Goal: Navigation & Orientation: Locate item on page

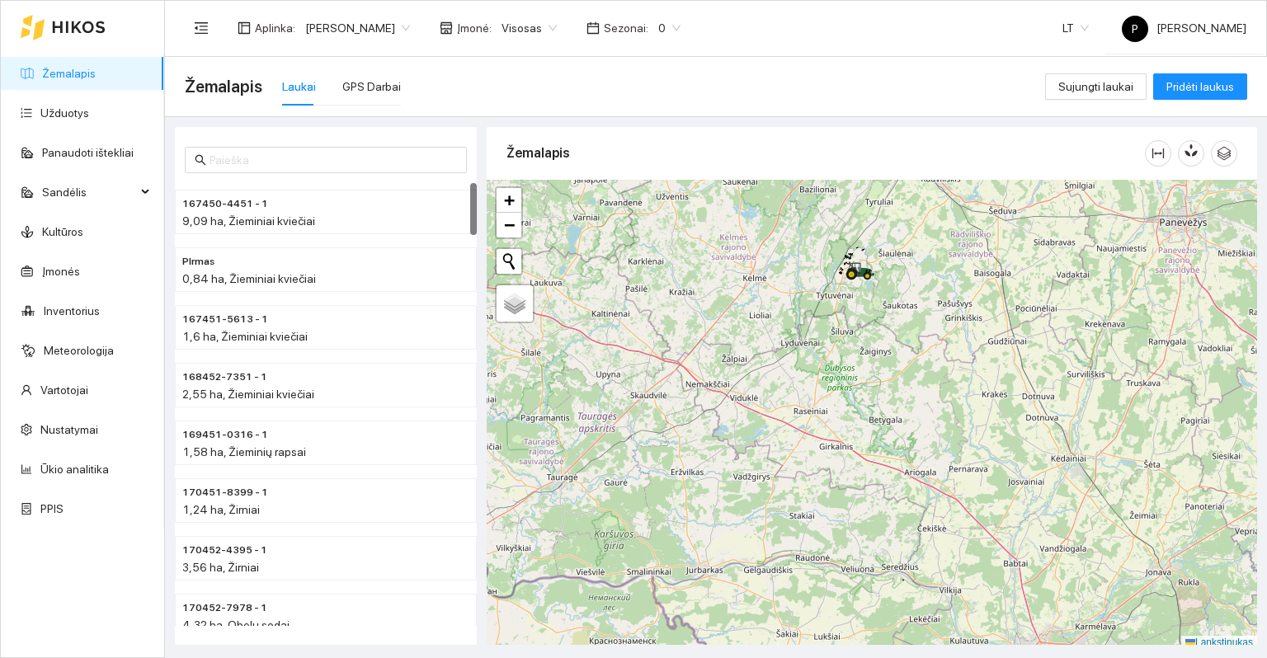
click at [658, 28] on span "0" at bounding box center [669, 28] width 22 height 25
click at [618, 218] on font "2026 m." at bounding box center [622, 218] width 46 height 13
click at [778, 97] on div "Žemalapis Laukai GPS Darbai" at bounding box center [615, 86] width 860 height 53
click at [909, 268] on div at bounding box center [872, 415] width 770 height 470
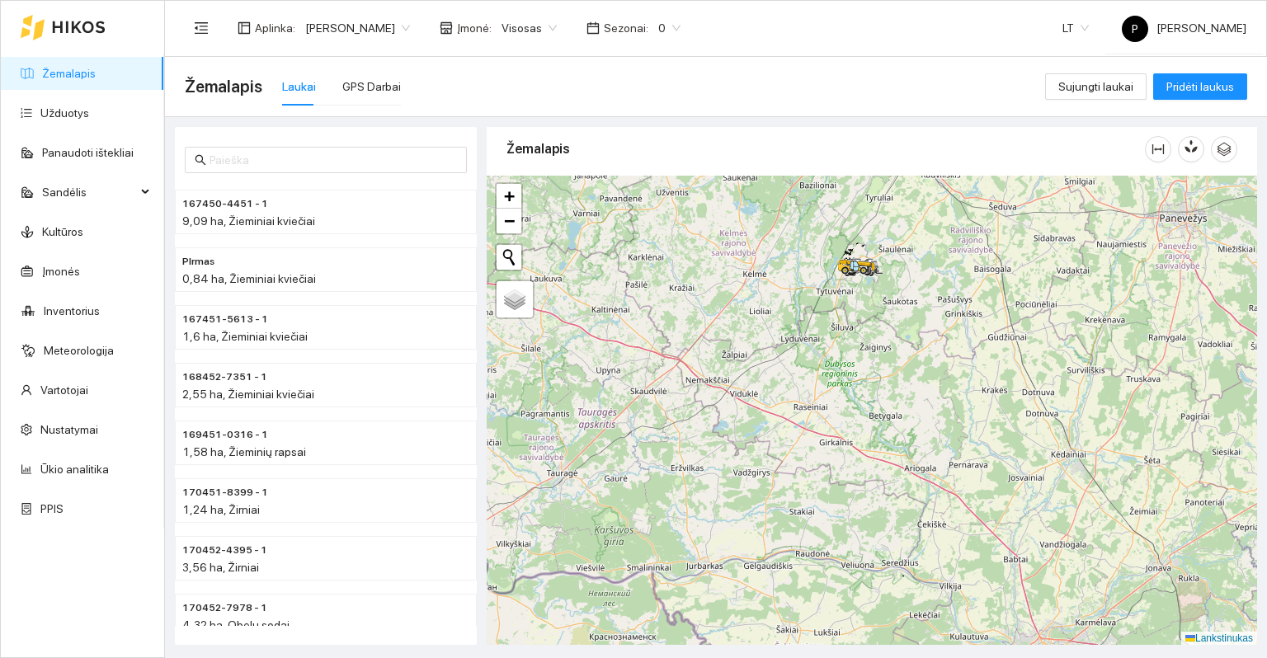
click at [909, 268] on div at bounding box center [872, 411] width 770 height 470
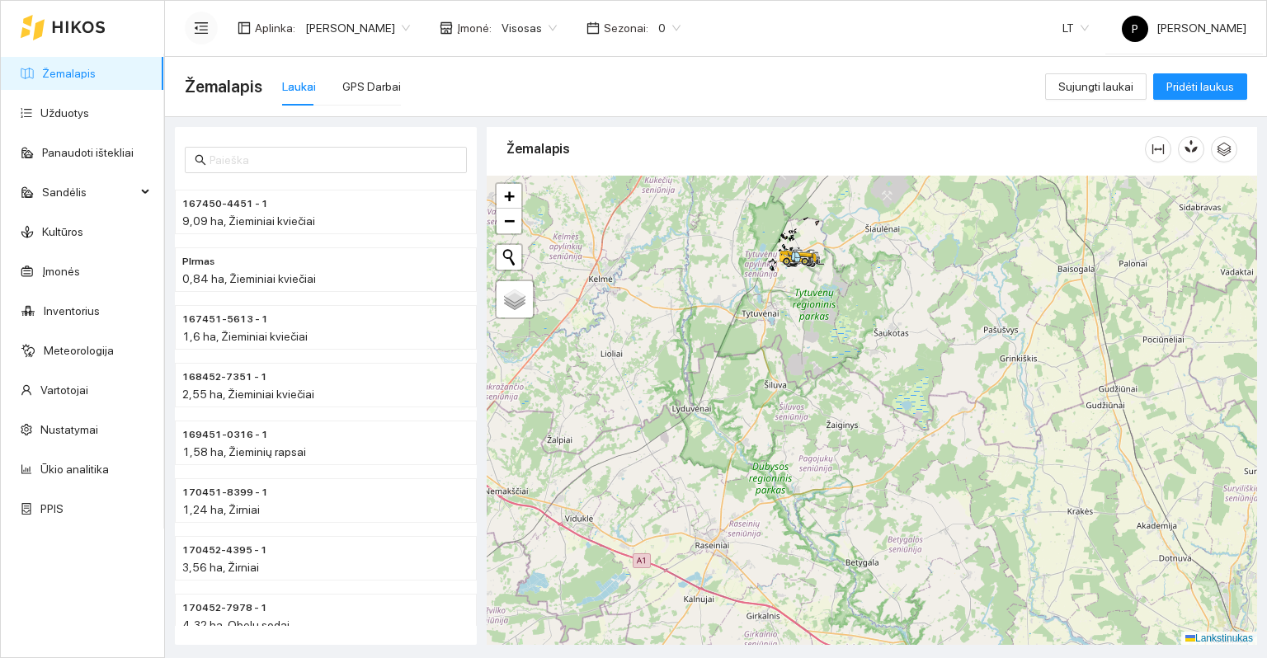
click at [191, 18] on button "button" at bounding box center [201, 28] width 33 height 33
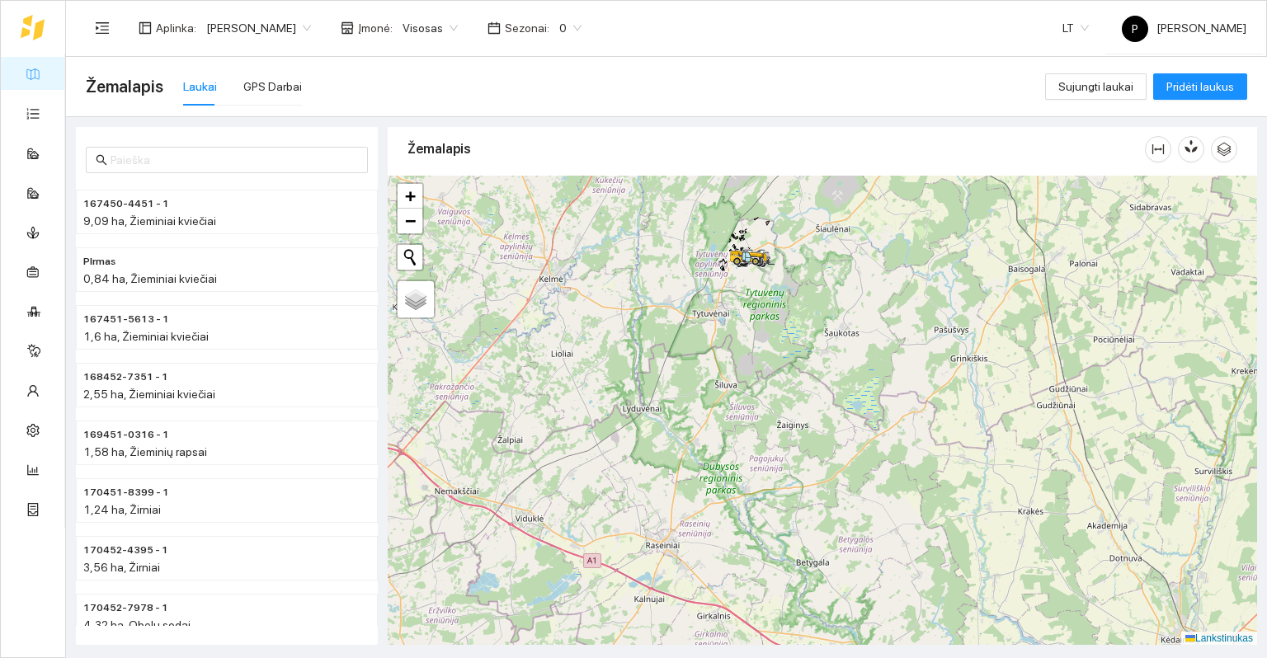
click at [823, 219] on div at bounding box center [822, 411] width 869 height 470
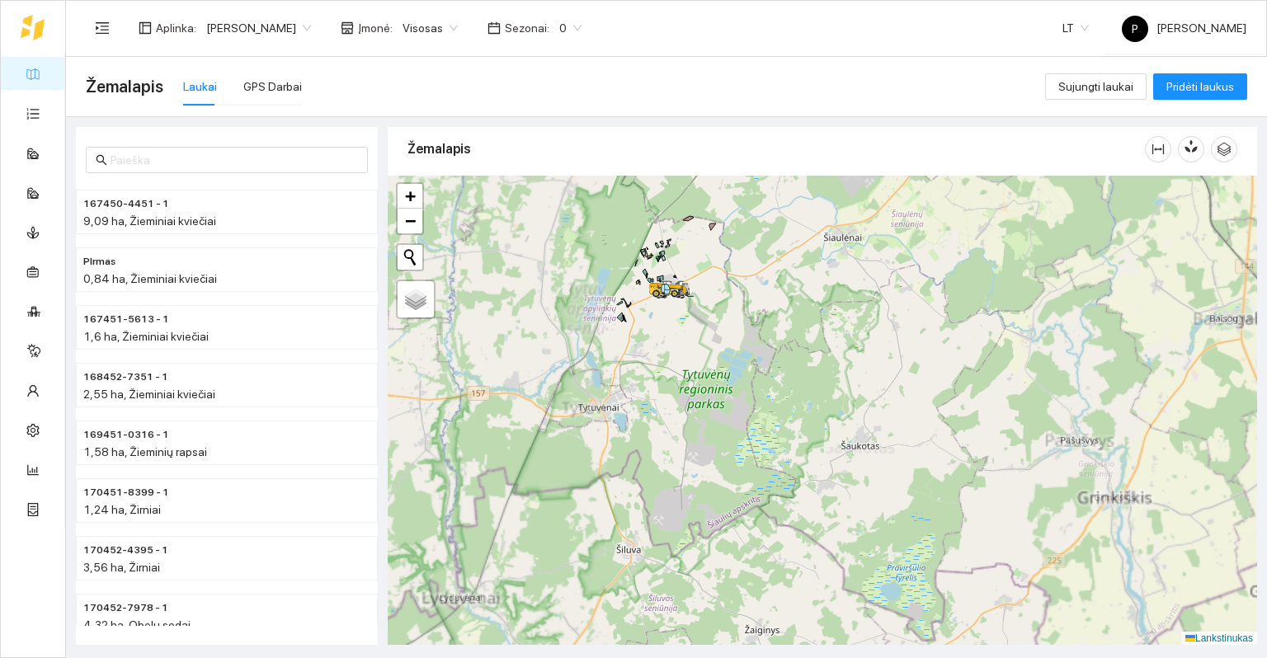
click at [742, 293] on div at bounding box center [822, 411] width 869 height 470
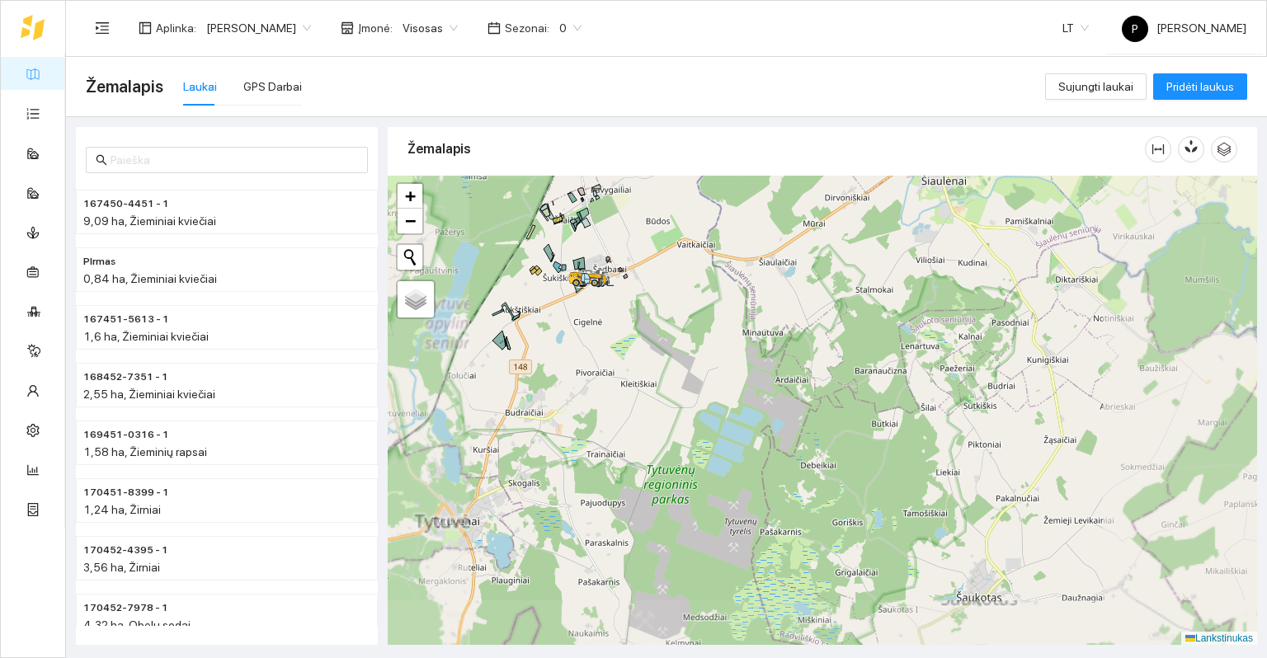
click at [620, 263] on div at bounding box center [822, 411] width 869 height 470
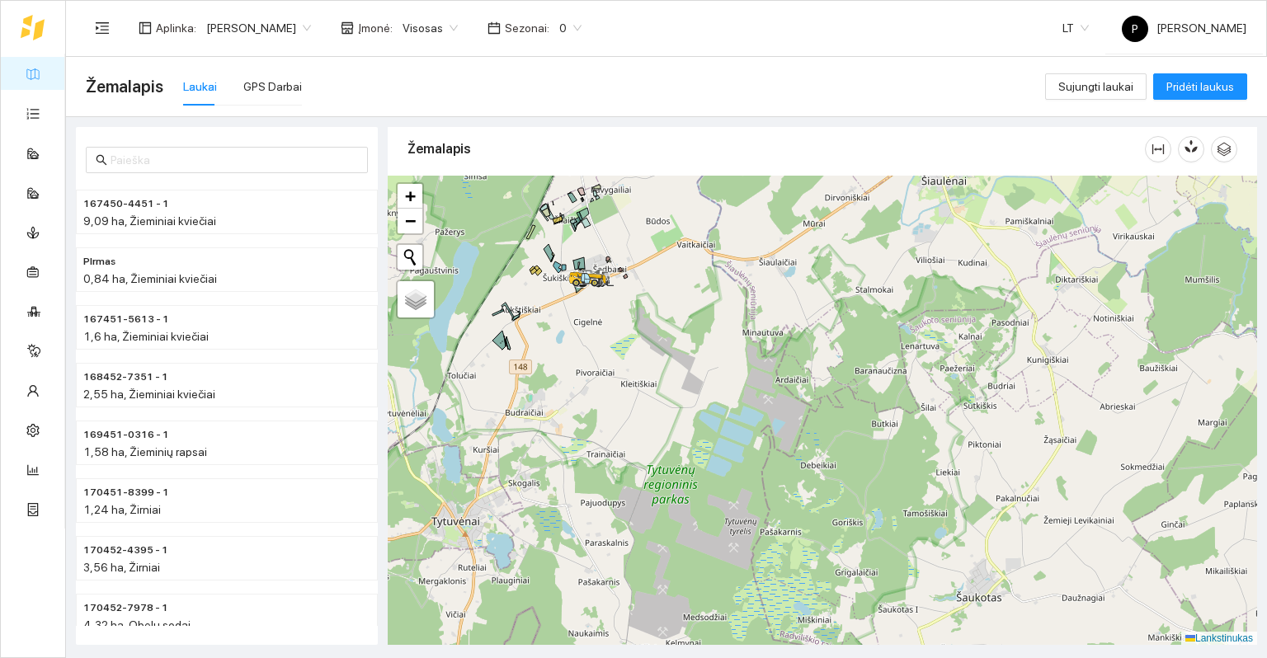
click at [620, 263] on div at bounding box center [822, 411] width 869 height 470
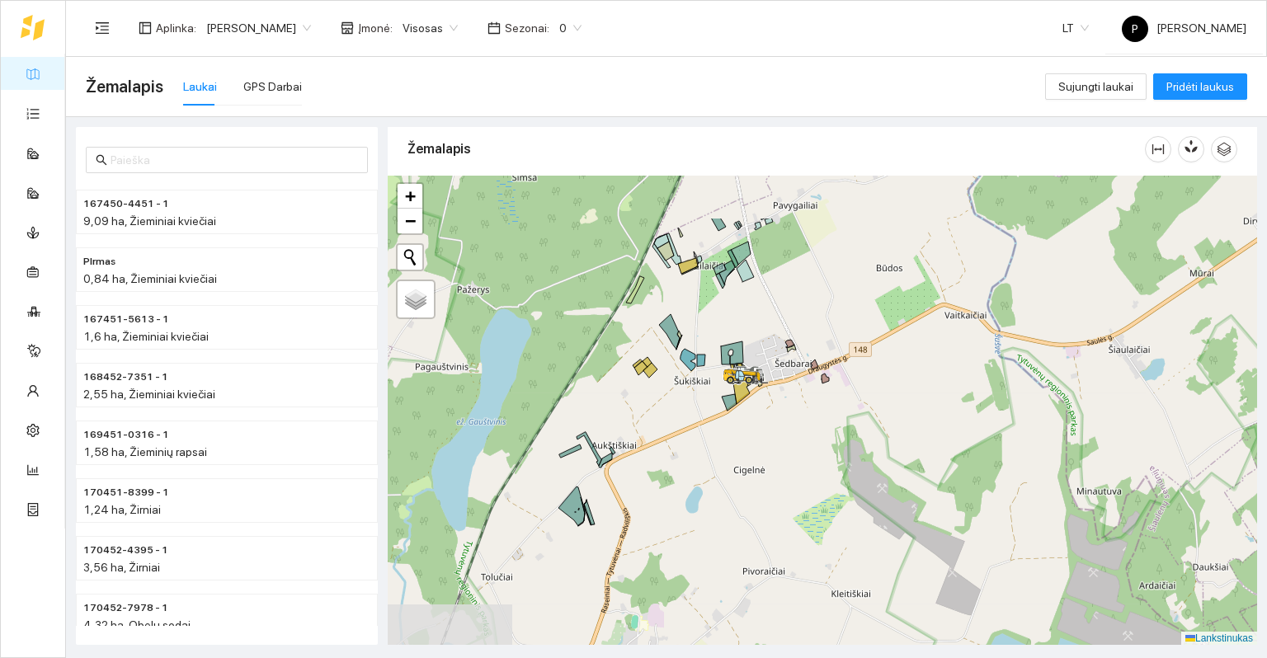
drag, startPoint x: 619, startPoint y: 238, endPoint x: 813, endPoint y: 321, distance: 210.7
click at [813, 321] on div at bounding box center [822, 411] width 869 height 470
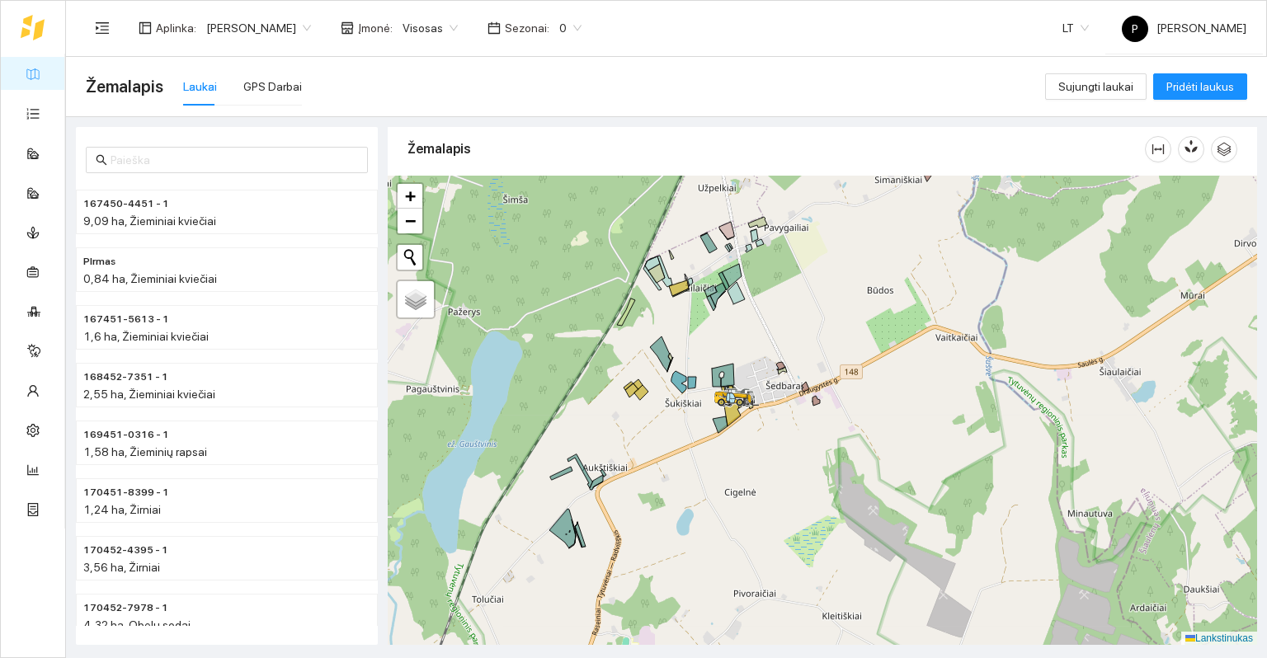
drag, startPoint x: 832, startPoint y: 434, endPoint x: 825, endPoint y: 457, distance: 24.3
click at [825, 457] on div at bounding box center [822, 411] width 869 height 470
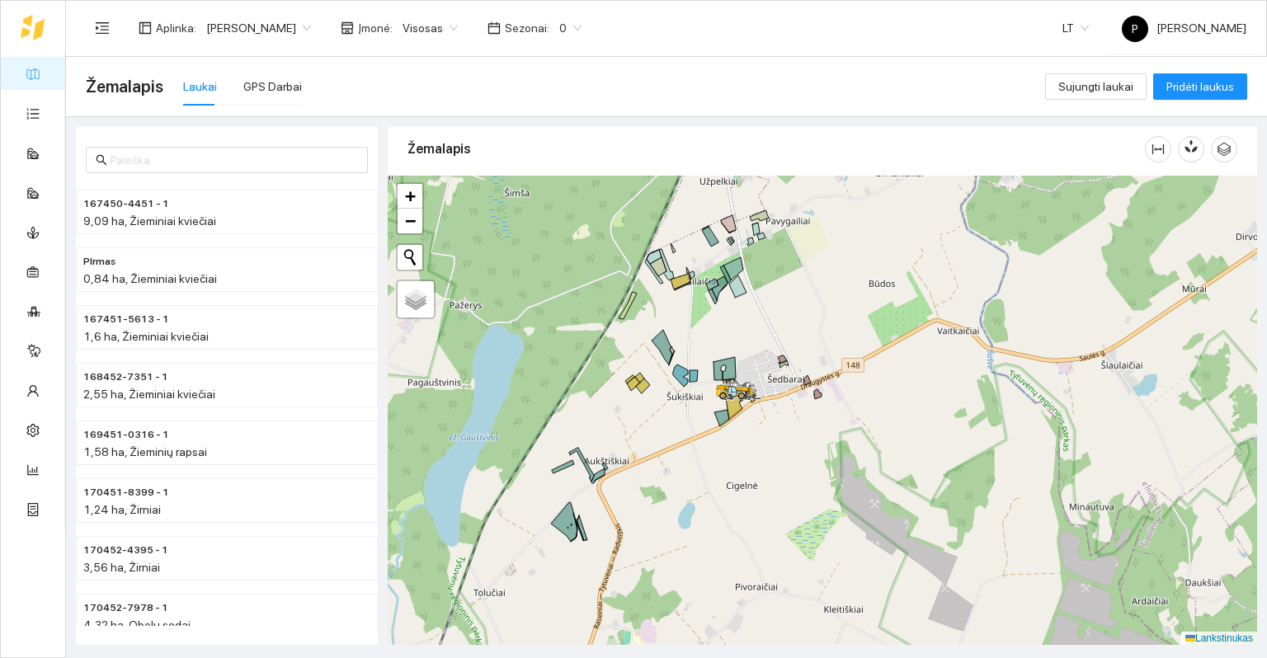
click at [614, 530] on div at bounding box center [822, 411] width 869 height 470
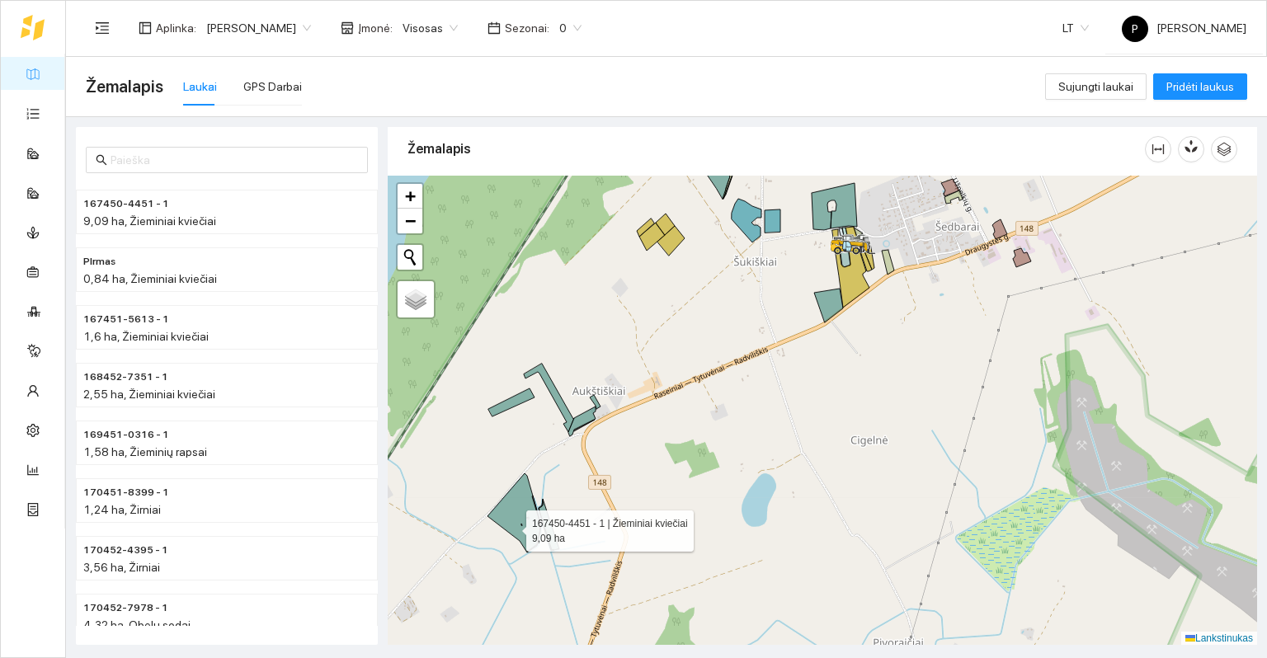
click at [511, 526] on icon at bounding box center [513, 512] width 53 height 79
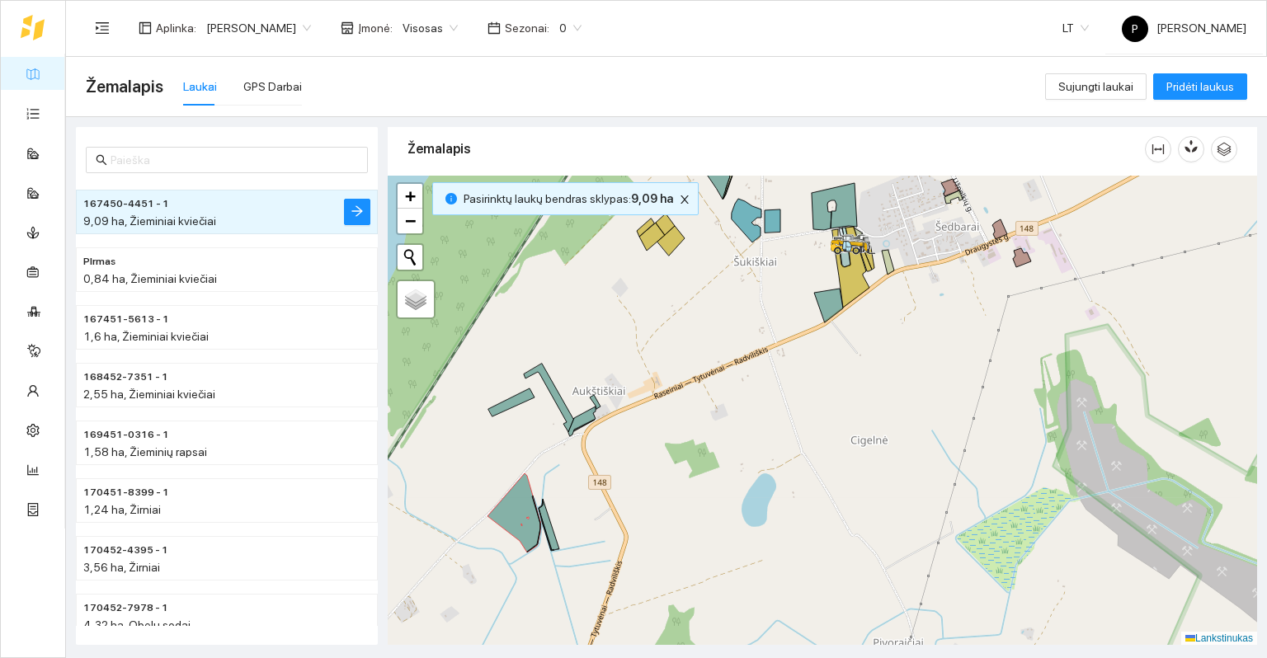
click at [511, 398] on icon at bounding box center [511, 402] width 46 height 28
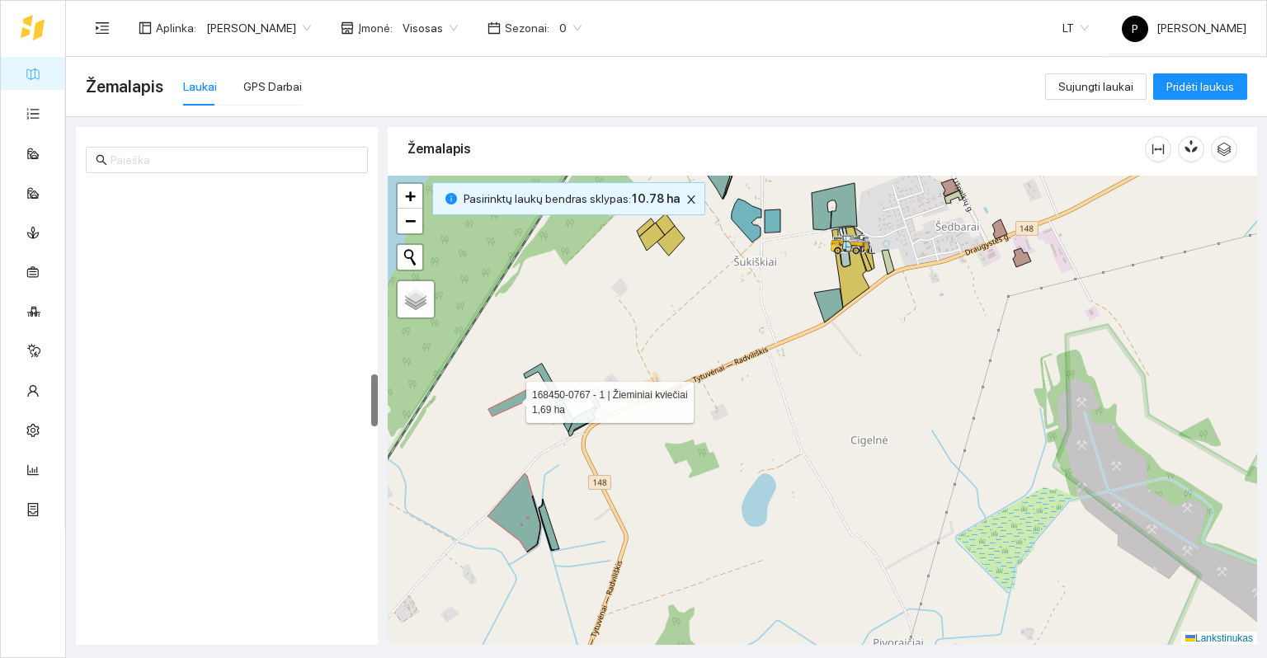
scroll to position [1613, 0]
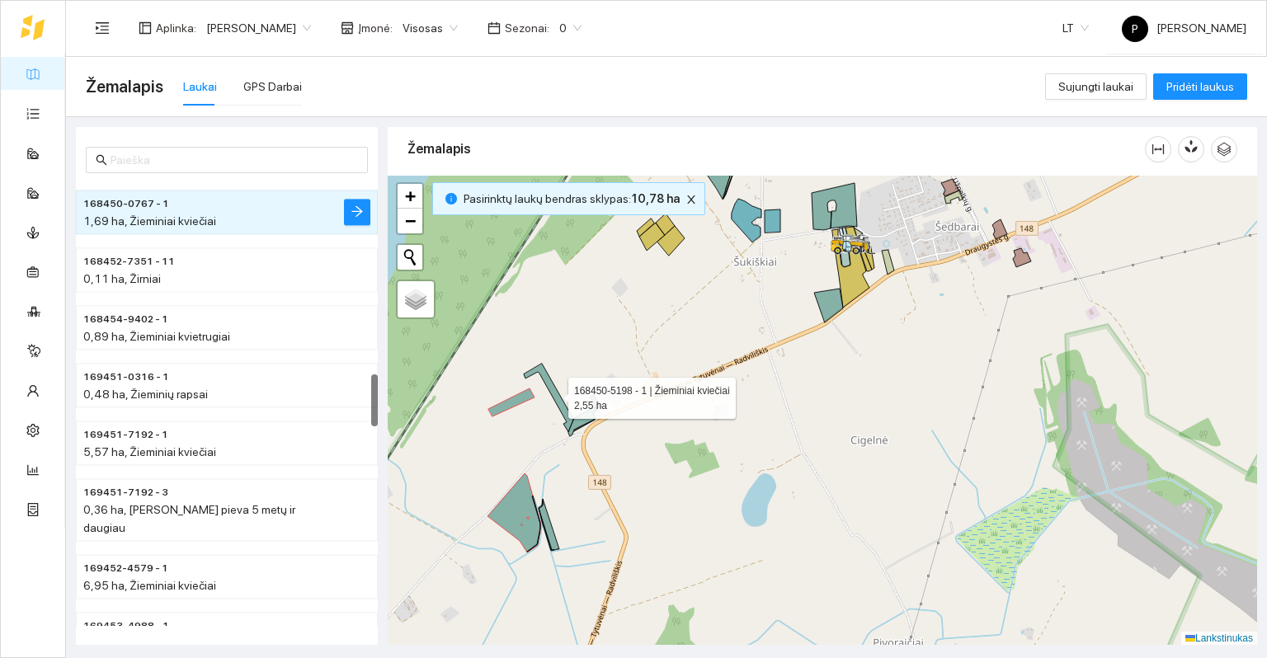
click at [548, 382] on icon at bounding box center [549, 398] width 50 height 68
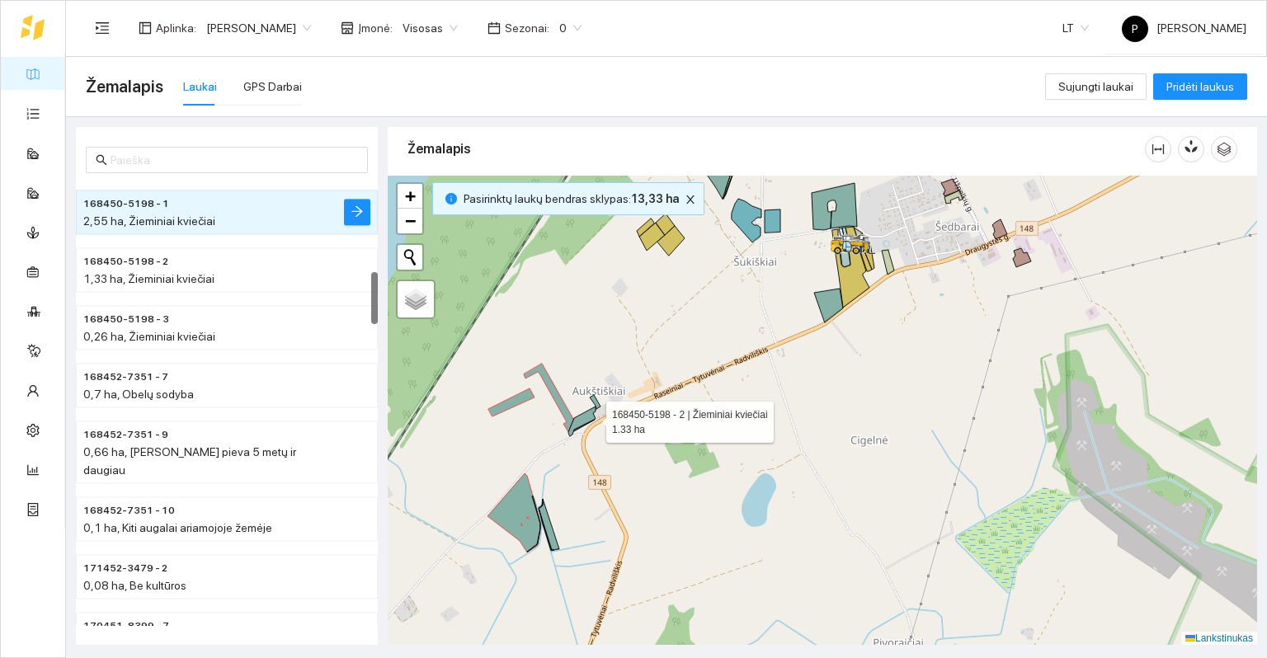
click at [590, 417] on icon at bounding box center [581, 422] width 27 height 30
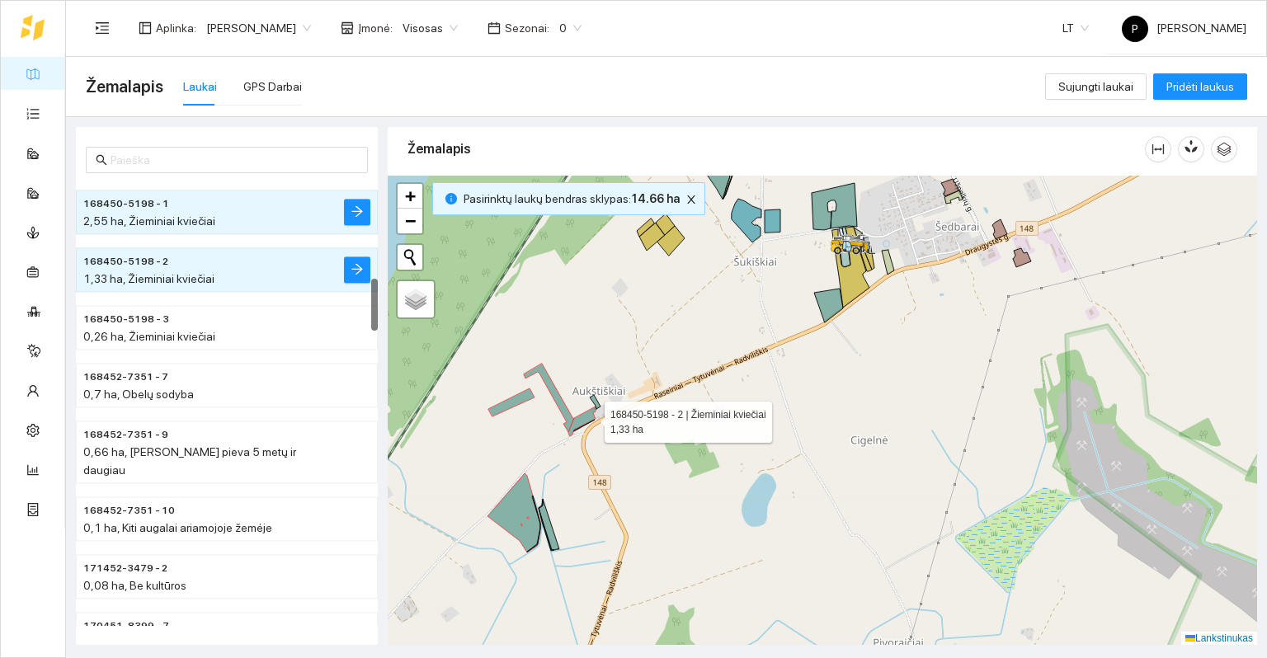
scroll to position [808, 0]
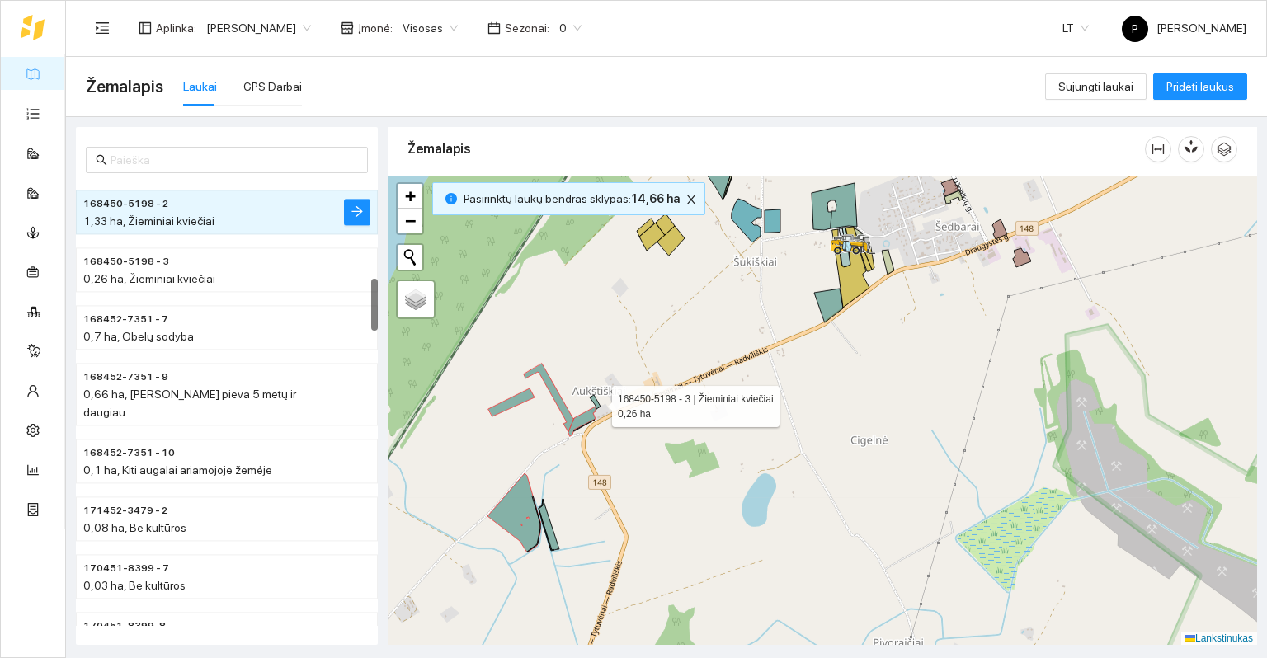
click at [597, 402] on icon at bounding box center [595, 402] width 11 height 14
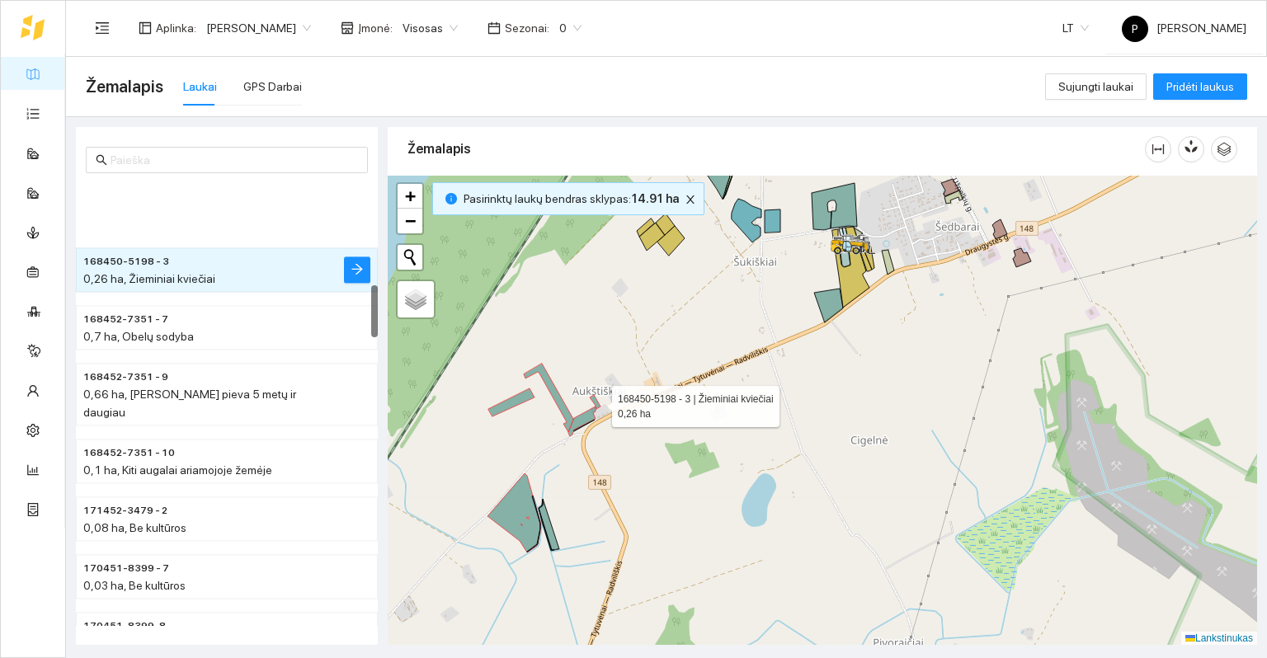
scroll to position [865, 0]
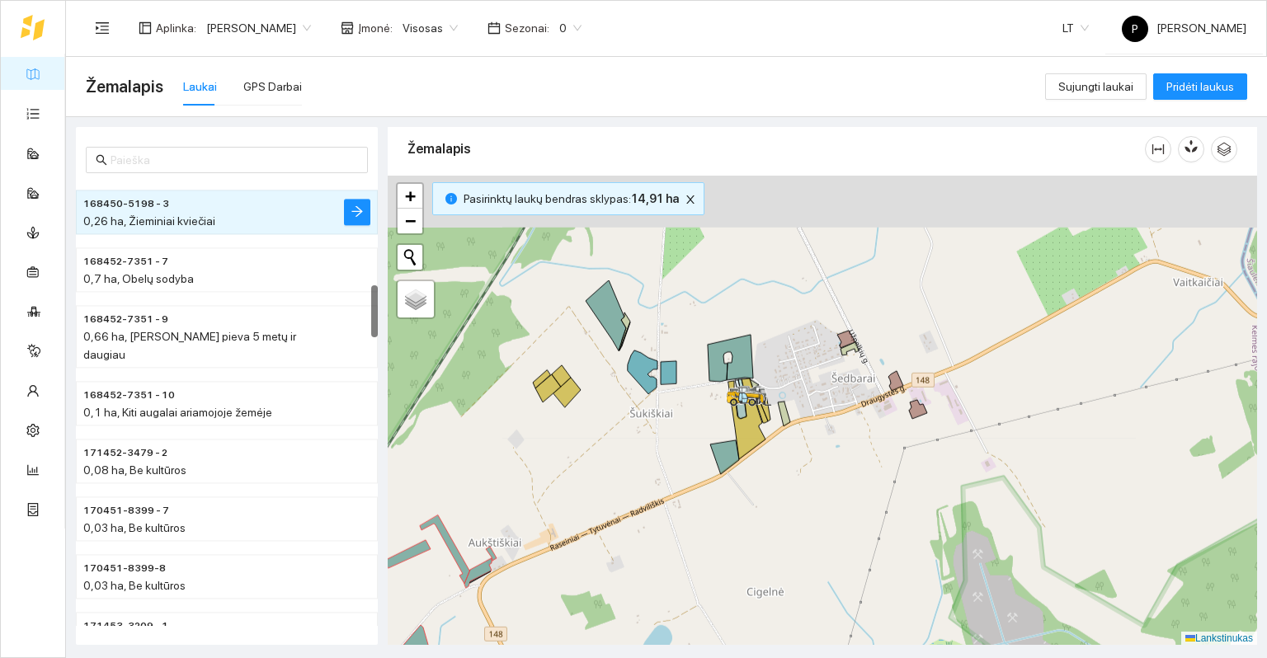
drag, startPoint x: 727, startPoint y: 318, endPoint x: 633, endPoint y: 443, distance: 156.7
click at [633, 443] on div at bounding box center [822, 411] width 869 height 470
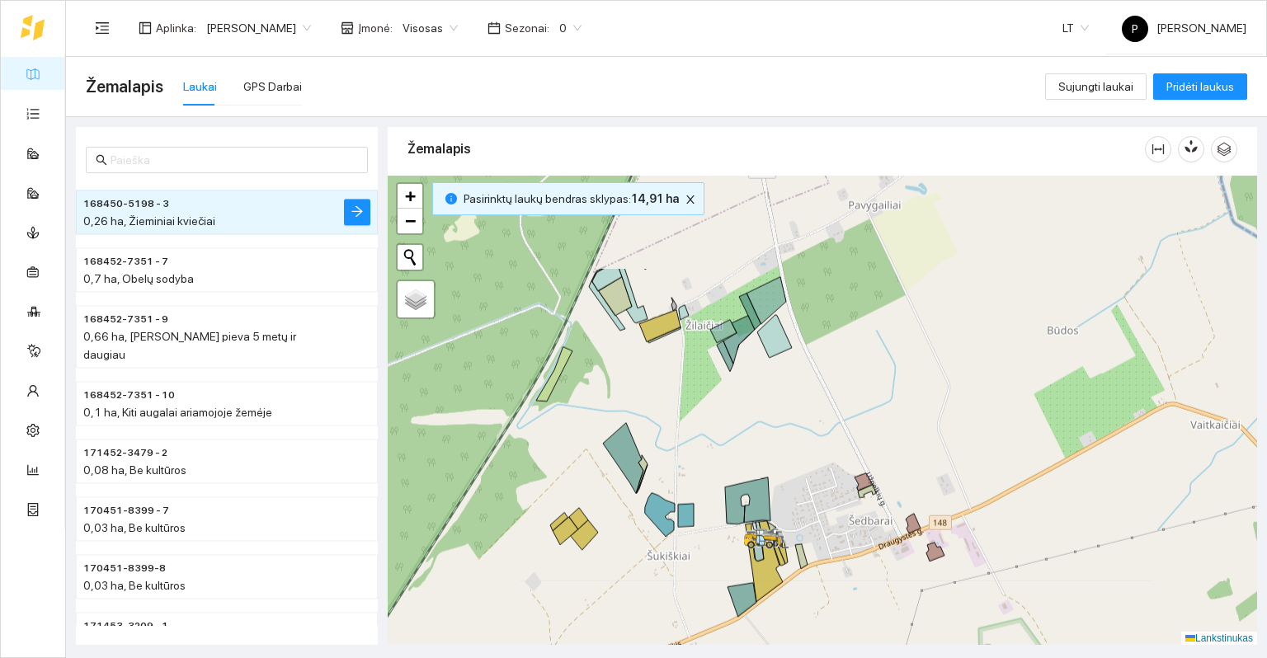
drag, startPoint x: 834, startPoint y: 471, endPoint x: 850, endPoint y: 598, distance: 128.1
click at [850, 598] on div at bounding box center [822, 411] width 869 height 470
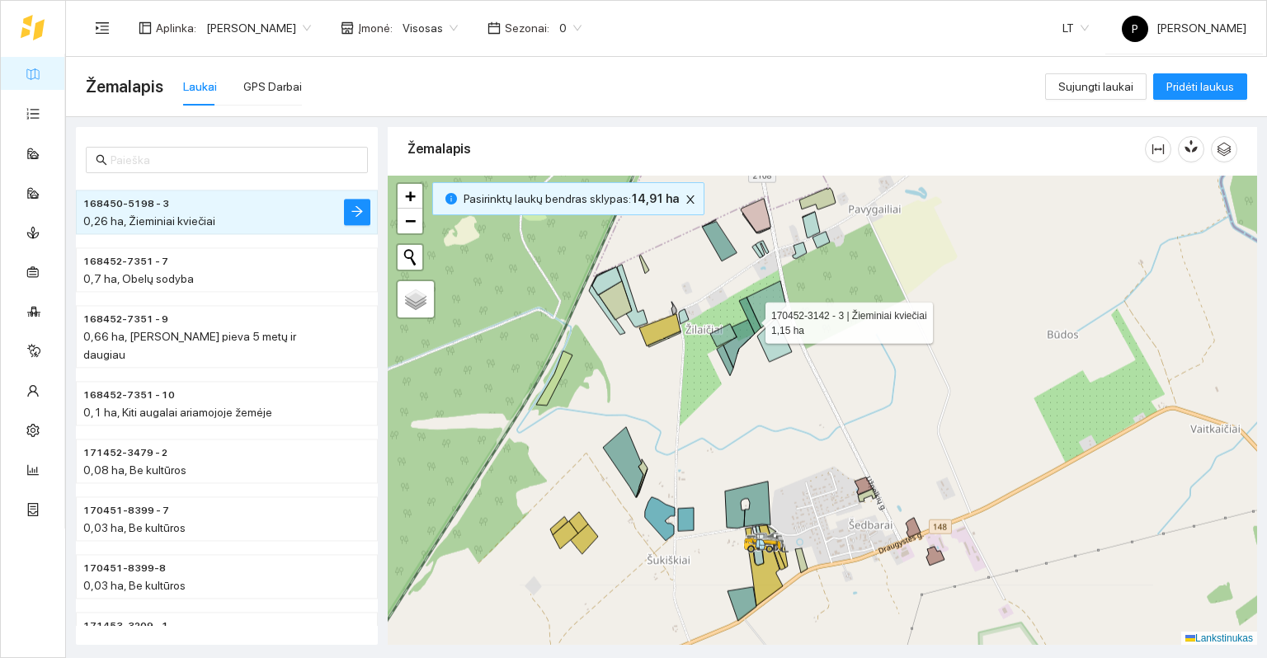
click at [751, 318] on icon at bounding box center [749, 316] width 21 height 36
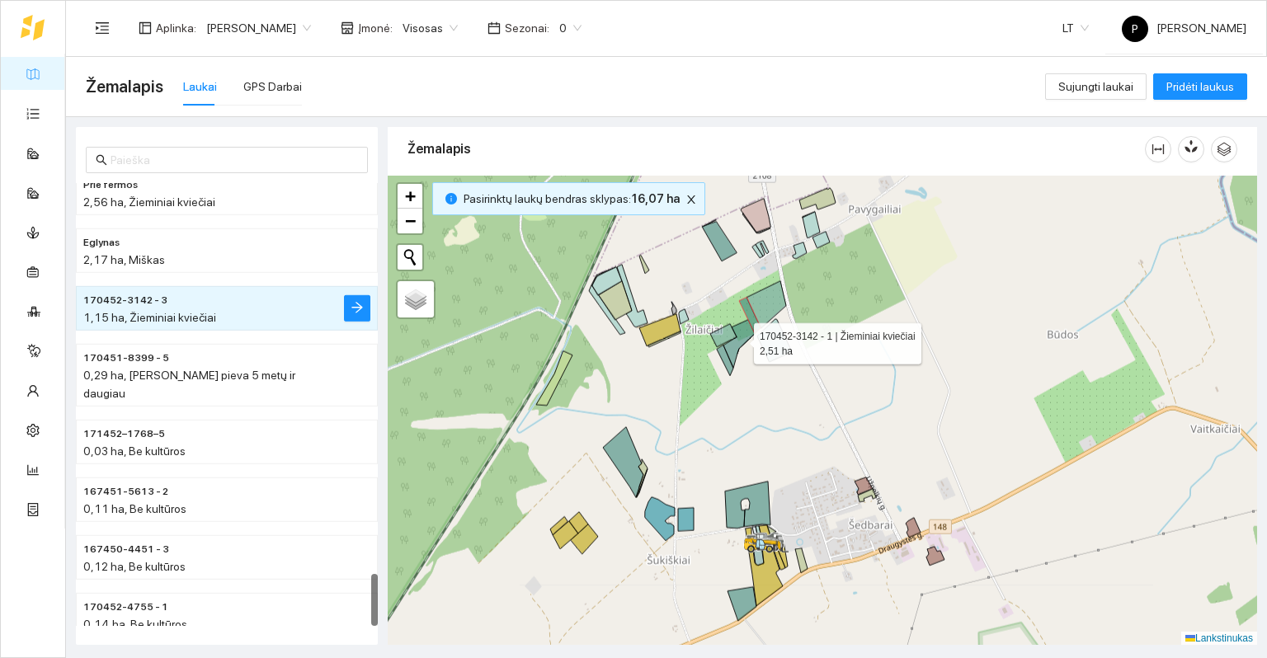
click at [742, 336] on icon at bounding box center [738, 344] width 31 height 48
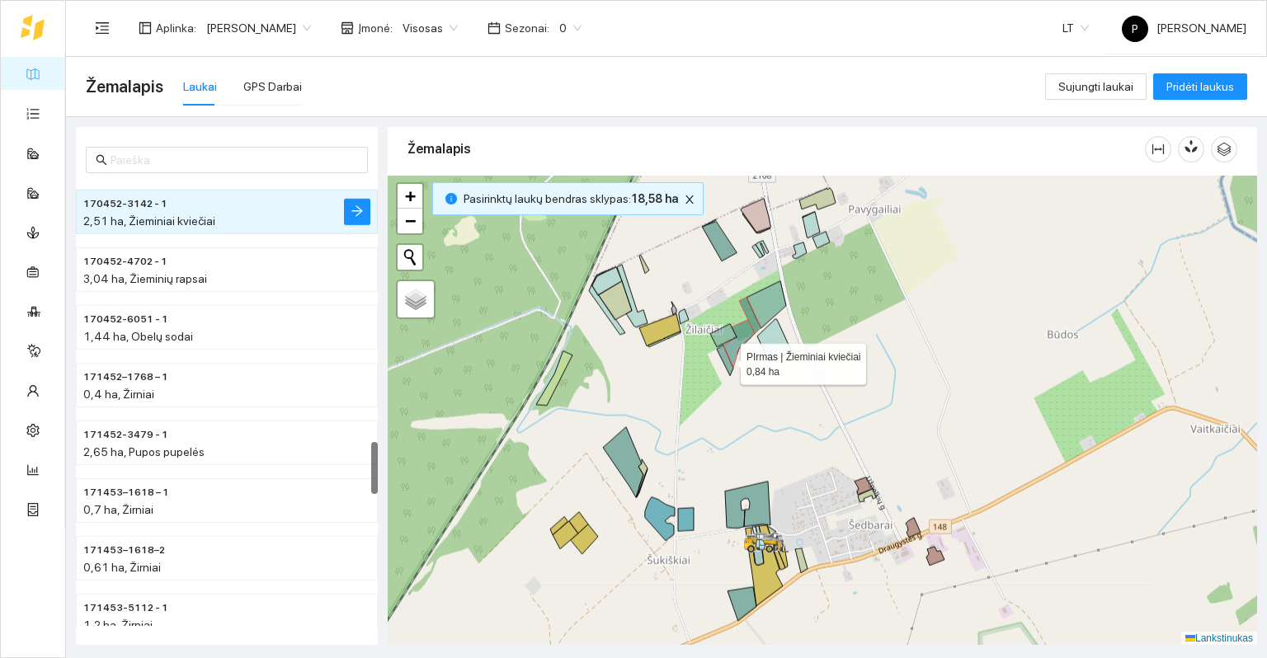
click at [722, 356] on icon at bounding box center [725, 361] width 16 height 31
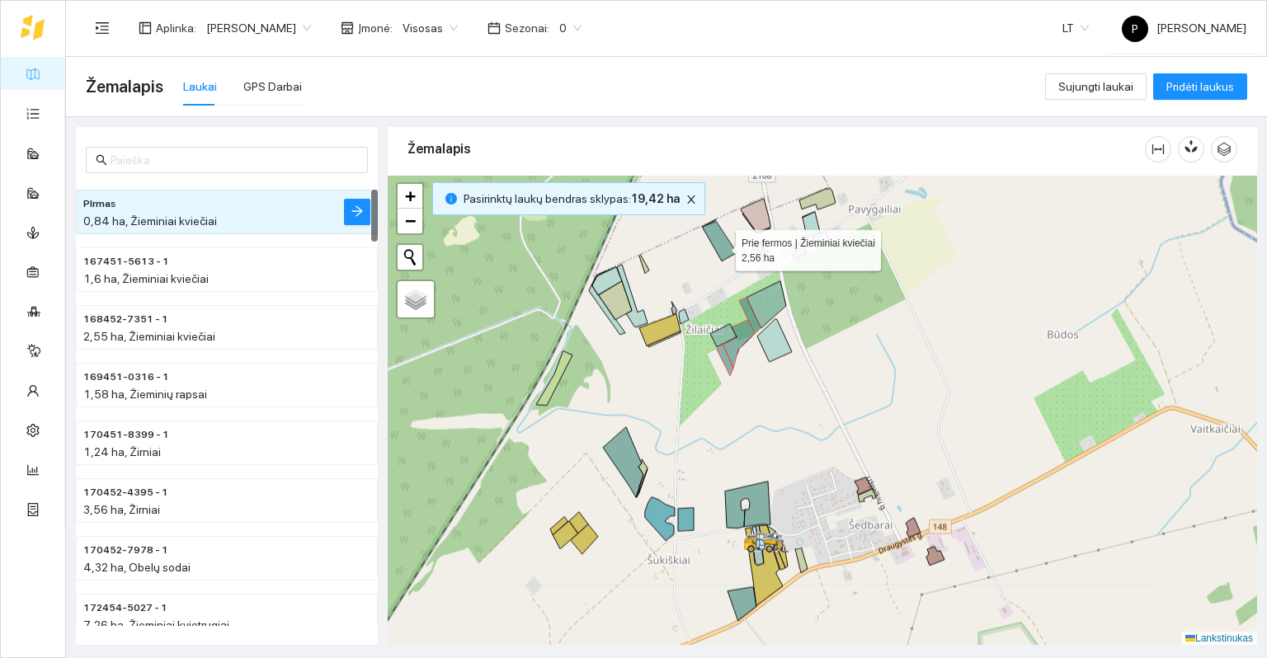
click at [721, 246] on icon at bounding box center [719, 242] width 35 height 40
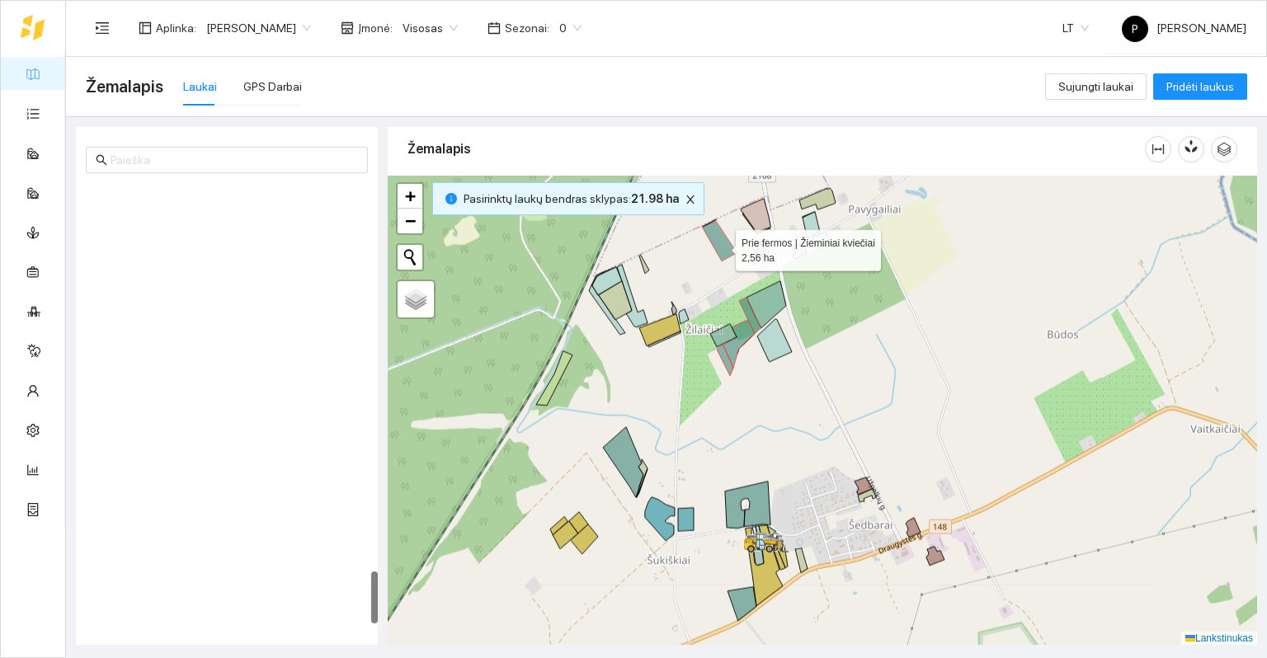
scroll to position [3289, 0]
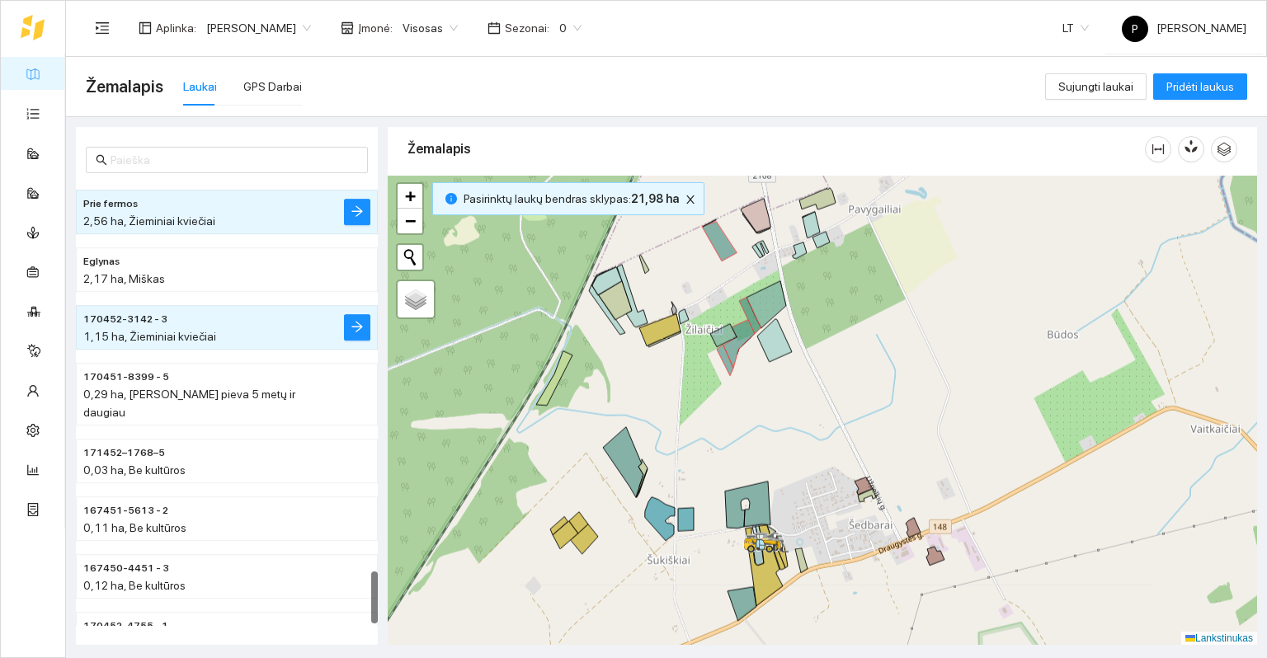
click at [714, 402] on div at bounding box center [822, 411] width 869 height 470
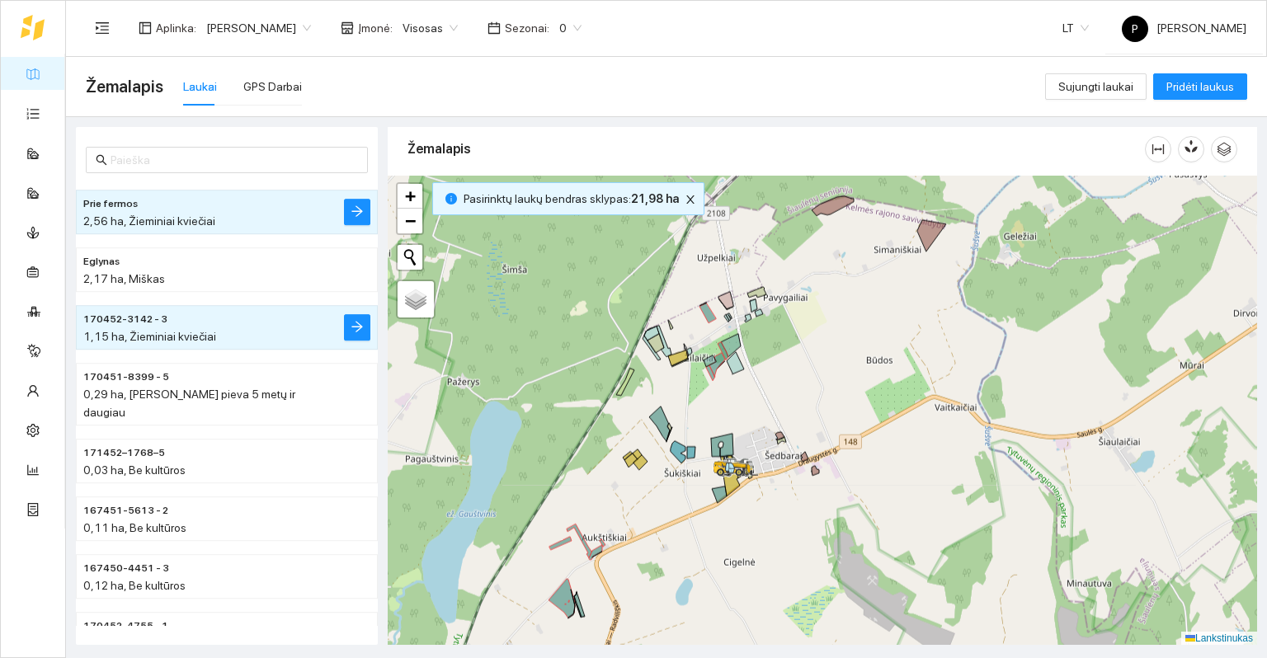
drag, startPoint x: 789, startPoint y: 424, endPoint x: 779, endPoint y: 416, distance: 12.3
click at [779, 416] on div at bounding box center [822, 411] width 869 height 470
click at [653, 415] on icon at bounding box center [659, 424] width 21 height 35
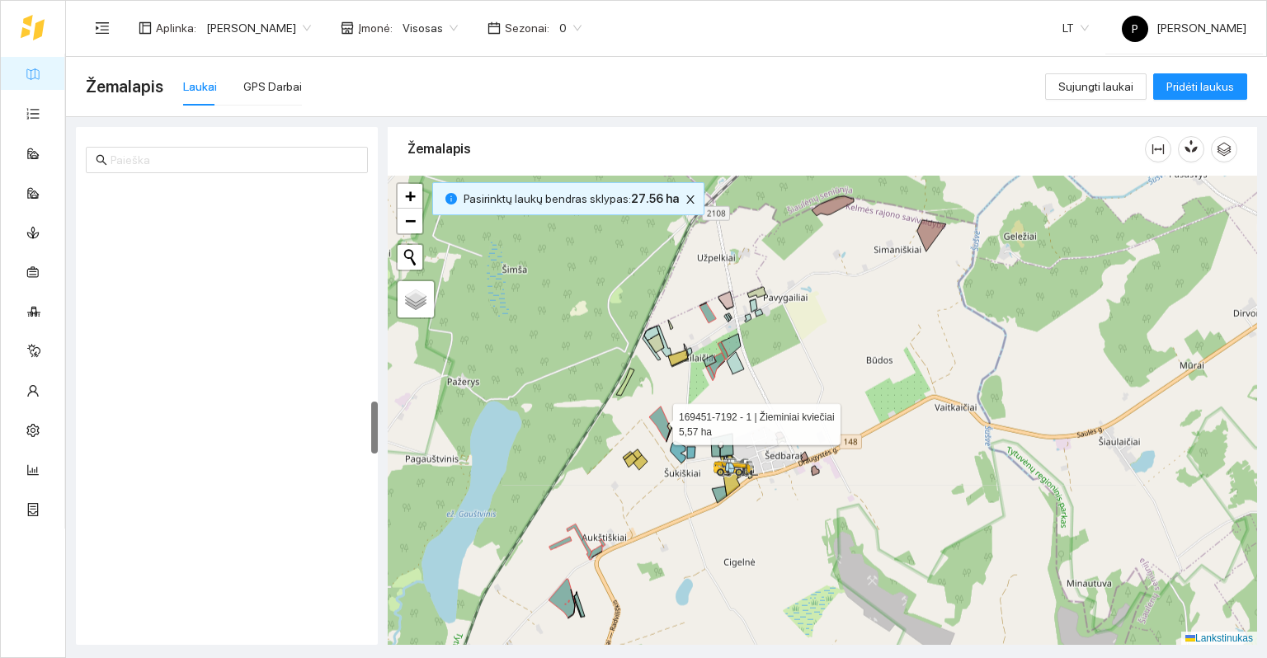
scroll to position [1847, 0]
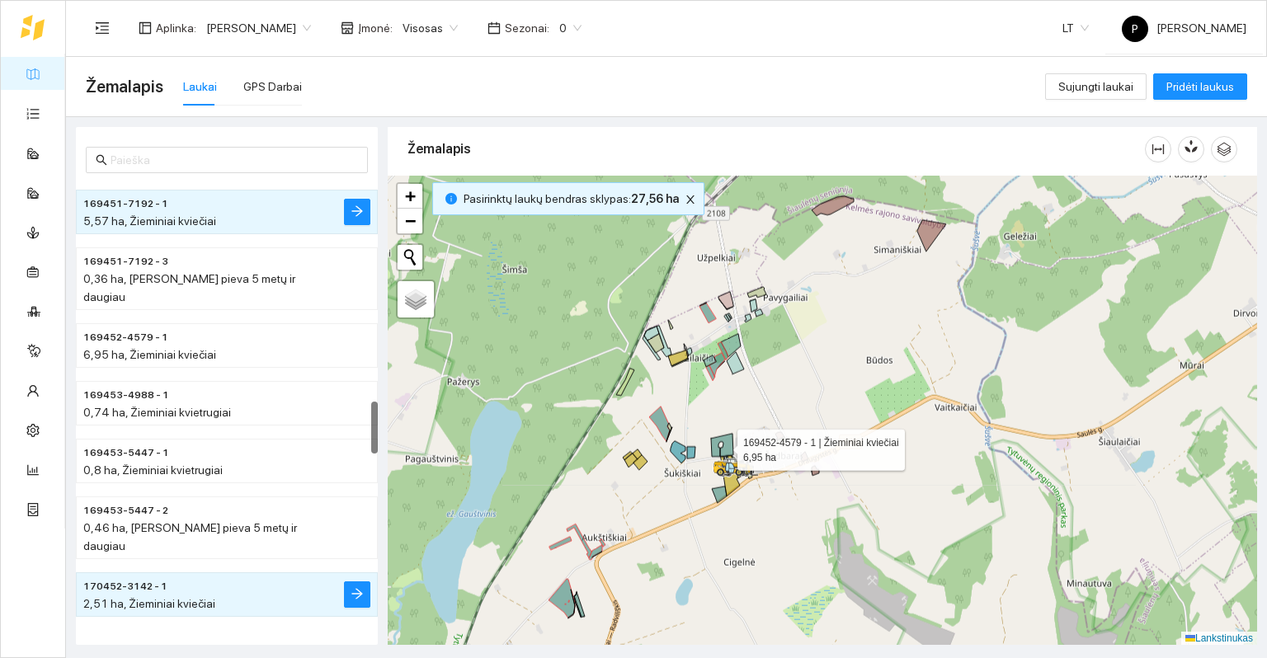
click at [727, 444] on icon at bounding box center [722, 445] width 22 height 23
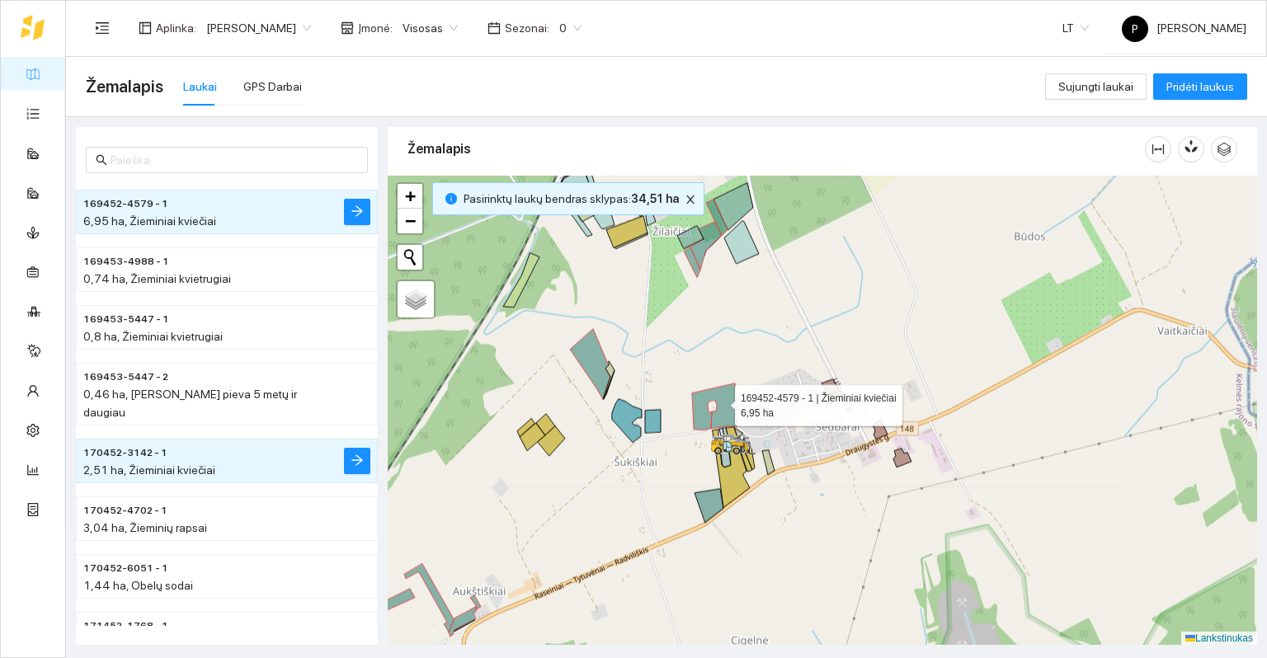
click at [720, 398] on icon at bounding box center [714, 407] width 45 height 47
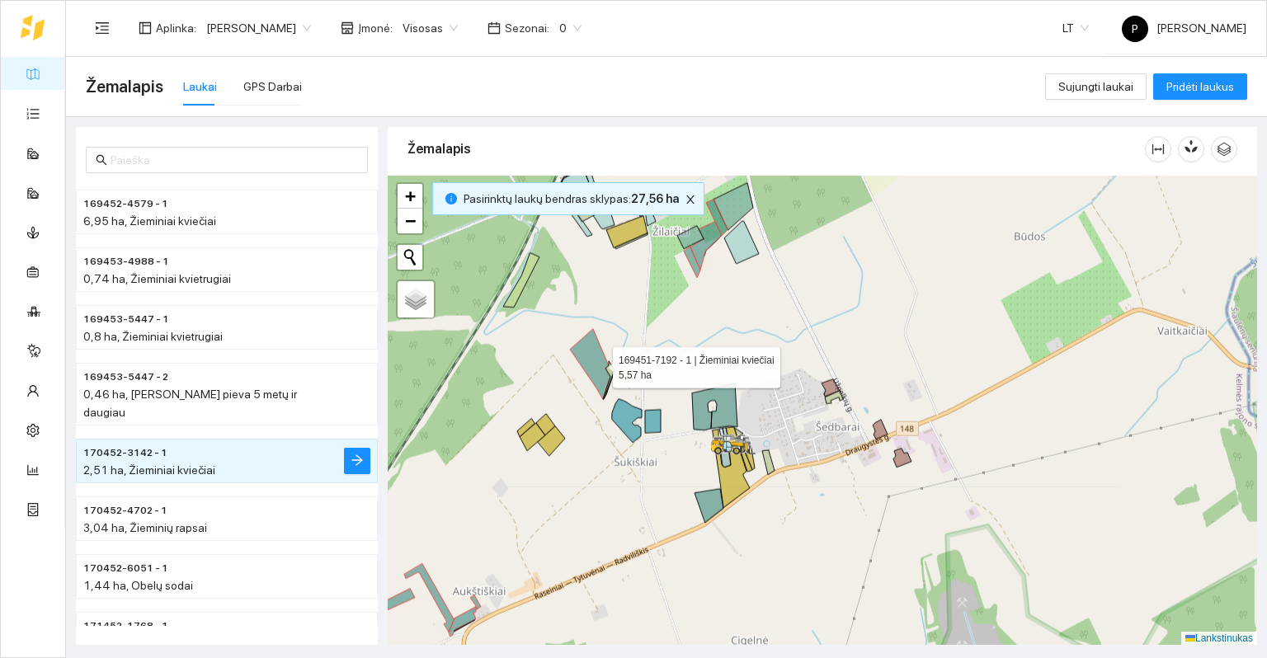
click at [591, 355] on icon at bounding box center [590, 364] width 40 height 70
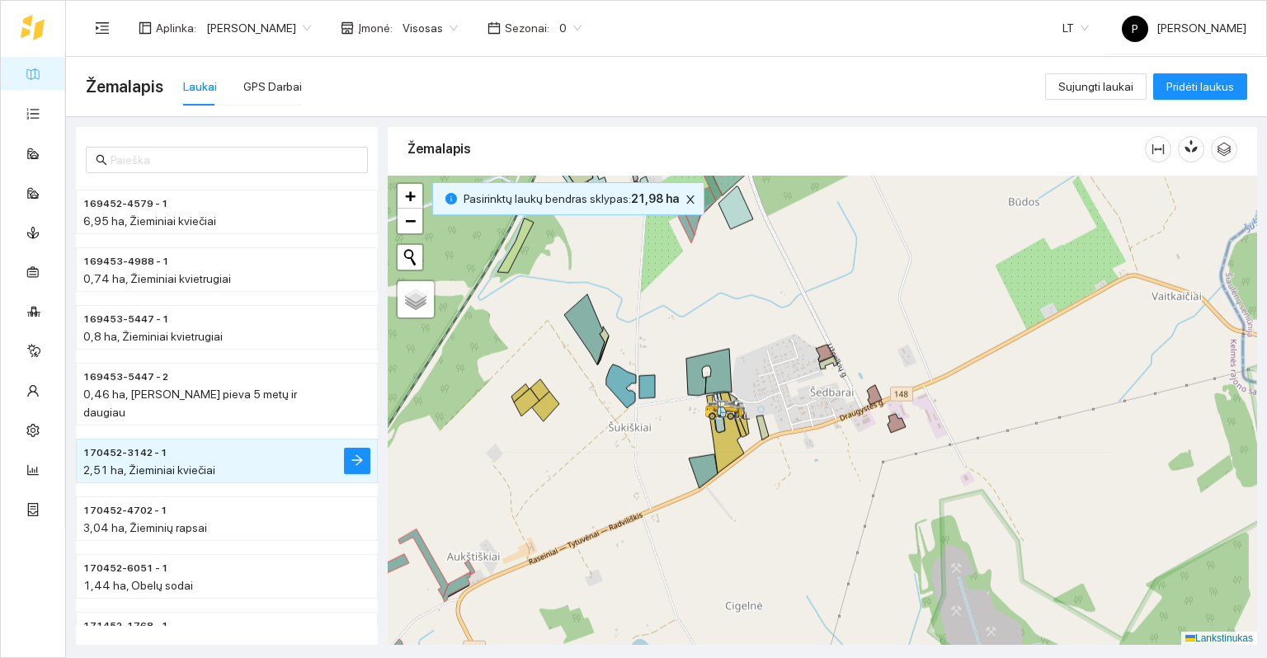
drag, startPoint x: 647, startPoint y: 467, endPoint x: 641, endPoint y: 427, distance: 40.0
click at [641, 427] on div at bounding box center [822, 411] width 869 height 470
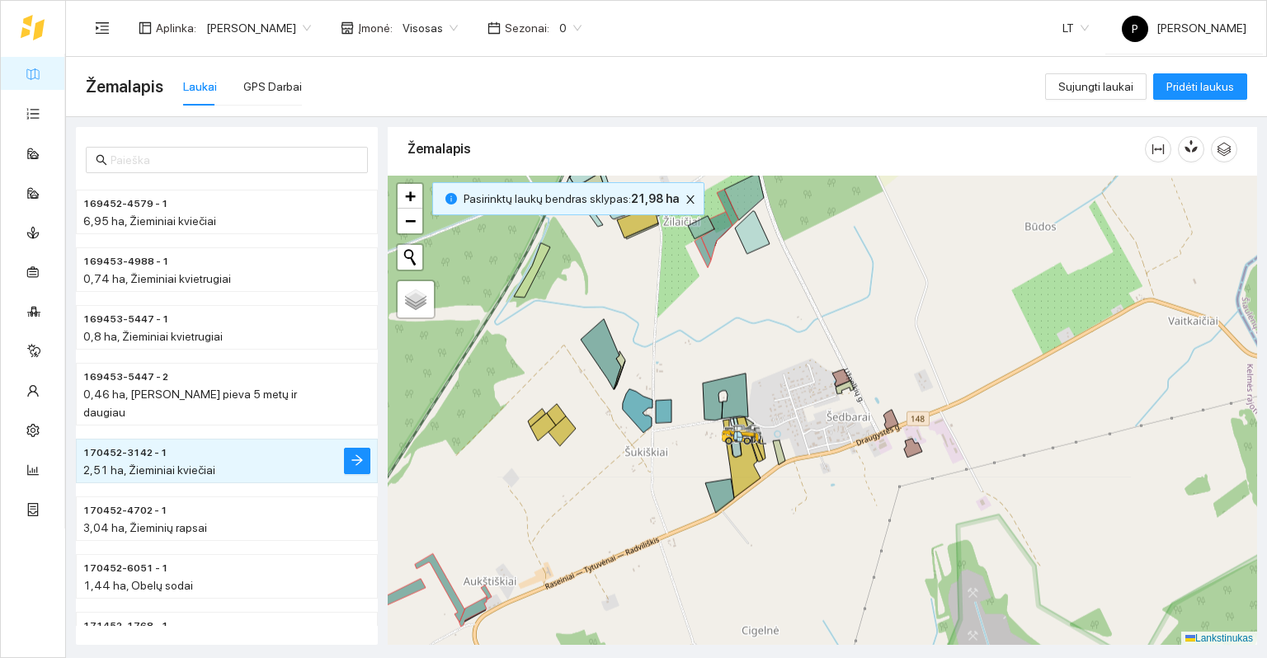
drag, startPoint x: 647, startPoint y: 297, endPoint x: 734, endPoint y: 445, distance: 171.2
click at [734, 445] on div at bounding box center [822, 411] width 869 height 470
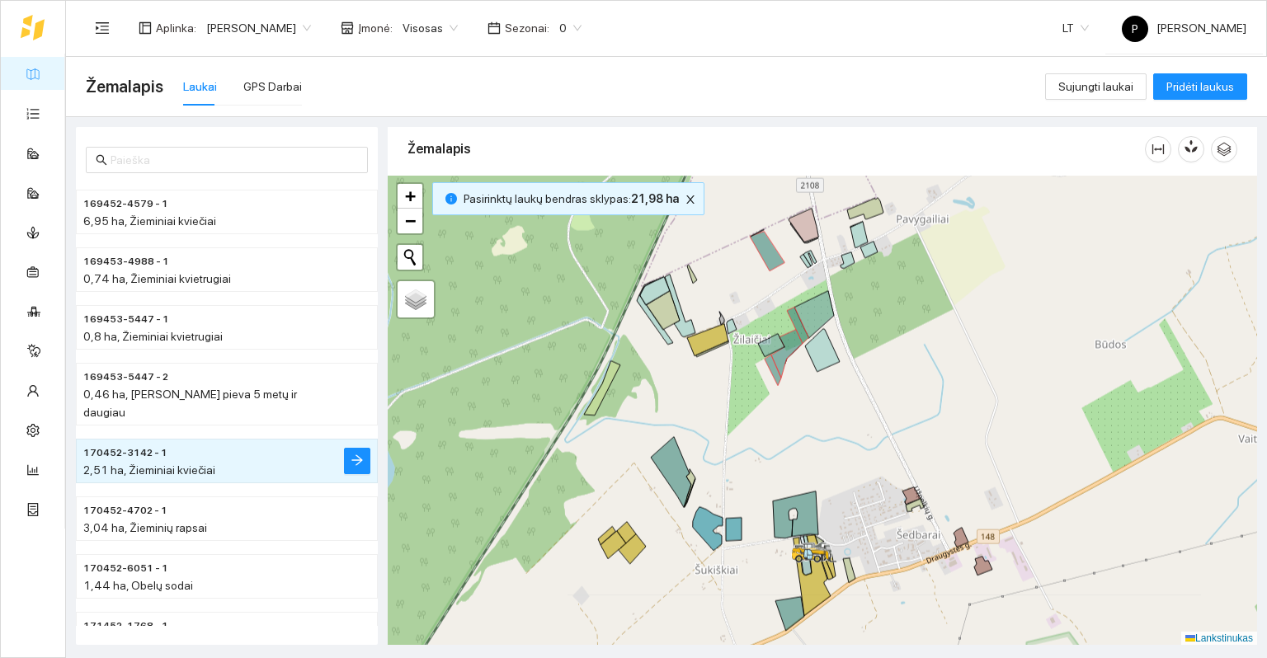
click at [795, 511] on div at bounding box center [822, 411] width 869 height 470
click at [763, 477] on div at bounding box center [822, 411] width 869 height 470
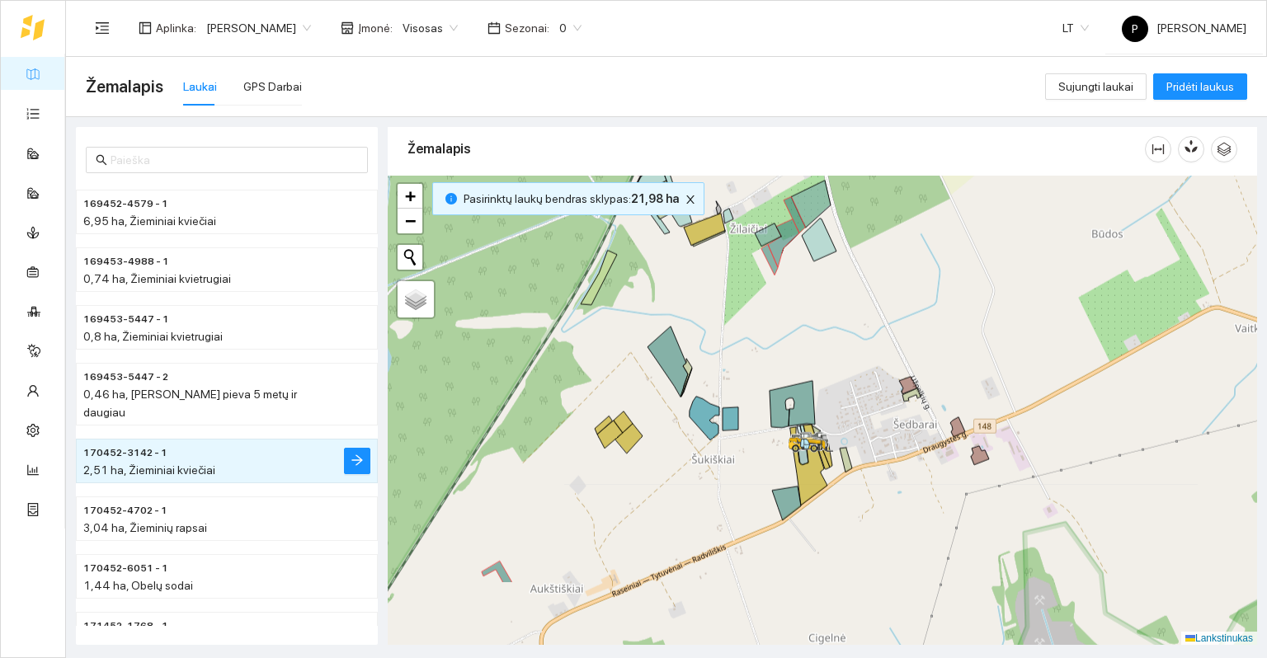
drag, startPoint x: 763, startPoint y: 477, endPoint x: 736, endPoint y: 468, distance: 28.7
click at [736, 468] on div at bounding box center [822, 411] width 869 height 470
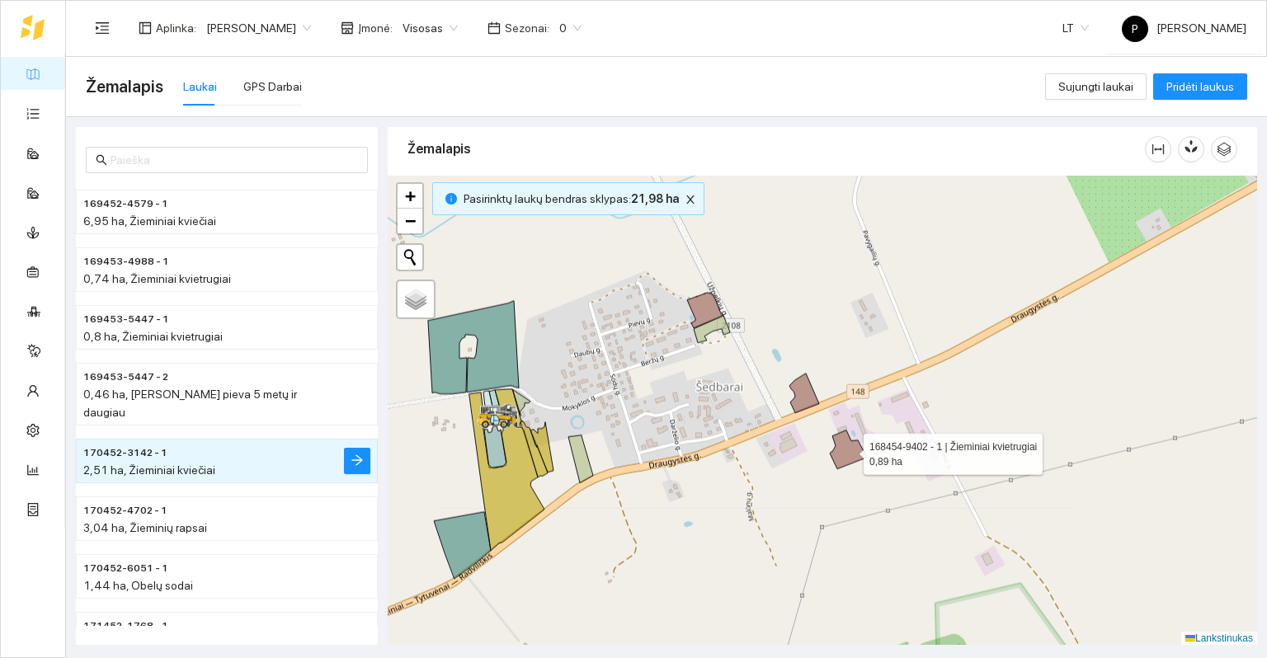
click at [846, 447] on icon at bounding box center [848, 450] width 37 height 39
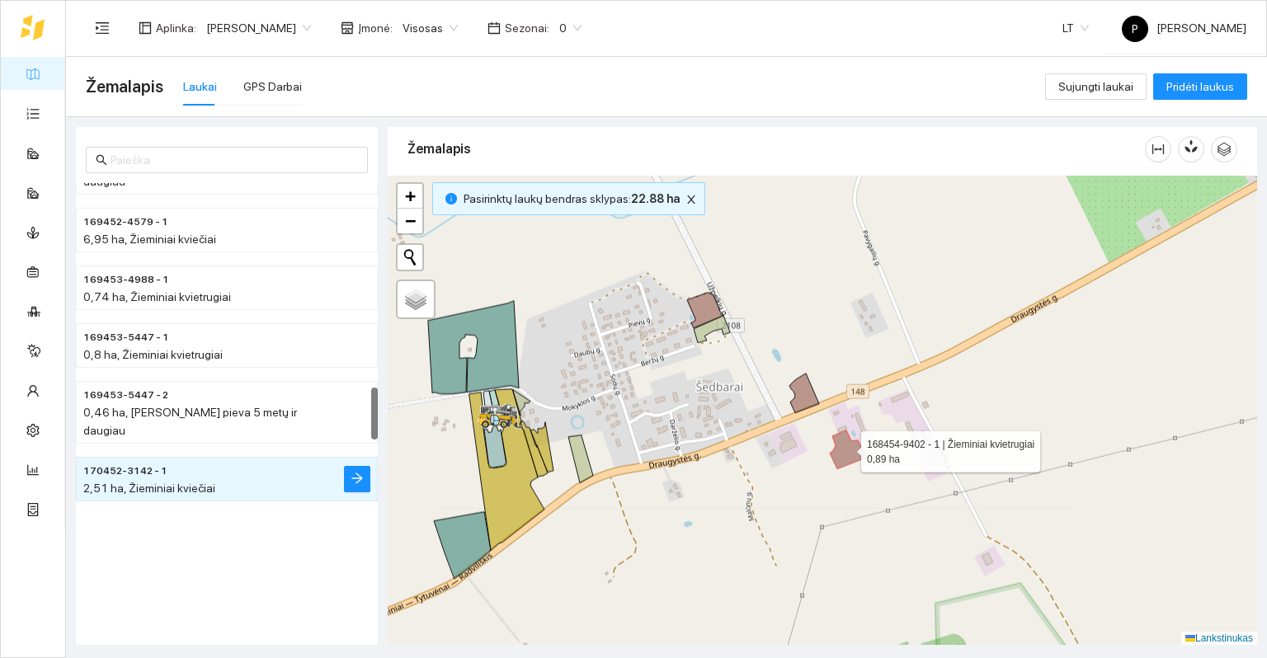
scroll to position [1731, 0]
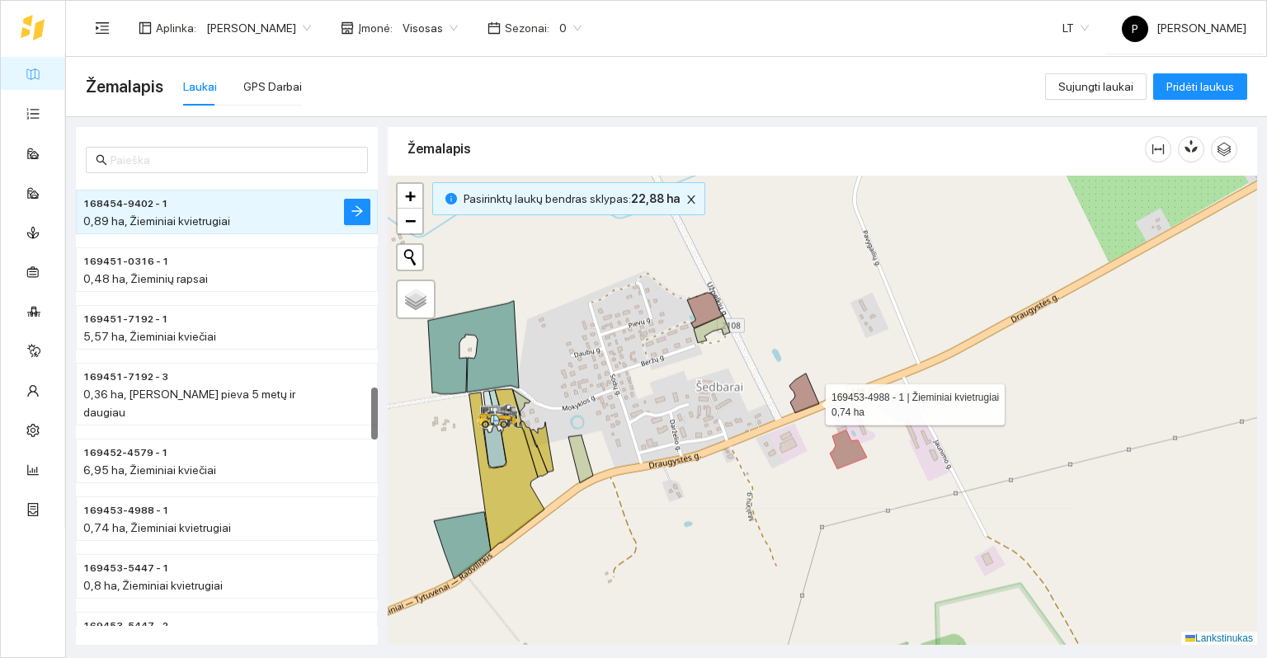
click at [804, 392] on icon at bounding box center [804, 394] width 30 height 40
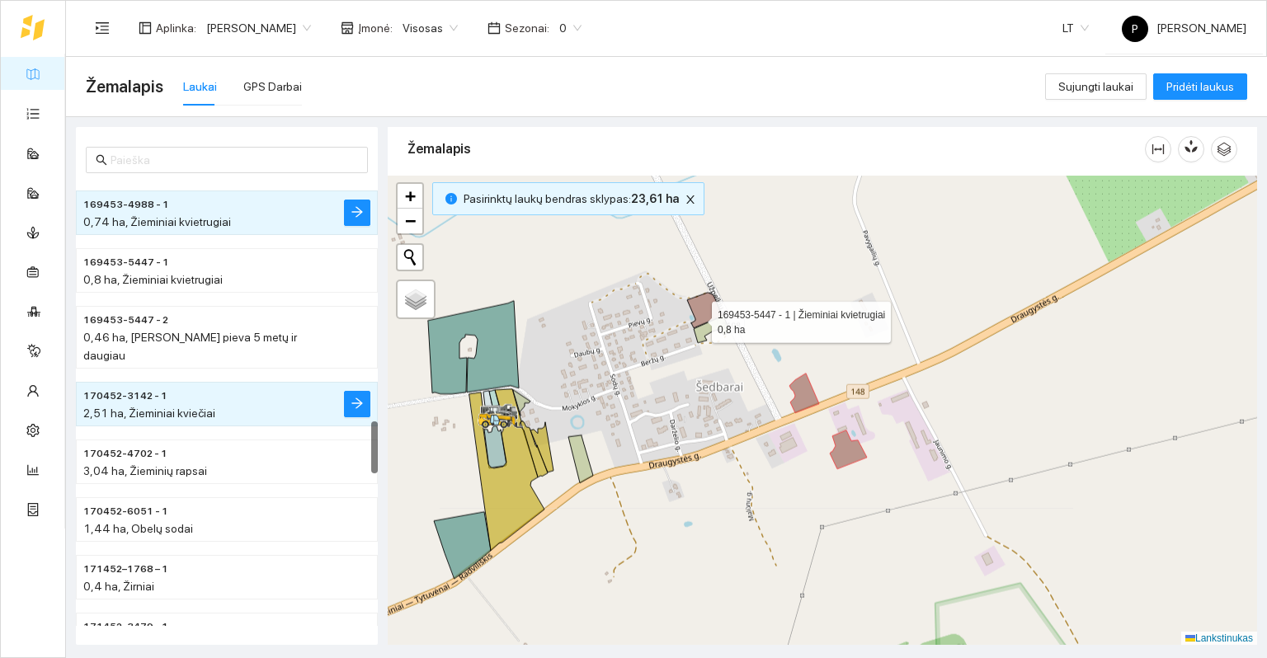
click at [695, 305] on icon at bounding box center [705, 310] width 36 height 35
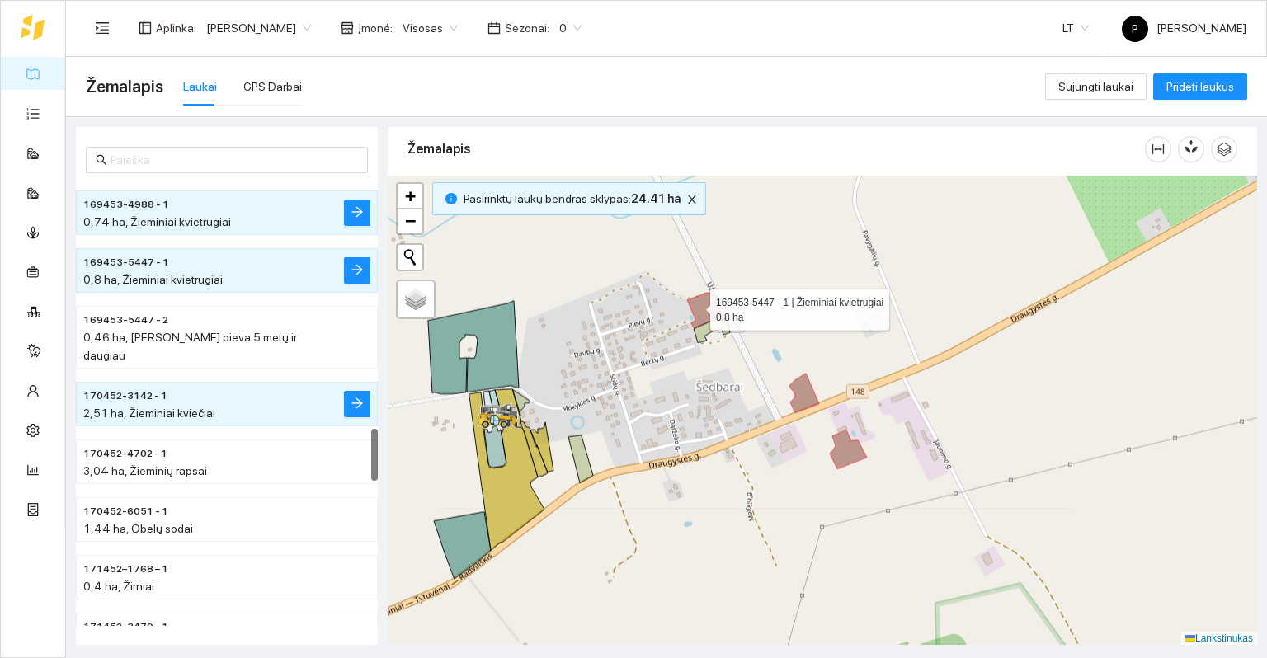
scroll to position [2078, 0]
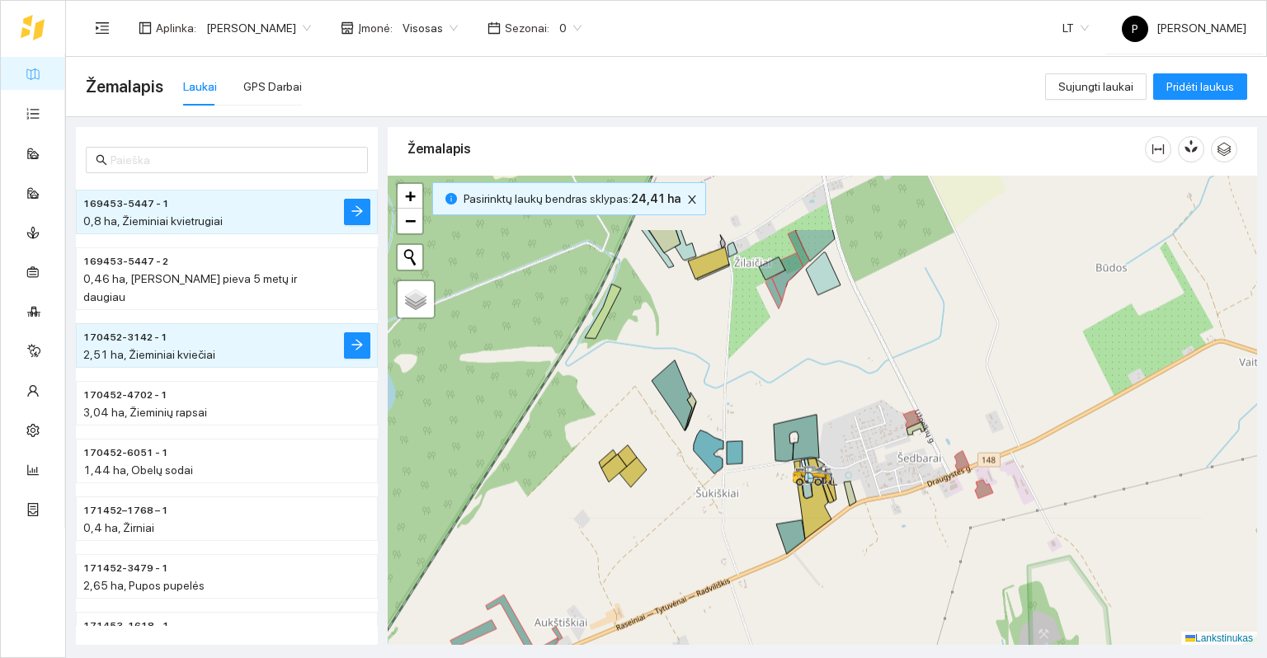
drag, startPoint x: 610, startPoint y: 287, endPoint x: 723, endPoint y: 374, distance: 142.9
click at [723, 374] on div at bounding box center [822, 411] width 869 height 470
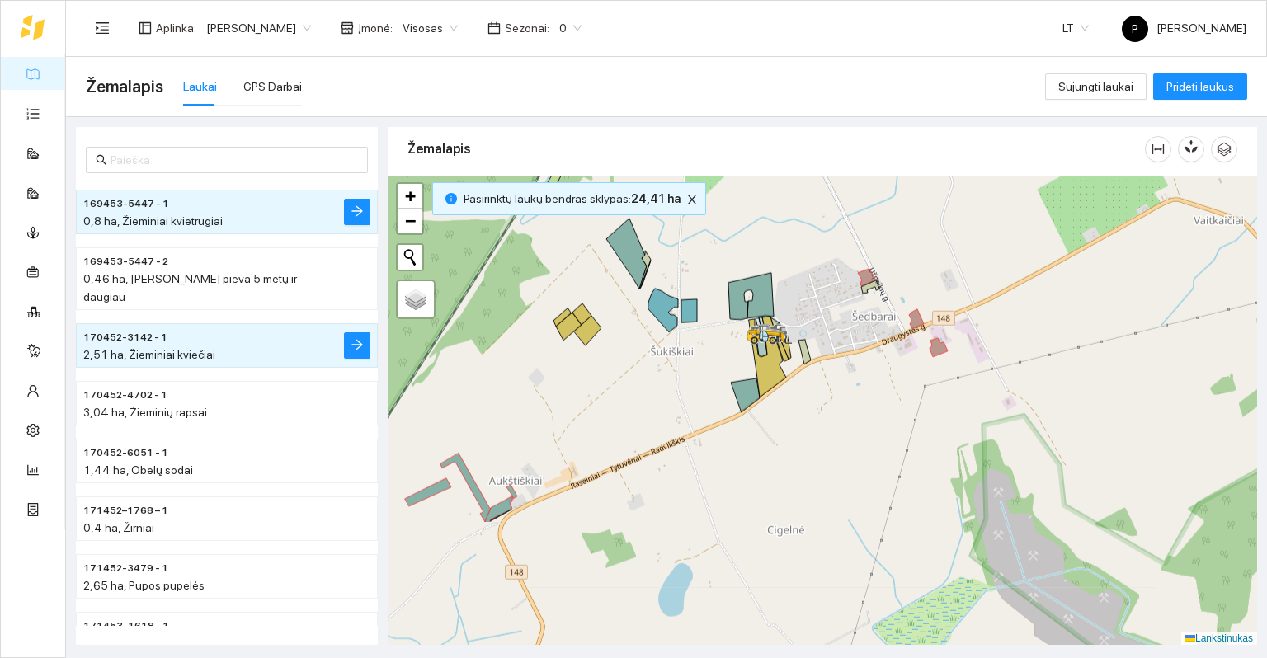
drag, startPoint x: 746, startPoint y: 436, endPoint x: 722, endPoint y: 268, distance: 170.1
click at [722, 268] on div at bounding box center [822, 411] width 869 height 470
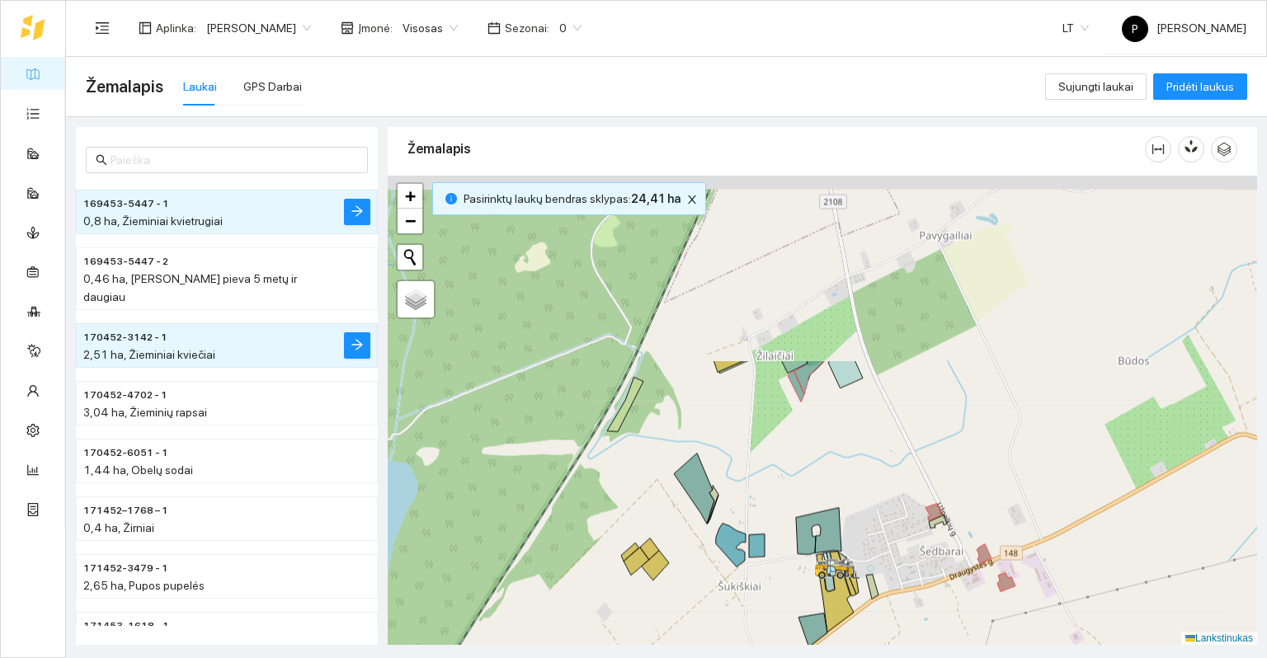
drag, startPoint x: 775, startPoint y: 277, endPoint x: 808, endPoint y: 517, distance: 242.2
click at [808, 517] on div at bounding box center [822, 411] width 869 height 470
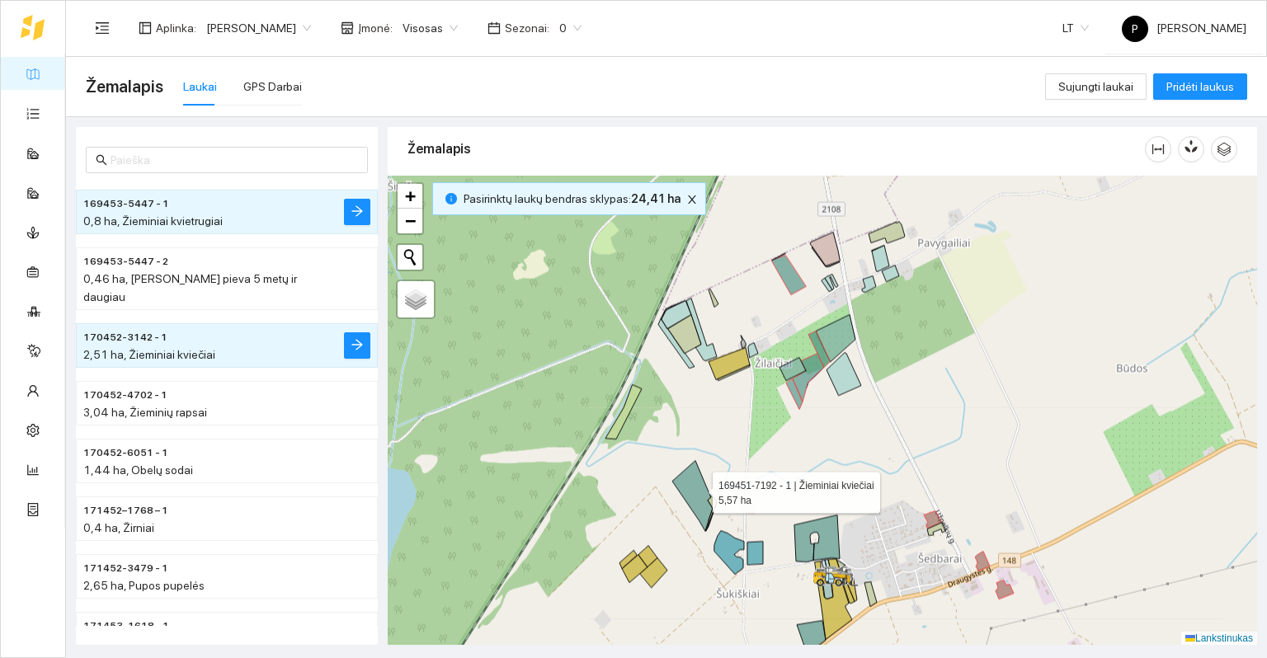
click at [695, 485] on icon at bounding box center [692, 496] width 40 height 70
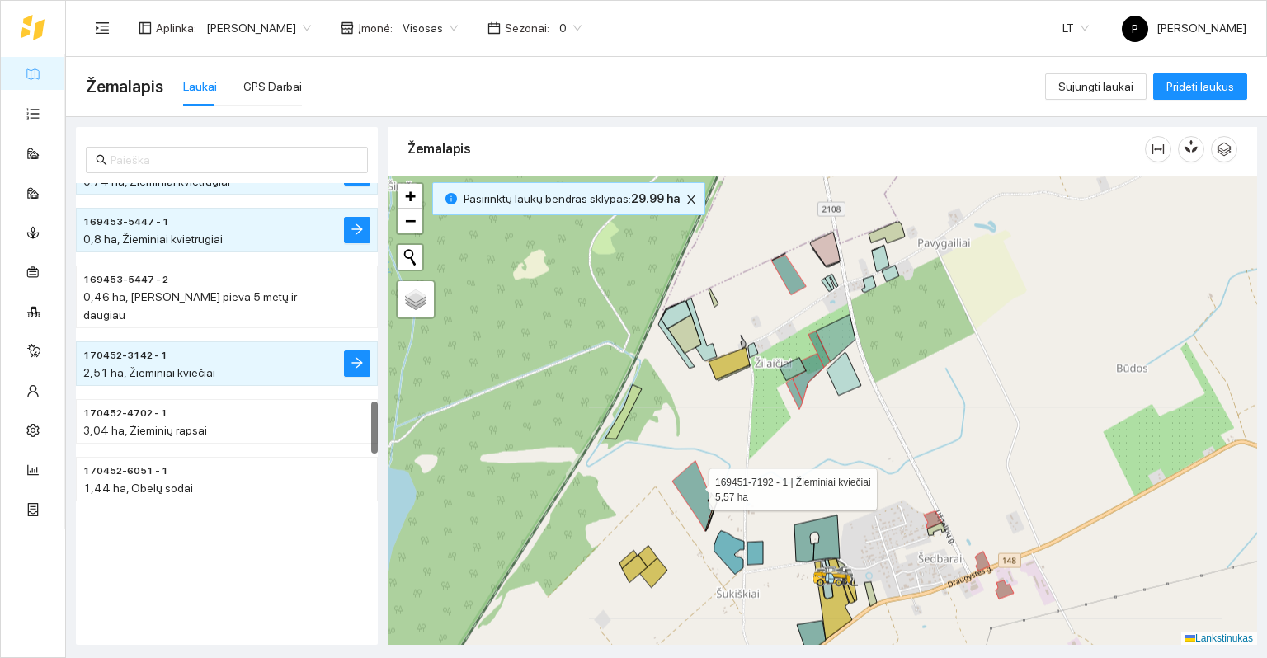
scroll to position [1847, 0]
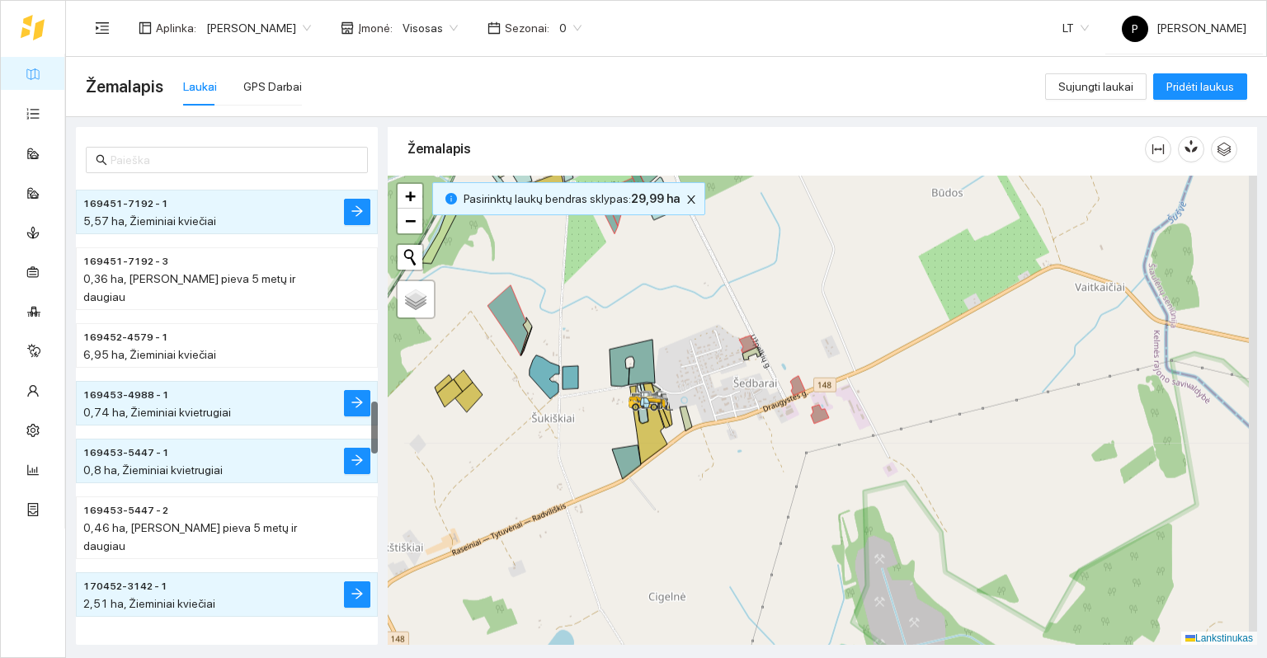
drag, startPoint x: 904, startPoint y: 540, endPoint x: 716, endPoint y: 362, distance: 259.1
click at [716, 362] on div at bounding box center [822, 411] width 869 height 470
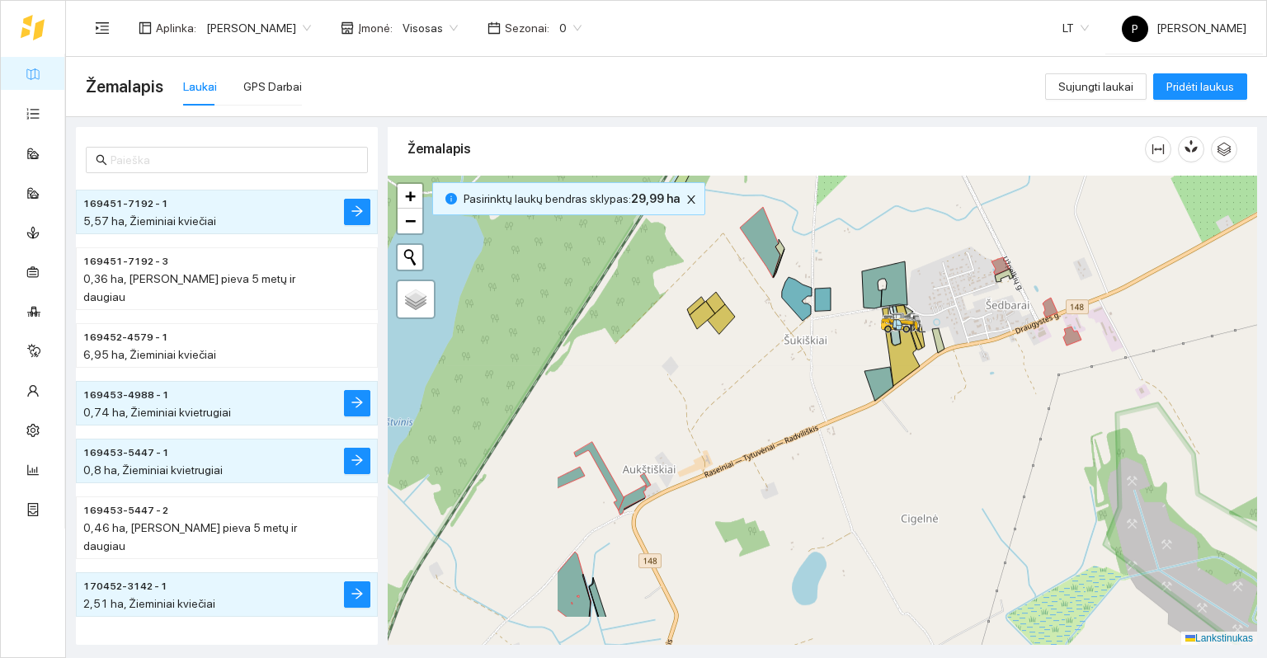
drag, startPoint x: 545, startPoint y: 431, endPoint x: 802, endPoint y: 355, distance: 267.5
click at [802, 355] on div at bounding box center [822, 411] width 869 height 470
click at [601, 614] on icon at bounding box center [599, 603] width 21 height 52
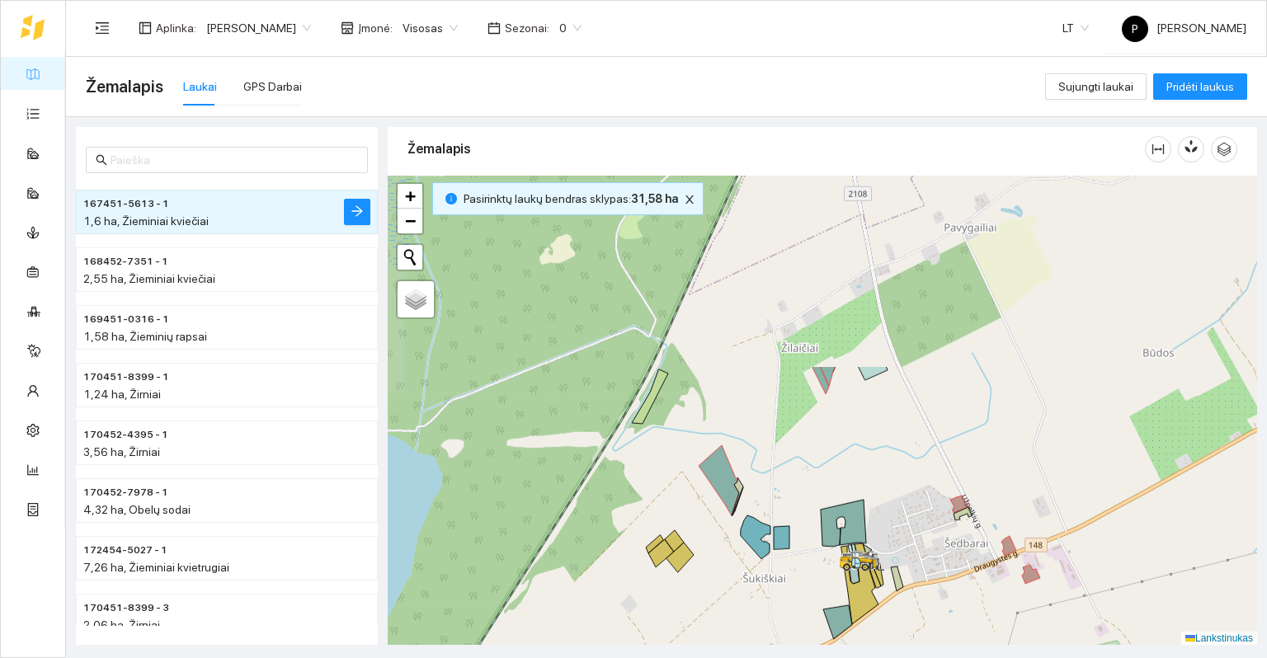
drag, startPoint x: 903, startPoint y: 452, endPoint x: 862, endPoint y: 690, distance: 241.9
click at [862, 657] on html "Žemalapis Užduotys Panaudoti ištekliai Sandėlis Kultūros Įmonės Inventorius Met…" at bounding box center [633, 329] width 1267 height 658
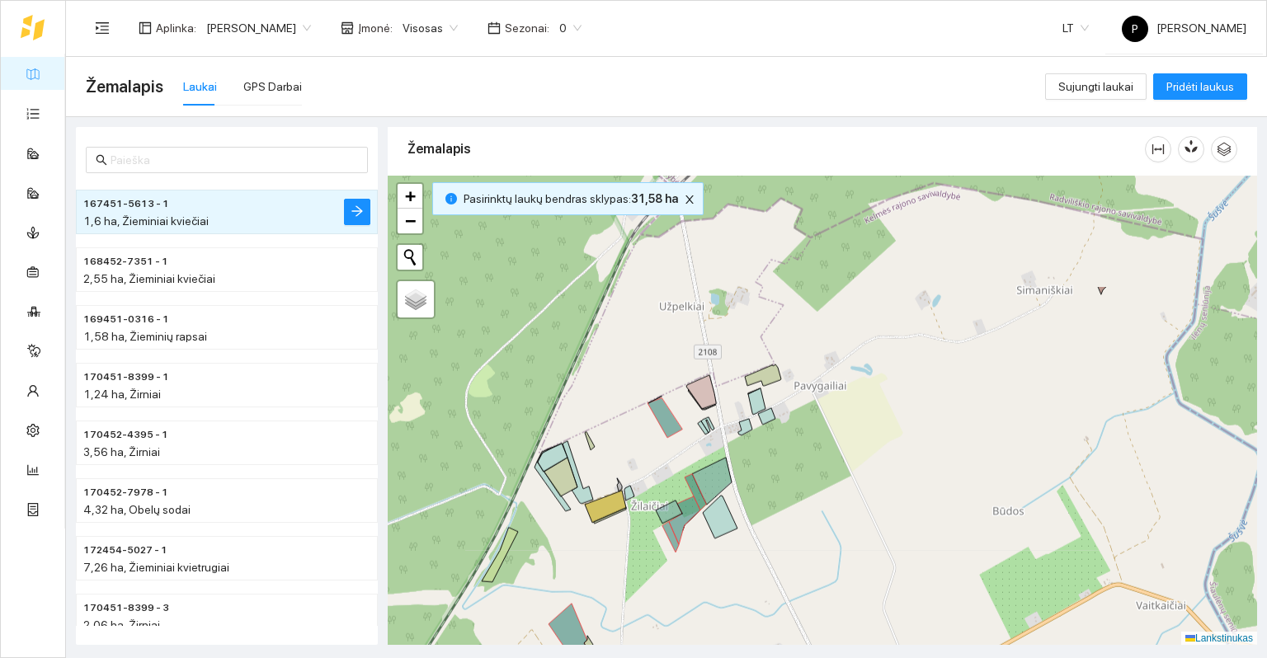
drag, startPoint x: 822, startPoint y: 615, endPoint x: 800, endPoint y: 615, distance: 21.4
click at [800, 615] on div at bounding box center [822, 411] width 869 height 470
drag, startPoint x: 800, startPoint y: 615, endPoint x: 850, endPoint y: 387, distance: 234.0
drag, startPoint x: 850, startPoint y: 387, endPoint x: 802, endPoint y: 543, distance: 163.3
click at [802, 543] on div at bounding box center [822, 411] width 869 height 470
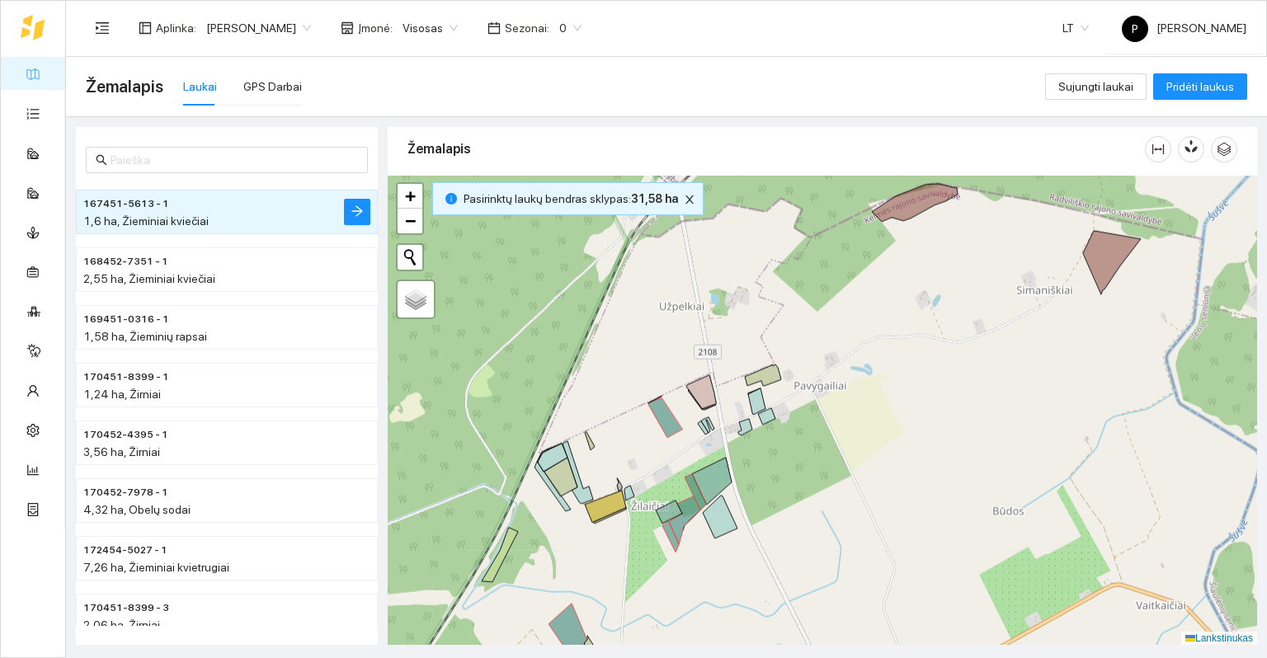
drag, startPoint x: 802, startPoint y: 543, endPoint x: 855, endPoint y: 232, distance: 315.5
drag, startPoint x: 855, startPoint y: 232, endPoint x: 778, endPoint y: 472, distance: 252.2
click at [778, 472] on div at bounding box center [822, 411] width 869 height 470
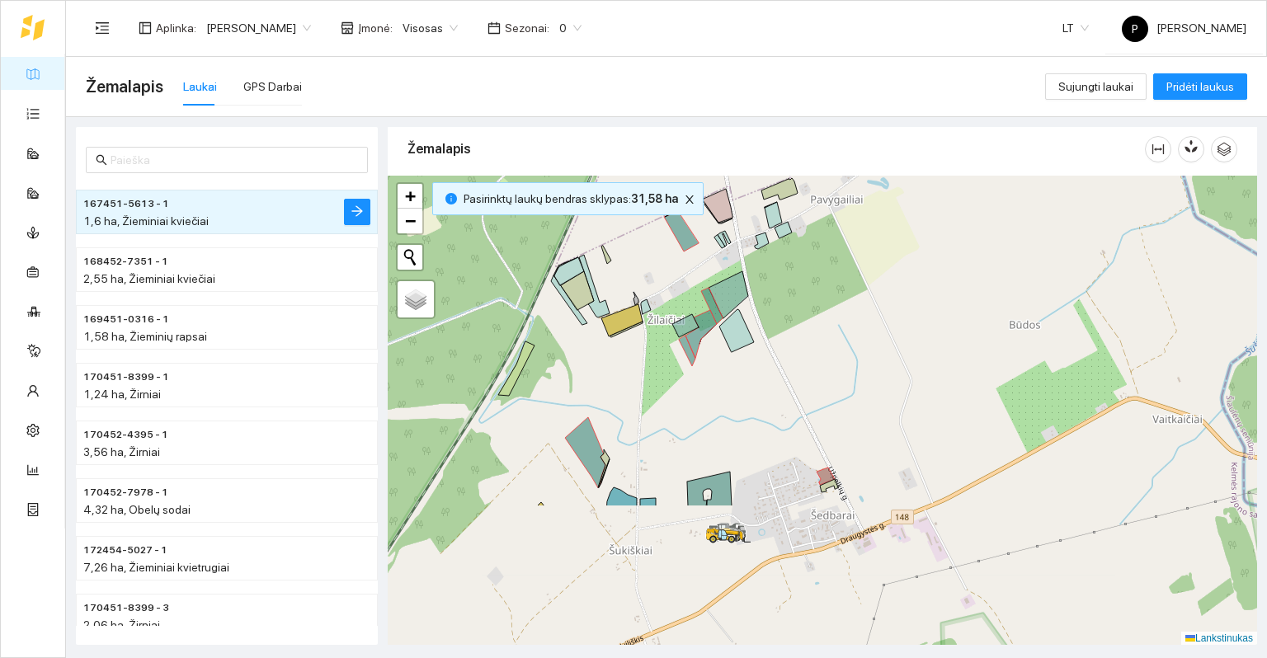
drag, startPoint x: 769, startPoint y: 545, endPoint x: 781, endPoint y: 316, distance: 229.6
click at [781, 316] on div at bounding box center [822, 411] width 869 height 470
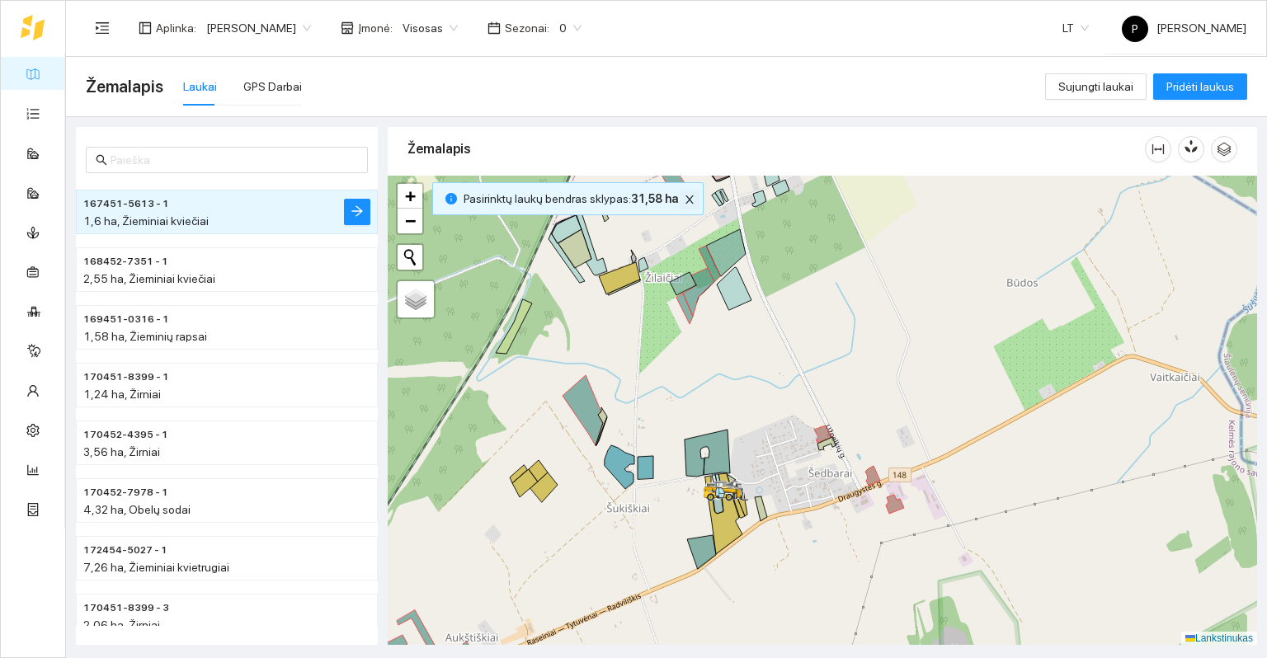
click at [685, 203] on icon "uždaryti" at bounding box center [690, 200] width 12 height 12
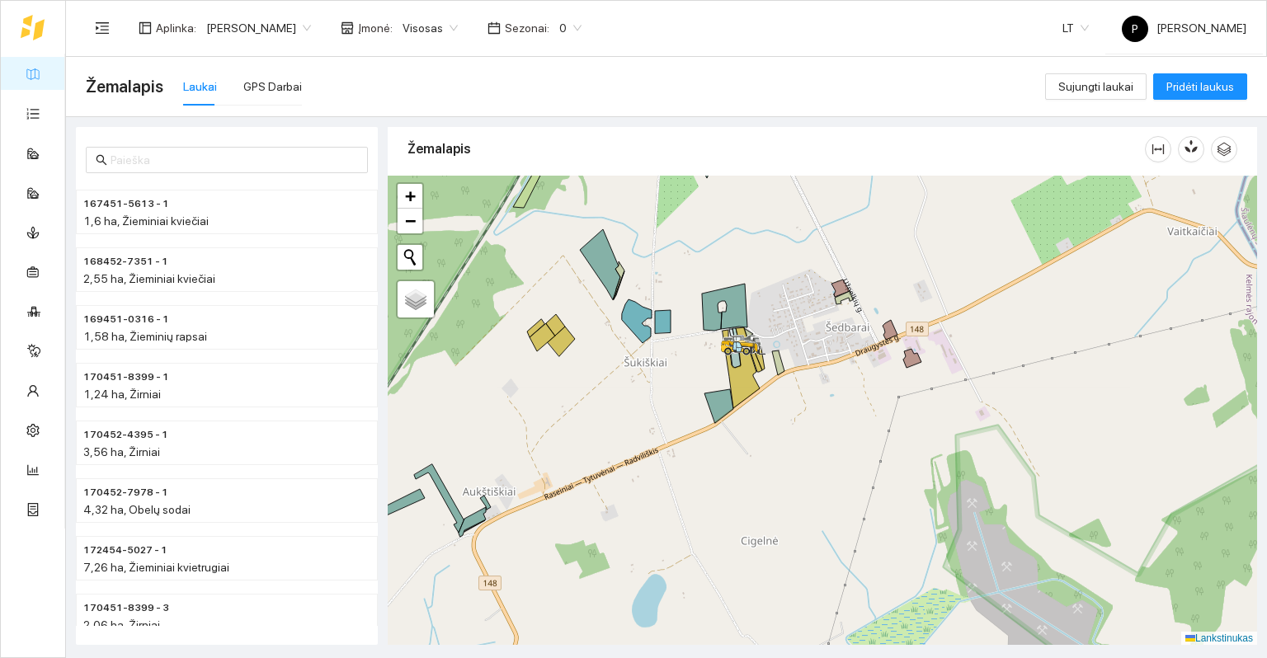
drag, startPoint x: 720, startPoint y: 517, endPoint x: 737, endPoint y: 370, distance: 147.8
click at [737, 370] on div at bounding box center [733, 356] width 10 height 41
click at [440, 639] on icon at bounding box center [439, 625] width 21 height 52
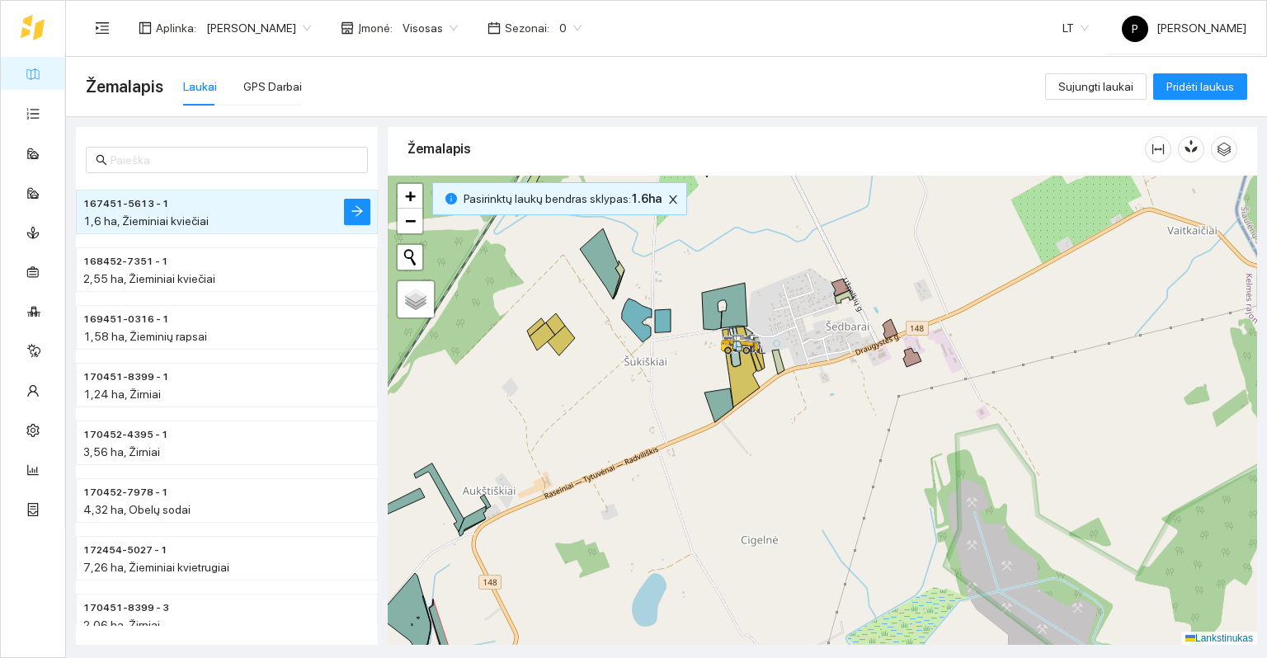
click at [584, 258] on div at bounding box center [822, 411] width 869 height 470
click at [591, 256] on icon at bounding box center [600, 263] width 40 height 70
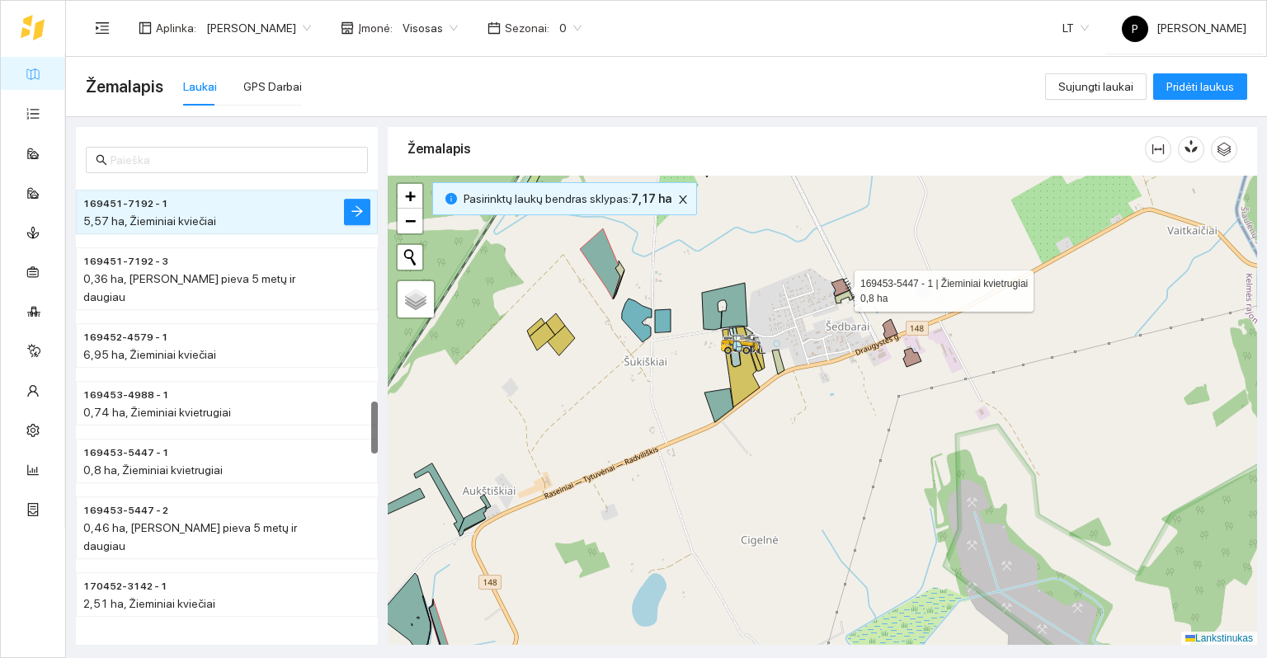
click at [839, 285] on icon at bounding box center [840, 287] width 18 height 17
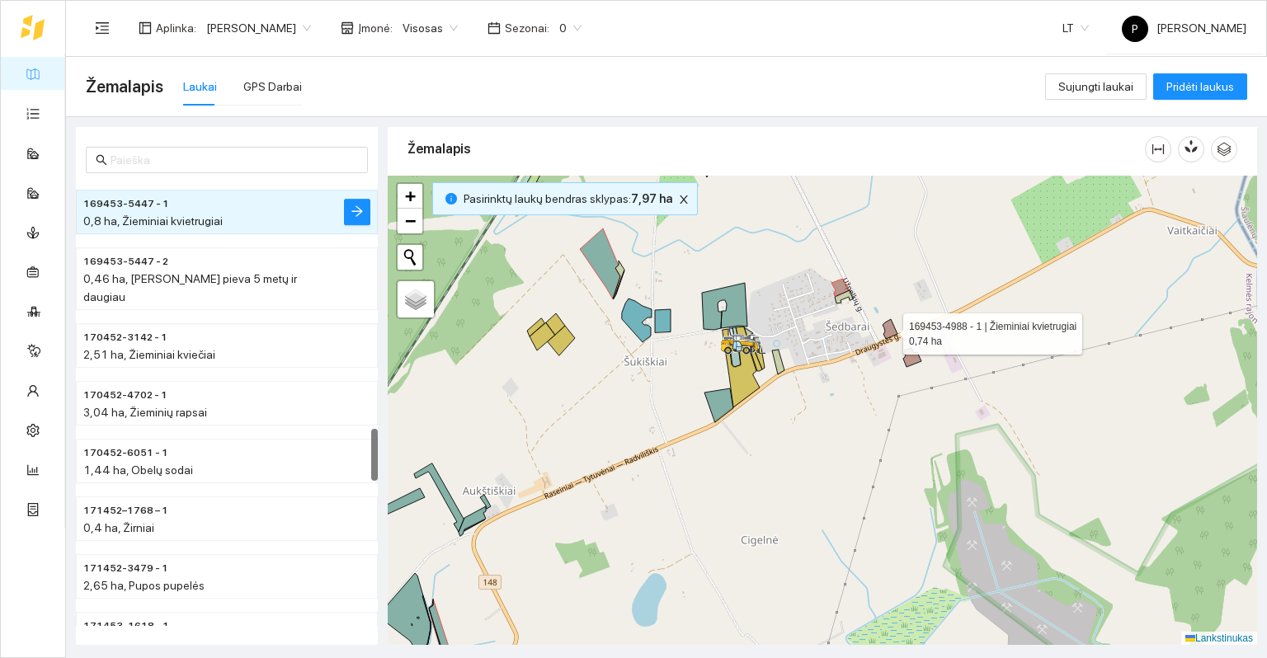
click at [888, 329] on icon at bounding box center [890, 329] width 15 height 20
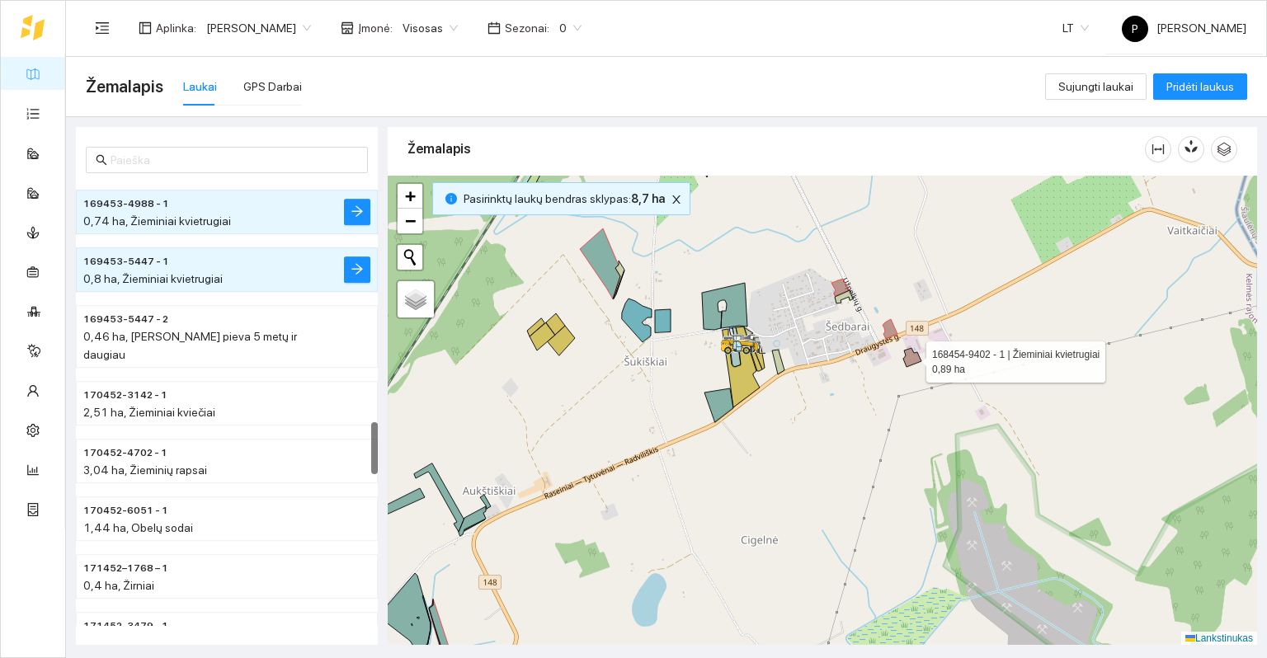
click at [908, 355] on icon at bounding box center [912, 357] width 18 height 19
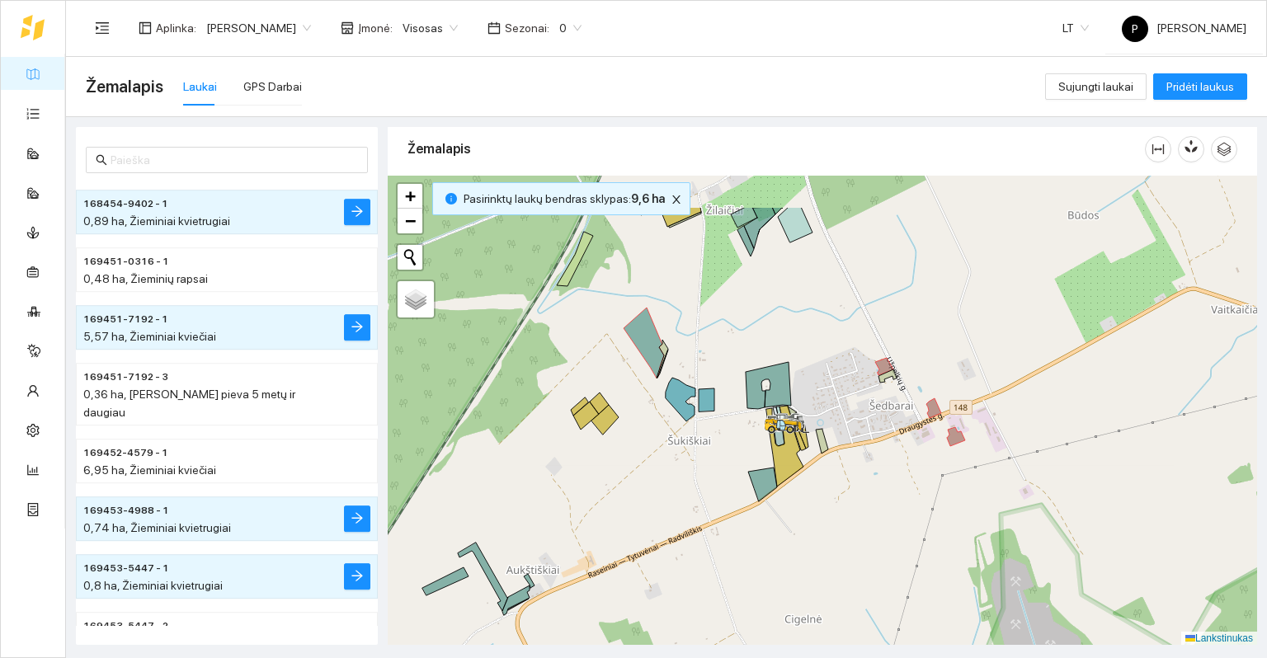
drag, startPoint x: 652, startPoint y: 269, endPoint x: 699, endPoint y: 348, distance: 92.1
click at [699, 348] on div at bounding box center [822, 411] width 869 height 470
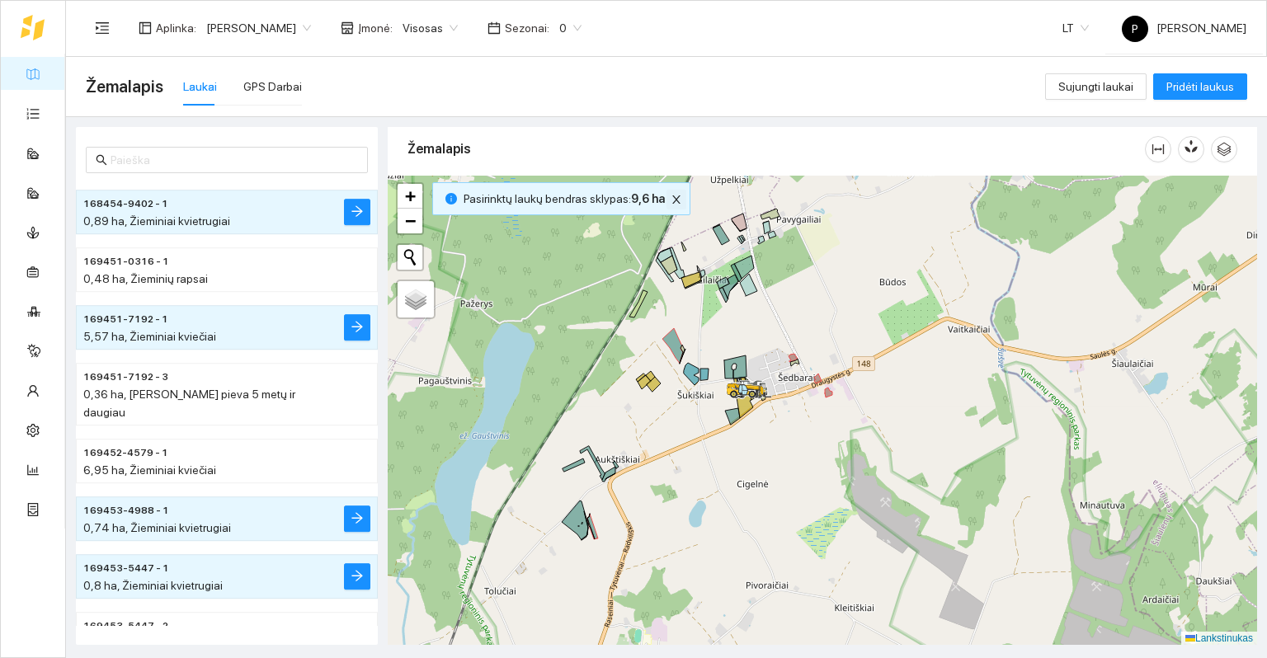
click at [676, 197] on icon "uždaryti" at bounding box center [677, 200] width 12 height 12
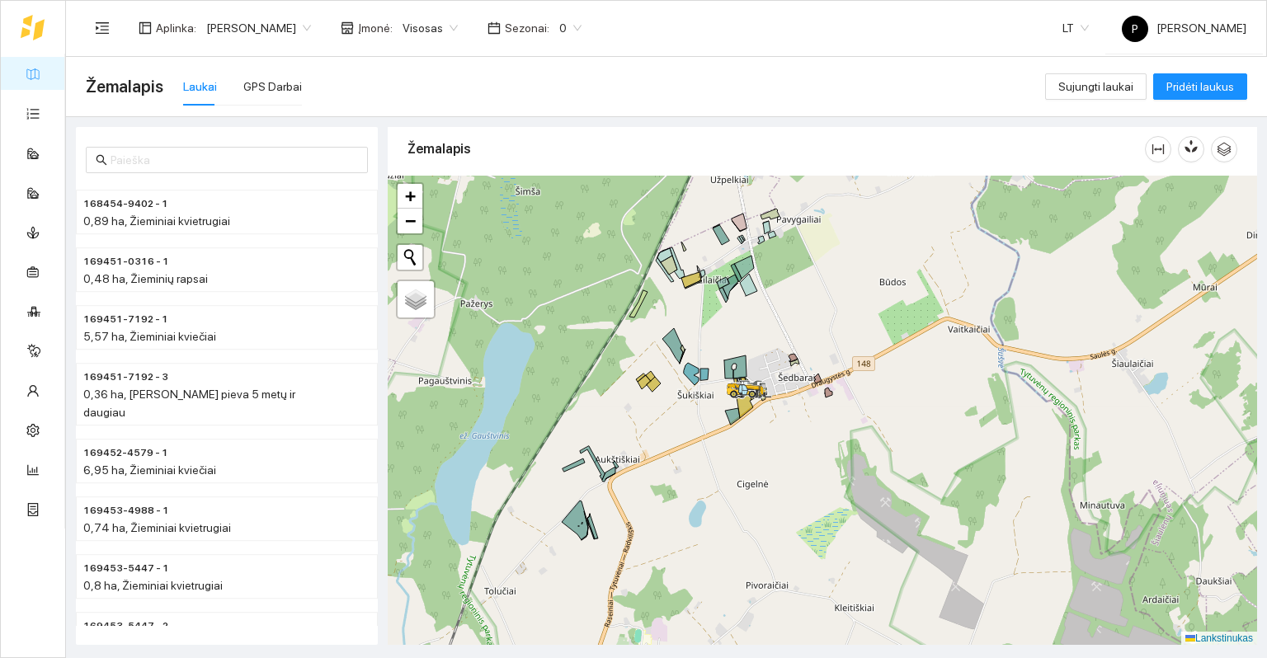
click at [667, 424] on div at bounding box center [822, 411] width 869 height 470
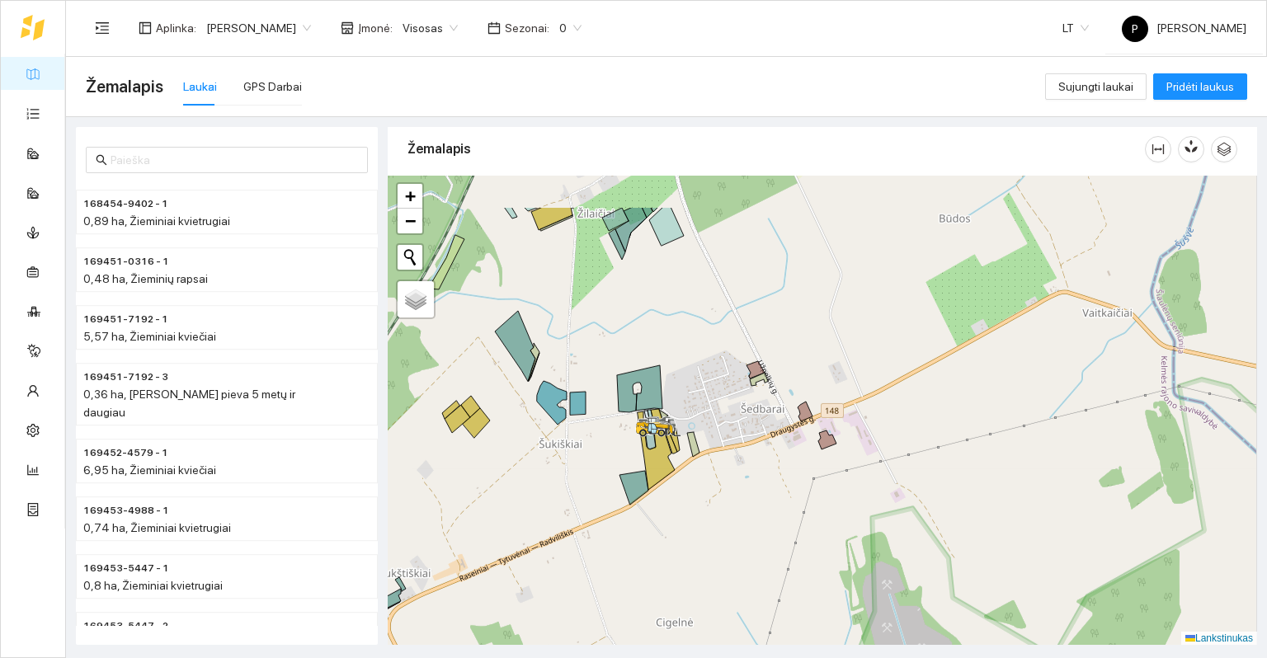
drag, startPoint x: 748, startPoint y: 424, endPoint x: 572, endPoint y: 534, distance: 208.3
click at [572, 534] on div at bounding box center [822, 411] width 869 height 470
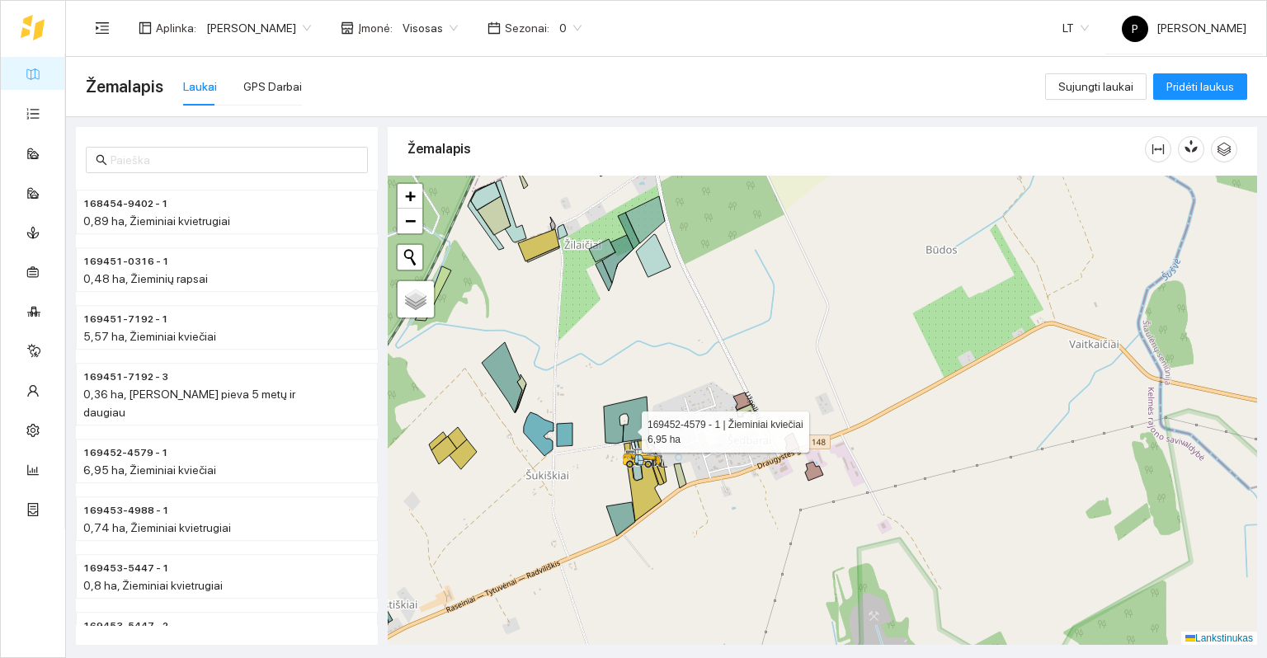
click at [627, 427] on icon at bounding box center [626, 420] width 45 height 47
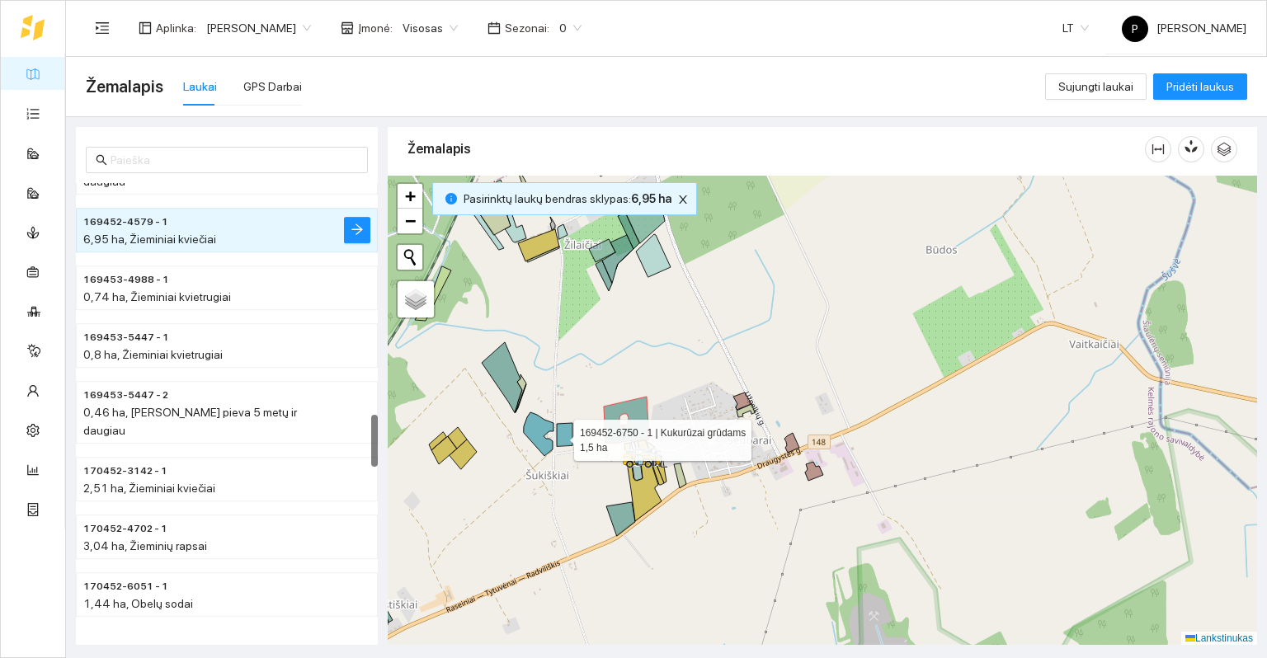
click at [559, 436] on icon at bounding box center [565, 434] width 16 height 23
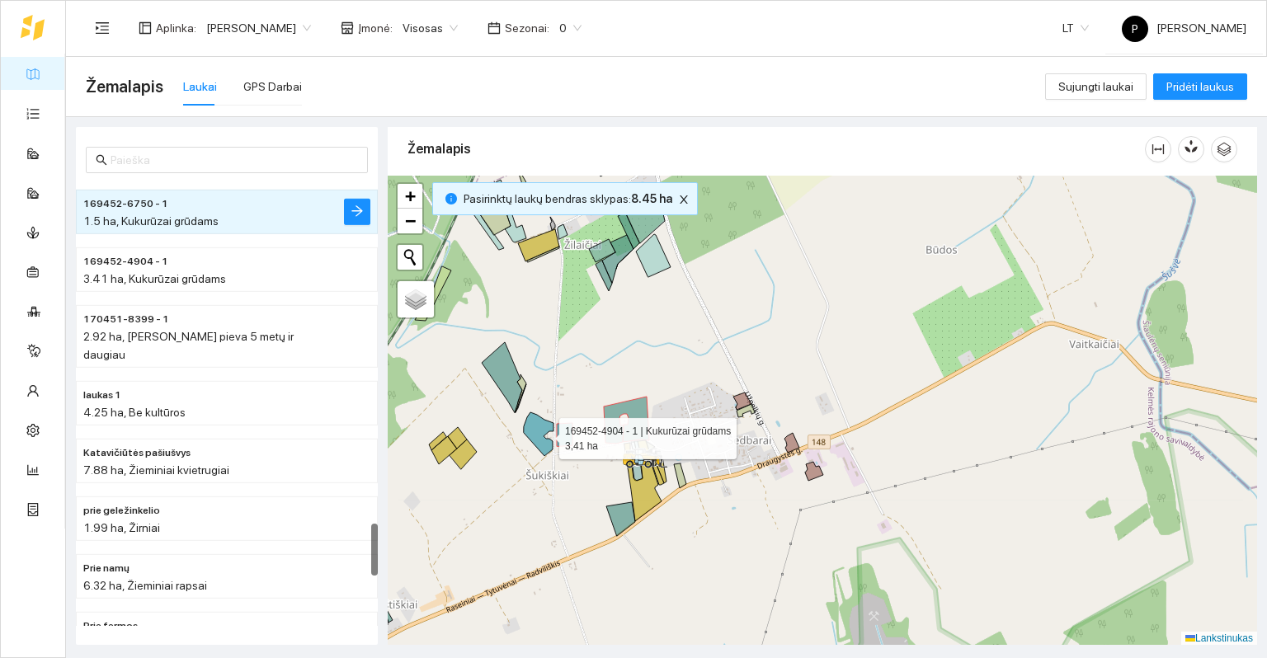
click at [538, 431] on icon at bounding box center [539, 434] width 30 height 44
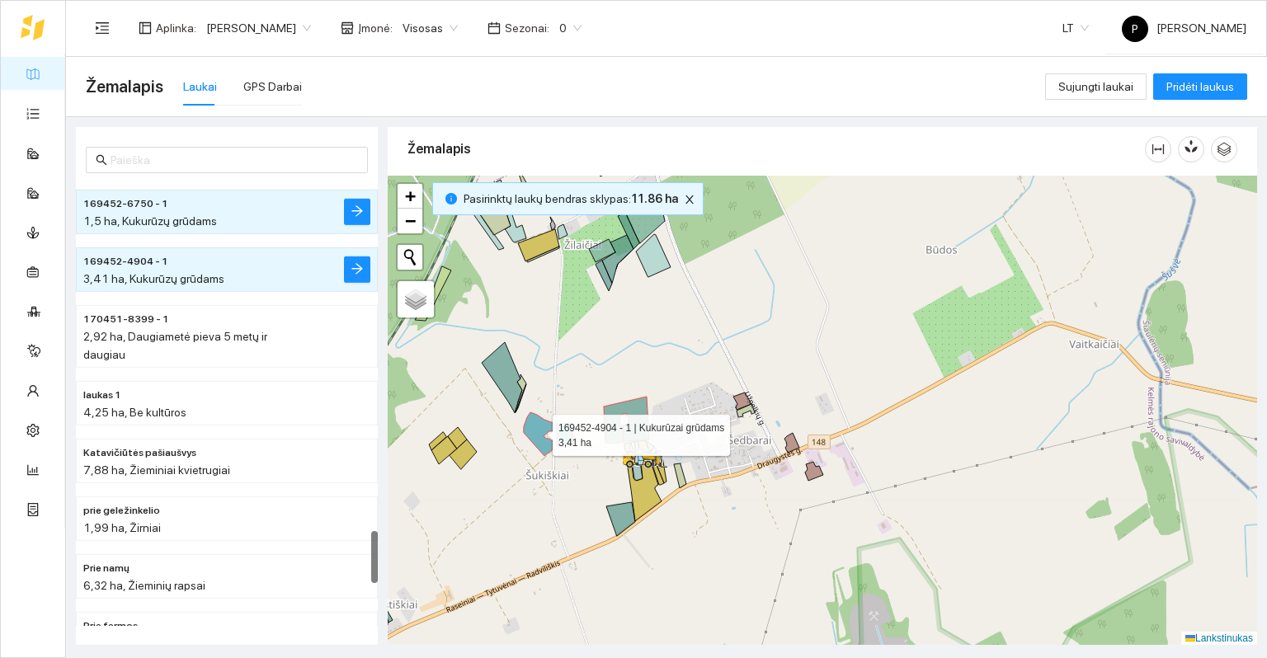
scroll to position [2943, 0]
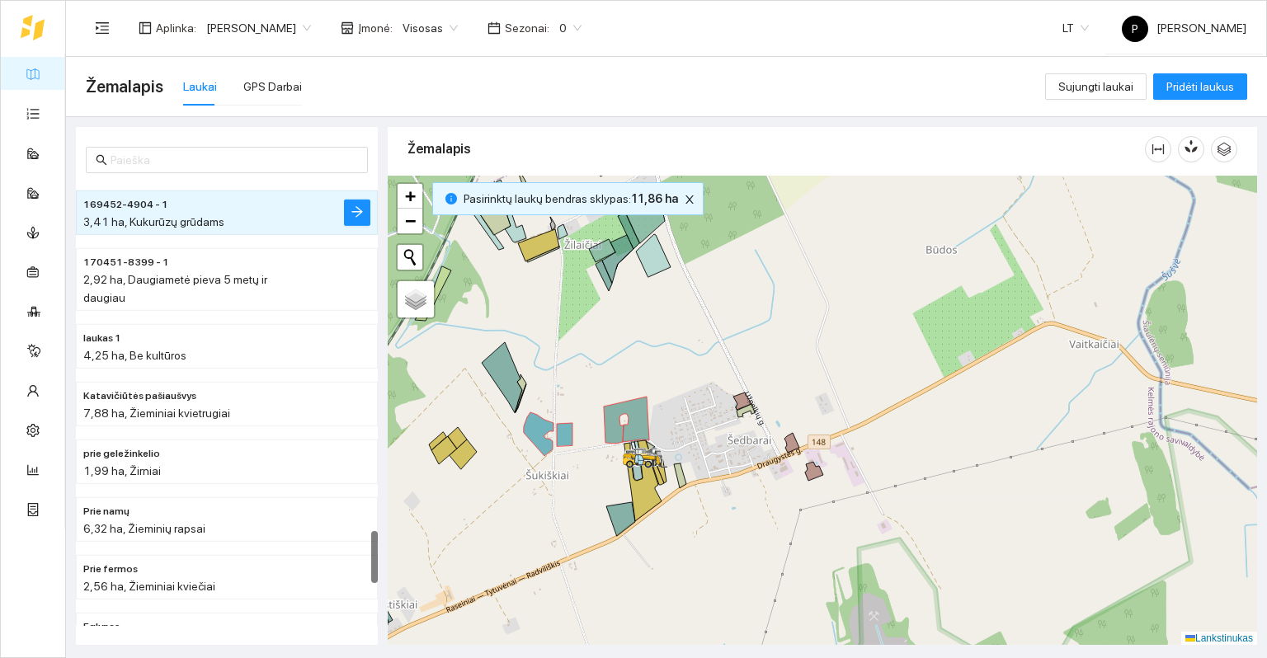
drag, startPoint x: 547, startPoint y: 323, endPoint x: 551, endPoint y: 538, distance: 215.3
click at [551, 538] on div at bounding box center [822, 411] width 869 height 470
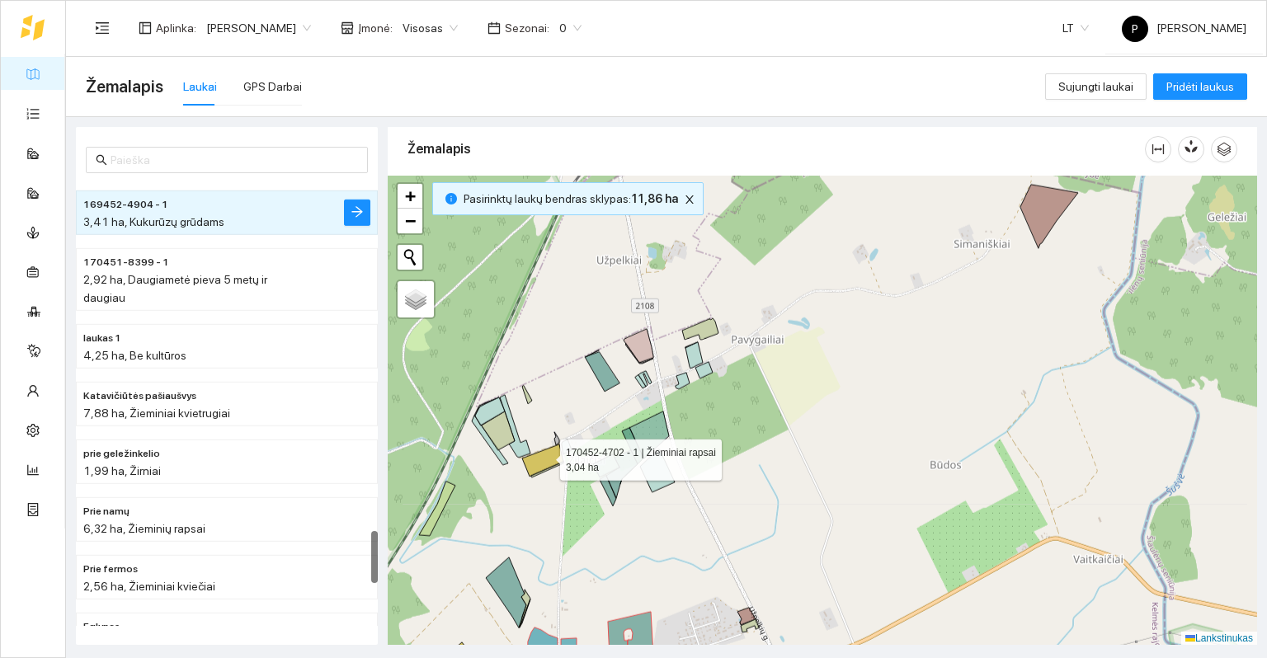
click at [545, 454] on icon at bounding box center [542, 461] width 41 height 32
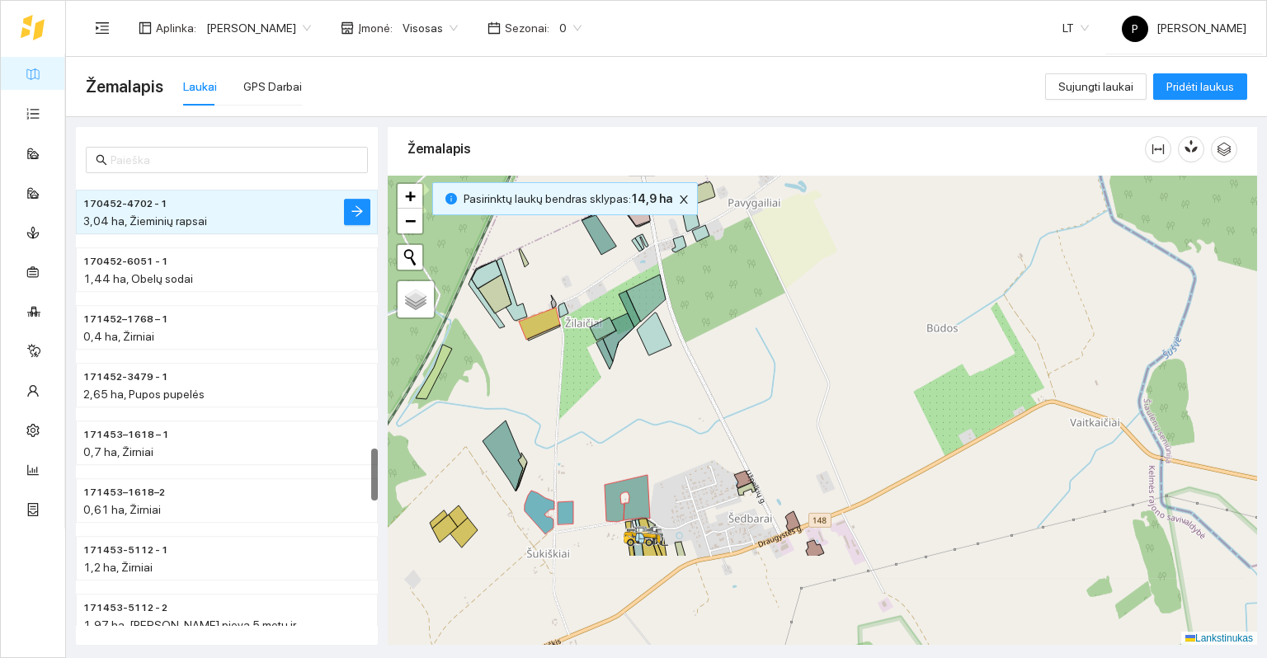
drag, startPoint x: 605, startPoint y: 558, endPoint x: 605, endPoint y: 262, distance: 295.3
click at [602, 398] on div at bounding box center [822, 411] width 869 height 470
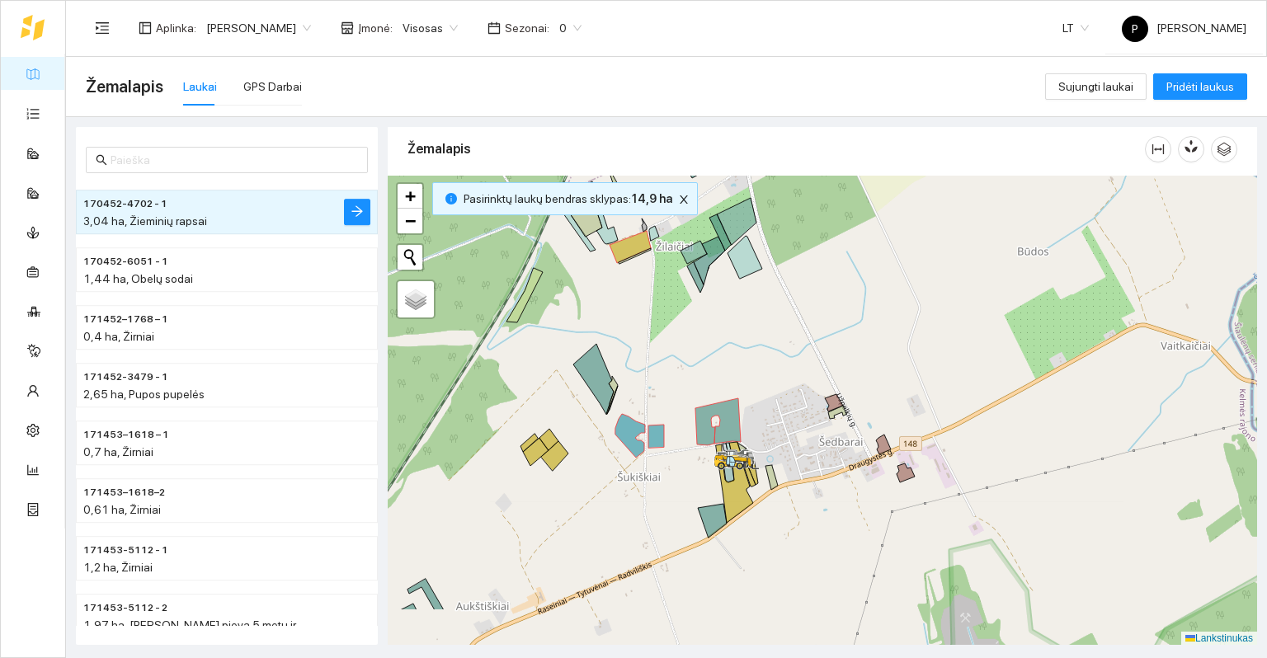
drag, startPoint x: 588, startPoint y: 422, endPoint x: 670, endPoint y: 338, distance: 117.2
click at [670, 338] on div at bounding box center [822, 411] width 869 height 470
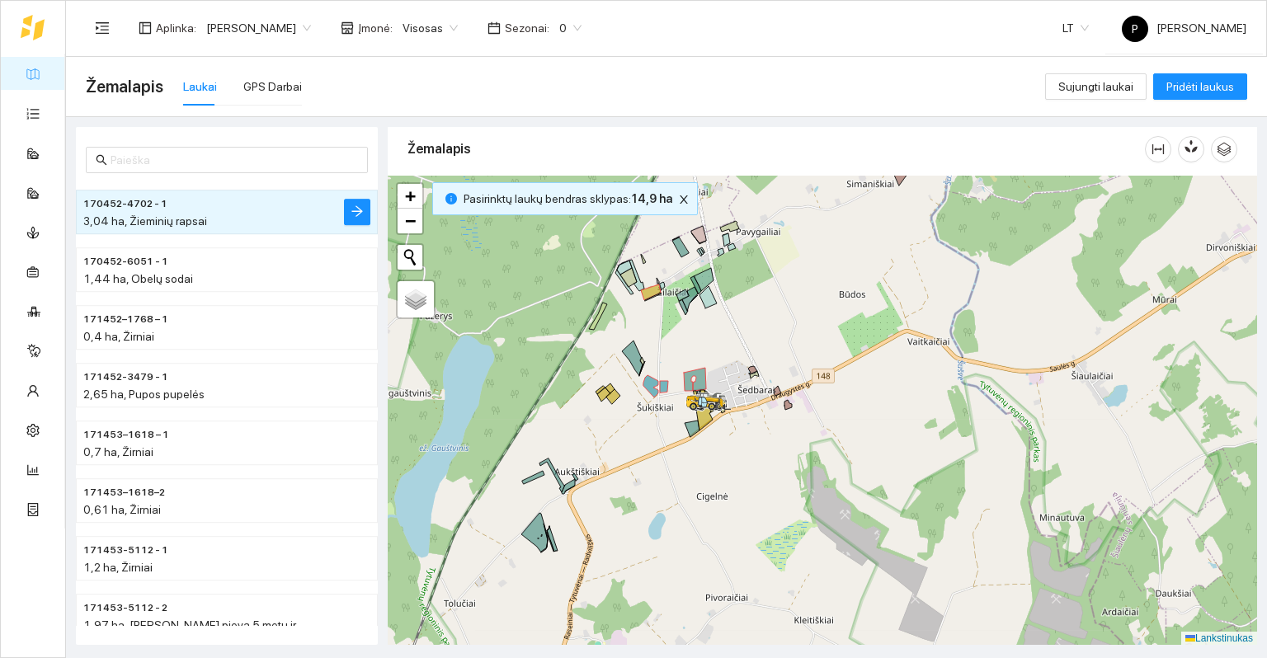
click at [669, 341] on div at bounding box center [822, 411] width 869 height 470
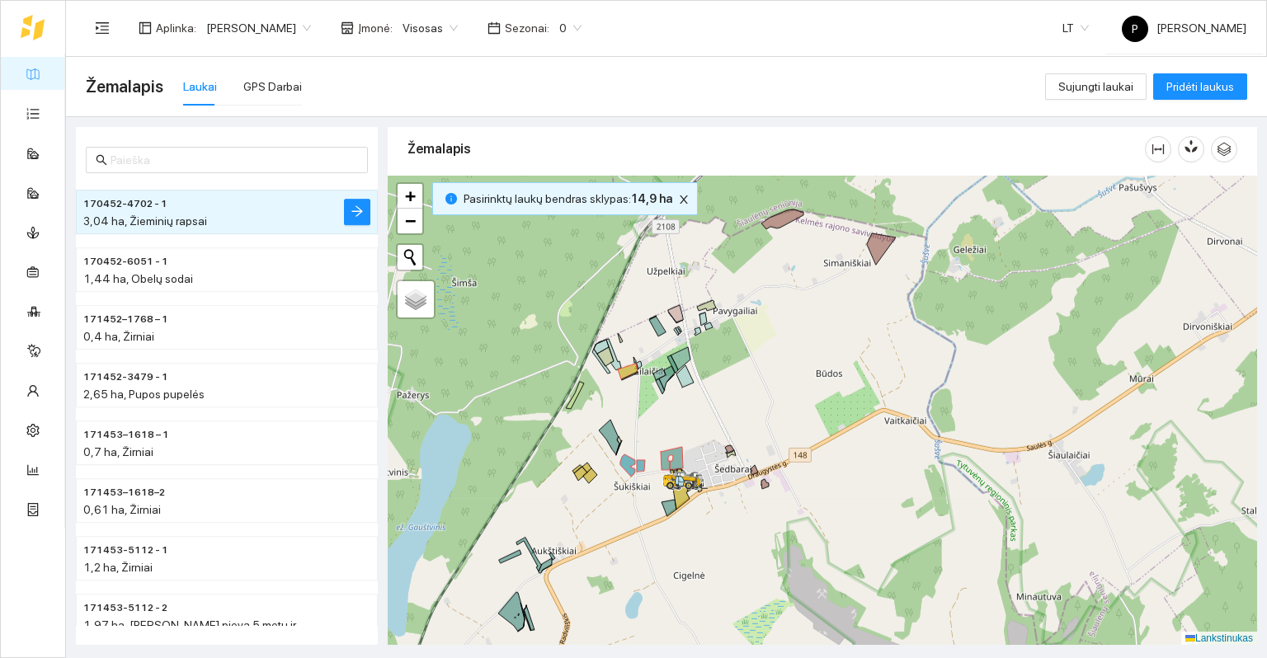
drag, startPoint x: 671, startPoint y: 332, endPoint x: 648, endPoint y: 412, distance: 82.5
click at [648, 412] on div at bounding box center [822, 411] width 869 height 470
click at [629, 368] on icon at bounding box center [628, 372] width 20 height 16
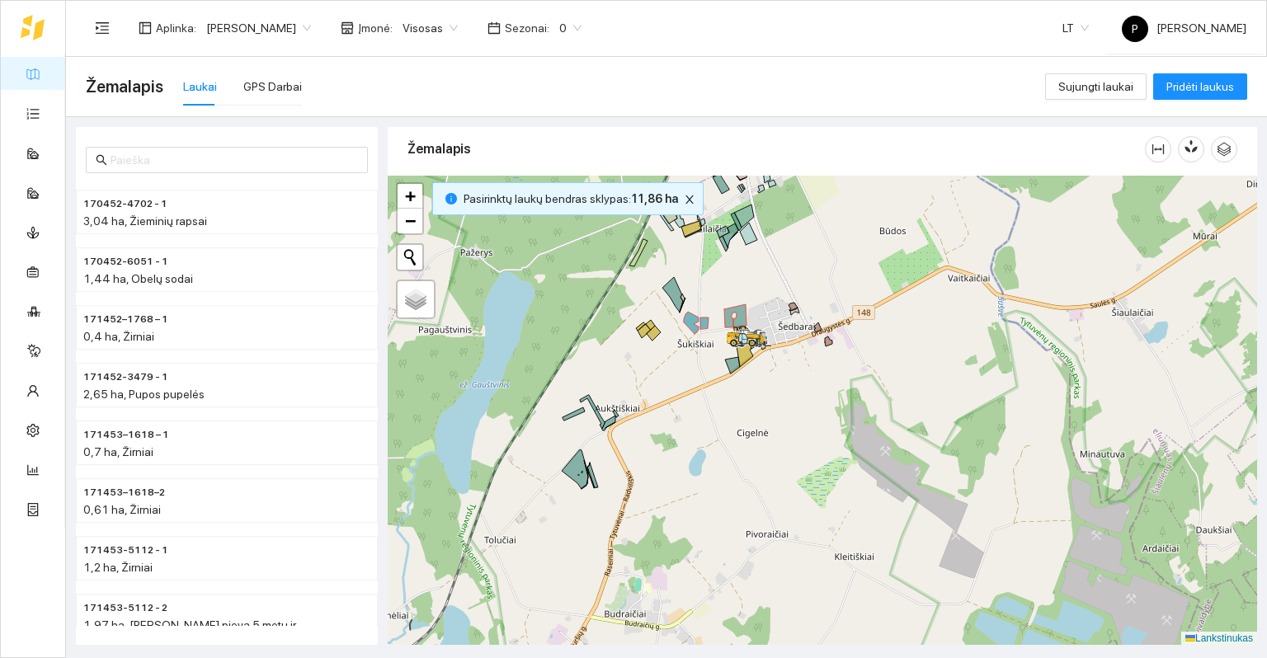
drag, startPoint x: 650, startPoint y: 454, endPoint x: 713, endPoint y: 311, distance: 156.2
click at [713, 311] on div at bounding box center [822, 411] width 869 height 470
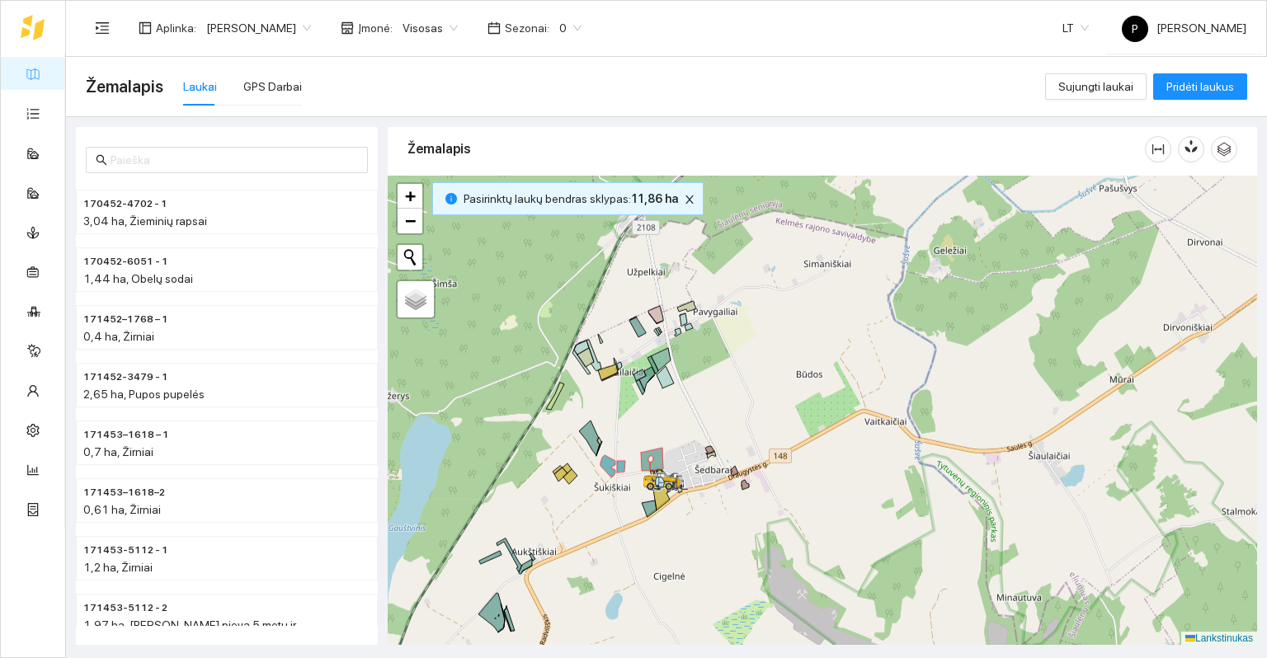
drag, startPoint x: 785, startPoint y: 382, endPoint x: 701, endPoint y: 526, distance: 167.1
click at [701, 526] on div at bounding box center [822, 411] width 869 height 470
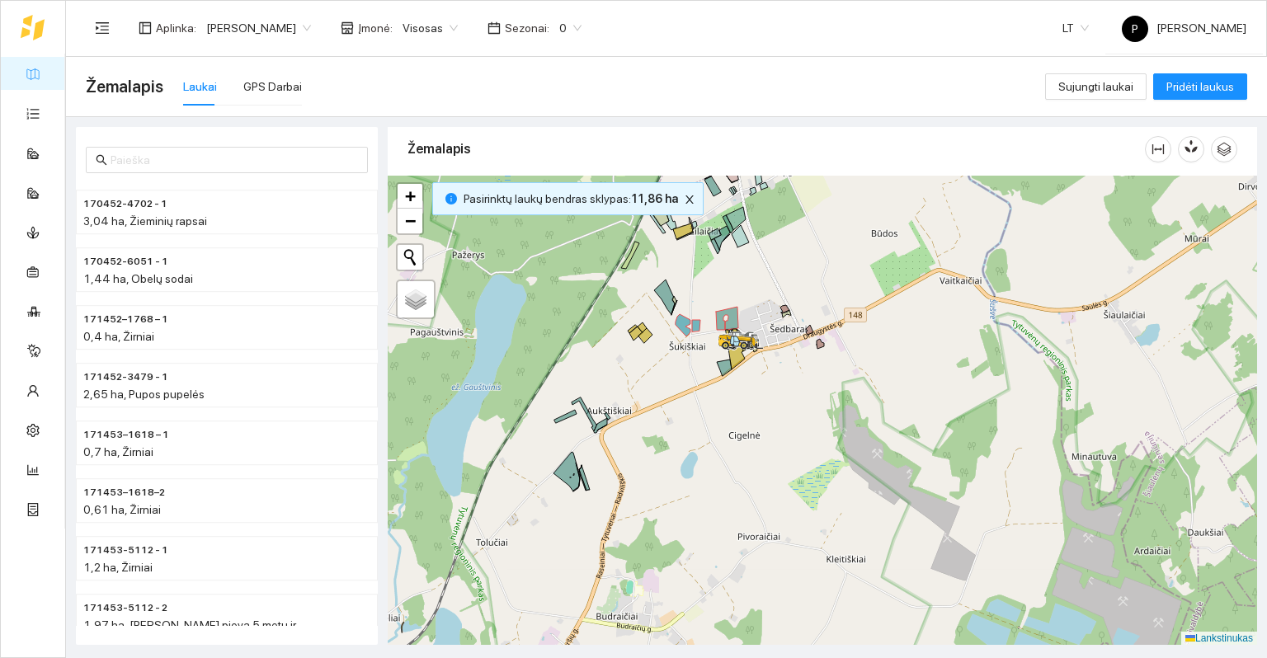
drag, startPoint x: 706, startPoint y: 435, endPoint x: 782, endPoint y: 295, distance: 158.7
click at [782, 295] on div at bounding box center [822, 411] width 869 height 470
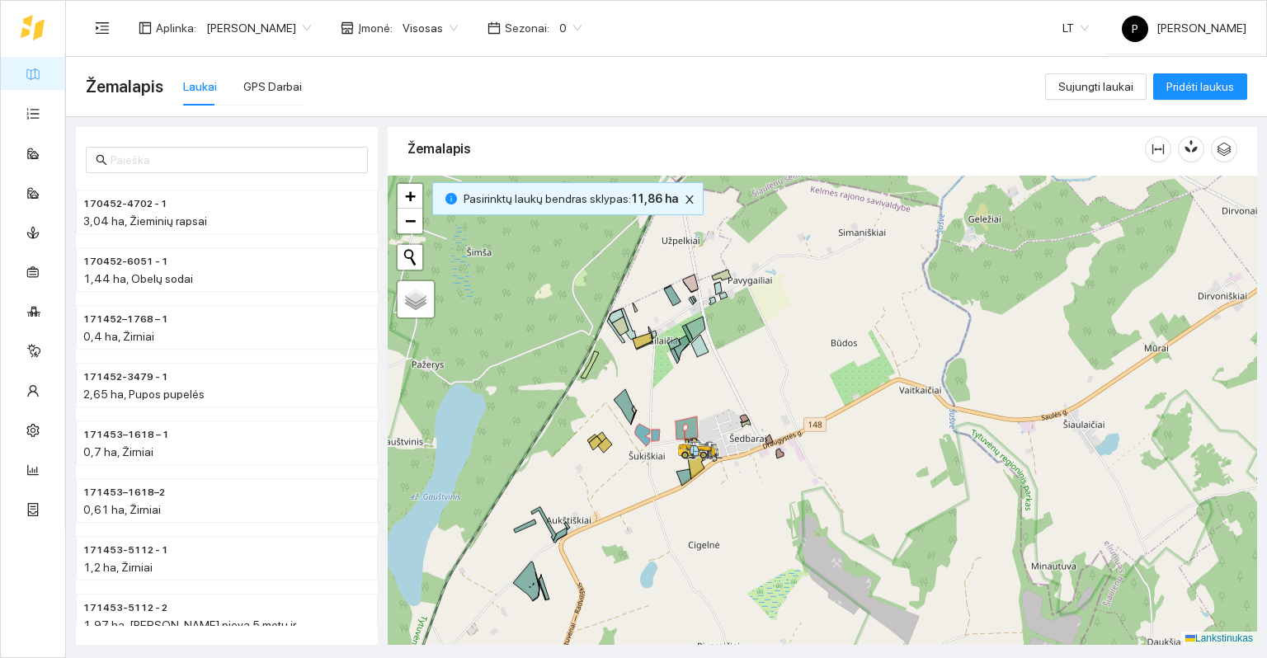
drag, startPoint x: 650, startPoint y: 339, endPoint x: 593, endPoint y: 478, distance: 149.8
click at [594, 480] on div at bounding box center [822, 411] width 869 height 470
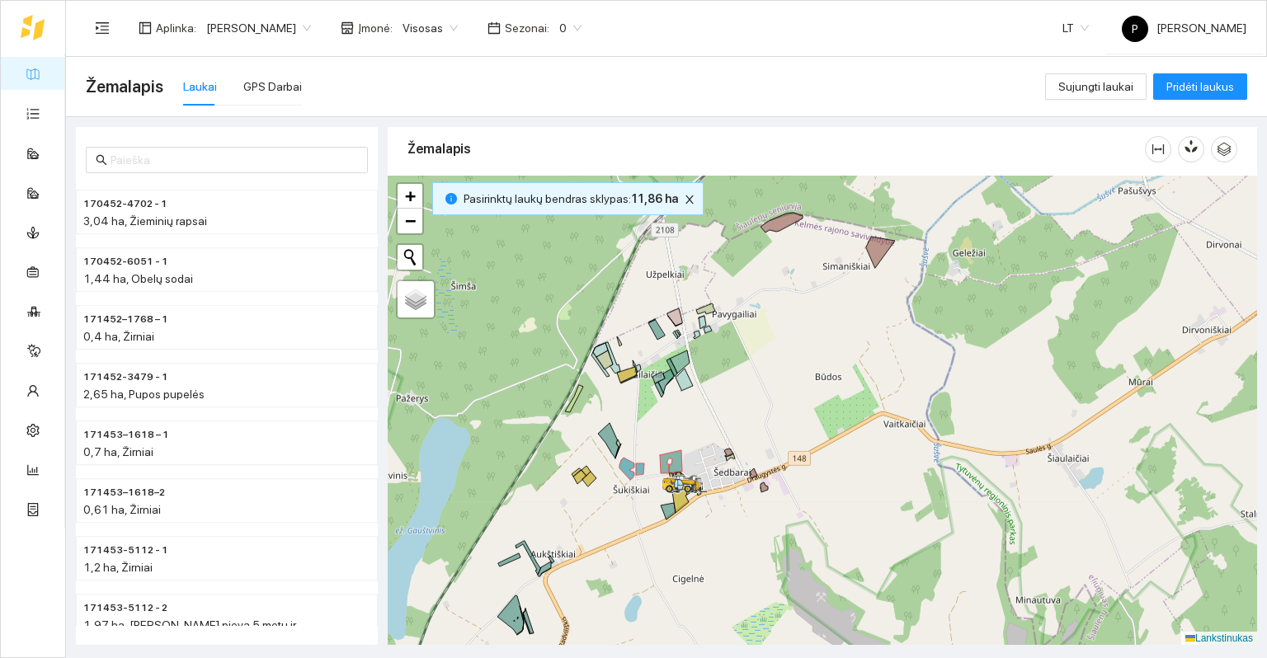
click at [637, 490] on div at bounding box center [822, 411] width 869 height 470
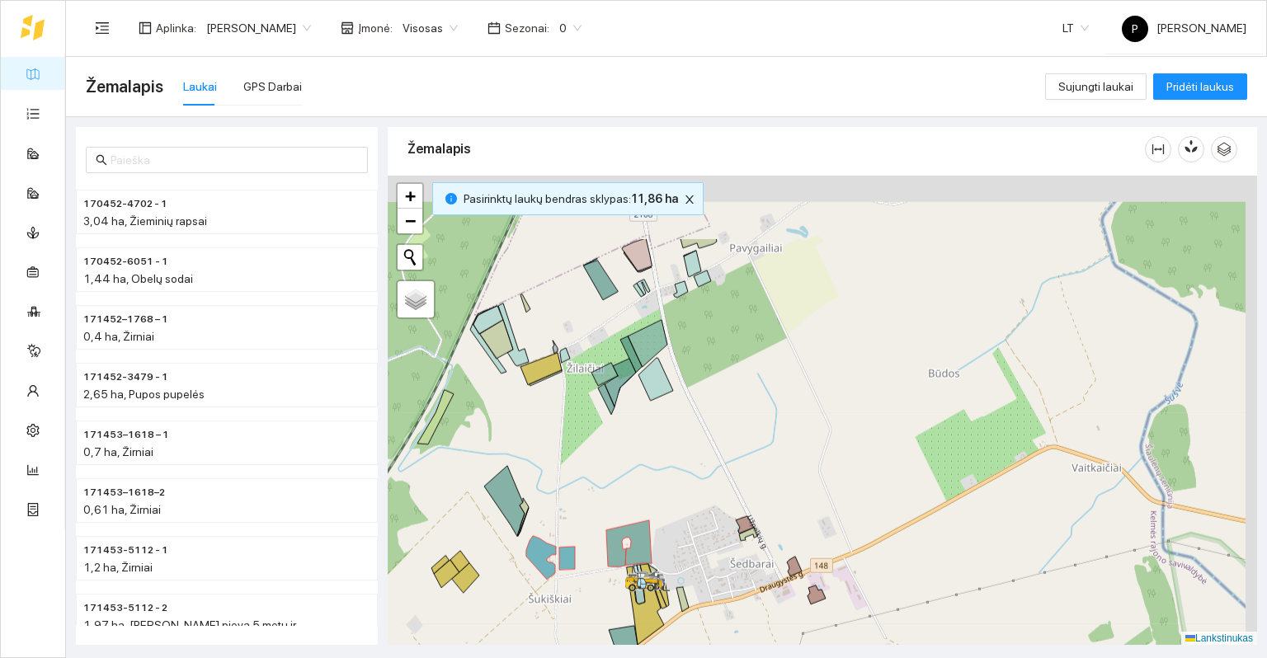
drag, startPoint x: 673, startPoint y: 384, endPoint x: 572, endPoint y: 534, distance: 180.7
click at [572, 534] on div at bounding box center [822, 411] width 869 height 470
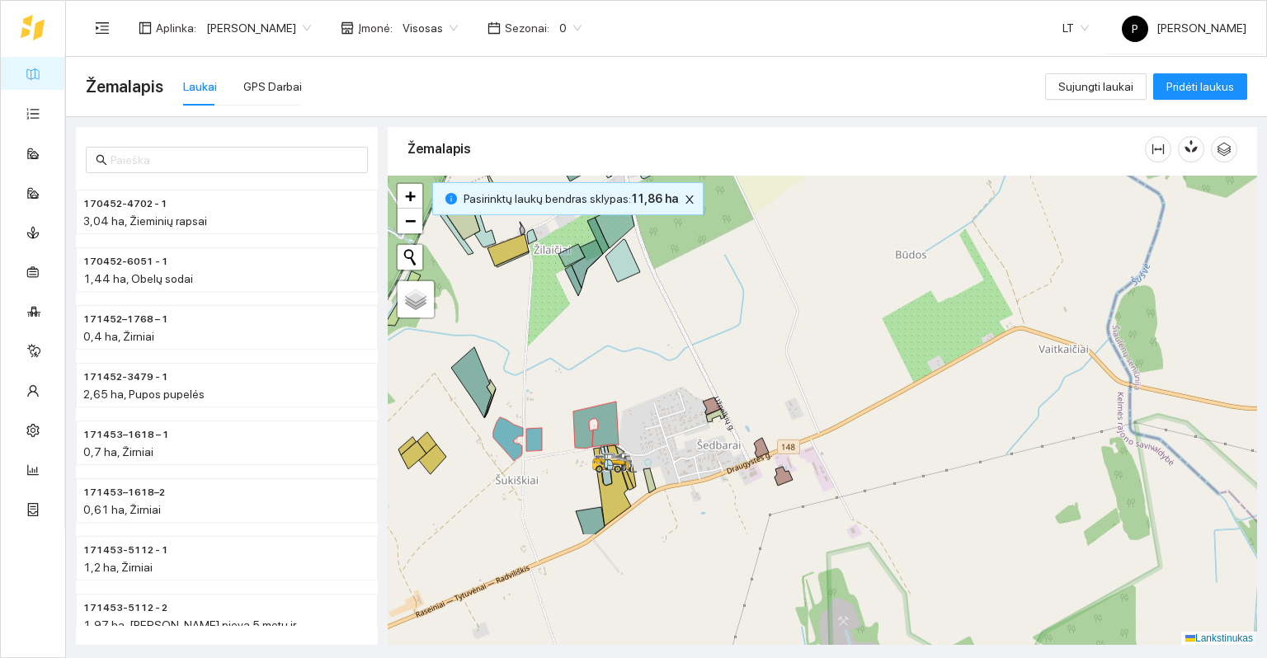
drag, startPoint x: 587, startPoint y: 450, endPoint x: 584, endPoint y: 208, distance: 242.5
click at [584, 208] on div at bounding box center [822, 411] width 869 height 470
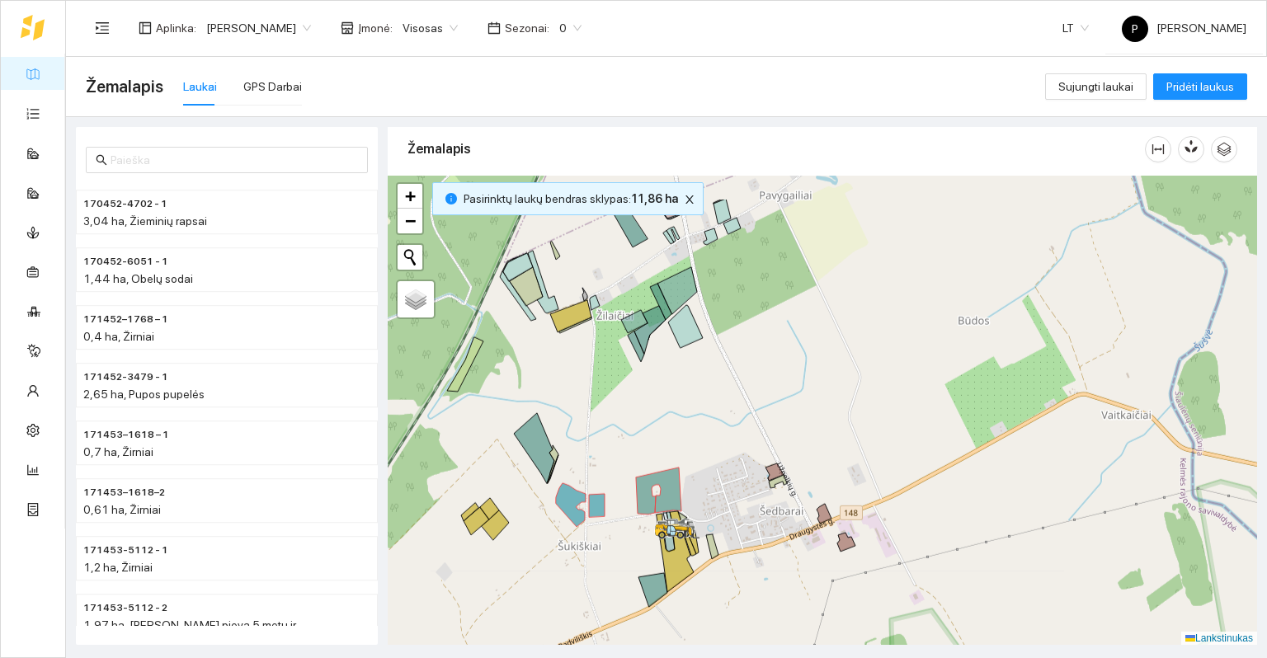
drag, startPoint x: 498, startPoint y: 530, endPoint x: 563, endPoint y: 607, distance: 101.3
click at [563, 607] on div at bounding box center [822, 411] width 869 height 470
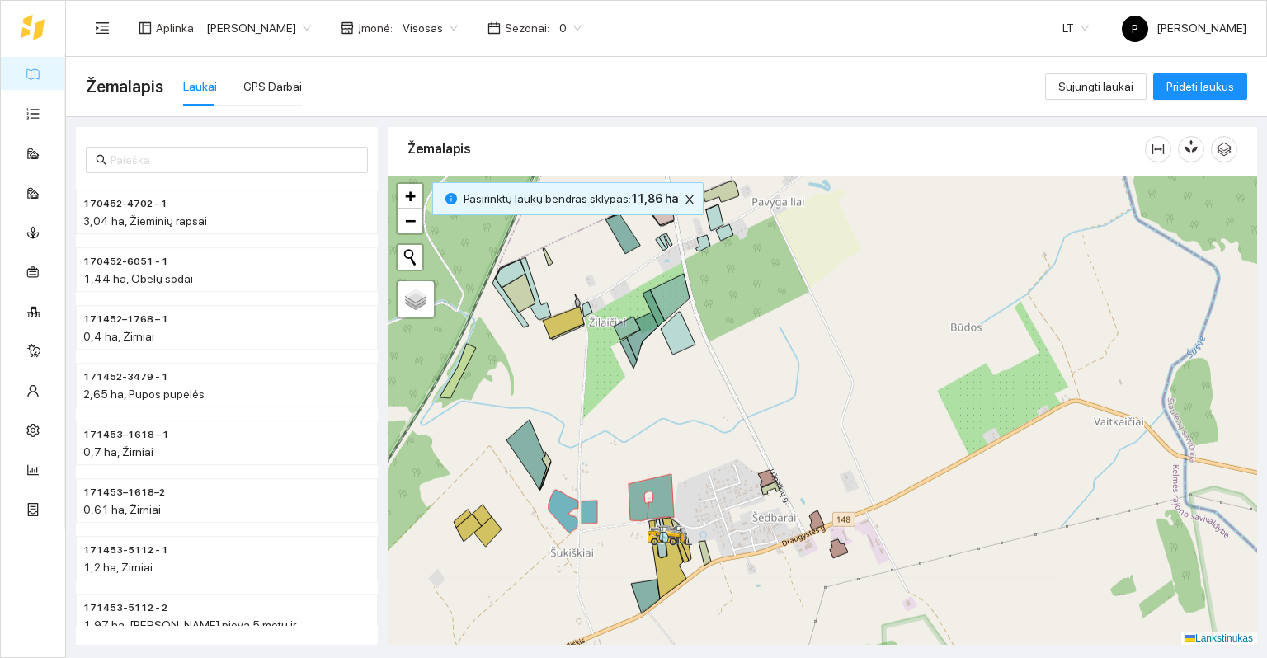
click at [686, 484] on div at bounding box center [822, 411] width 869 height 470
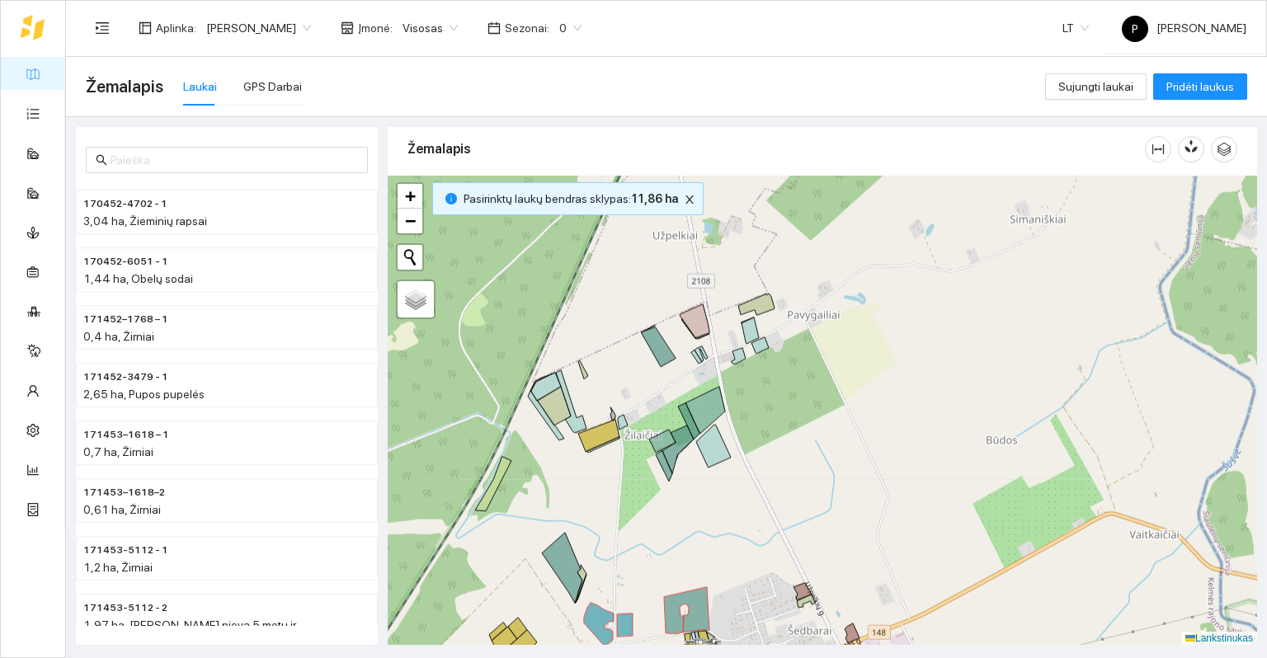
drag, startPoint x: 677, startPoint y: 394, endPoint x: 713, endPoint y: 507, distance: 118.4
click at [713, 507] on div at bounding box center [822, 411] width 869 height 470
click at [700, 444] on icon at bounding box center [713, 446] width 35 height 43
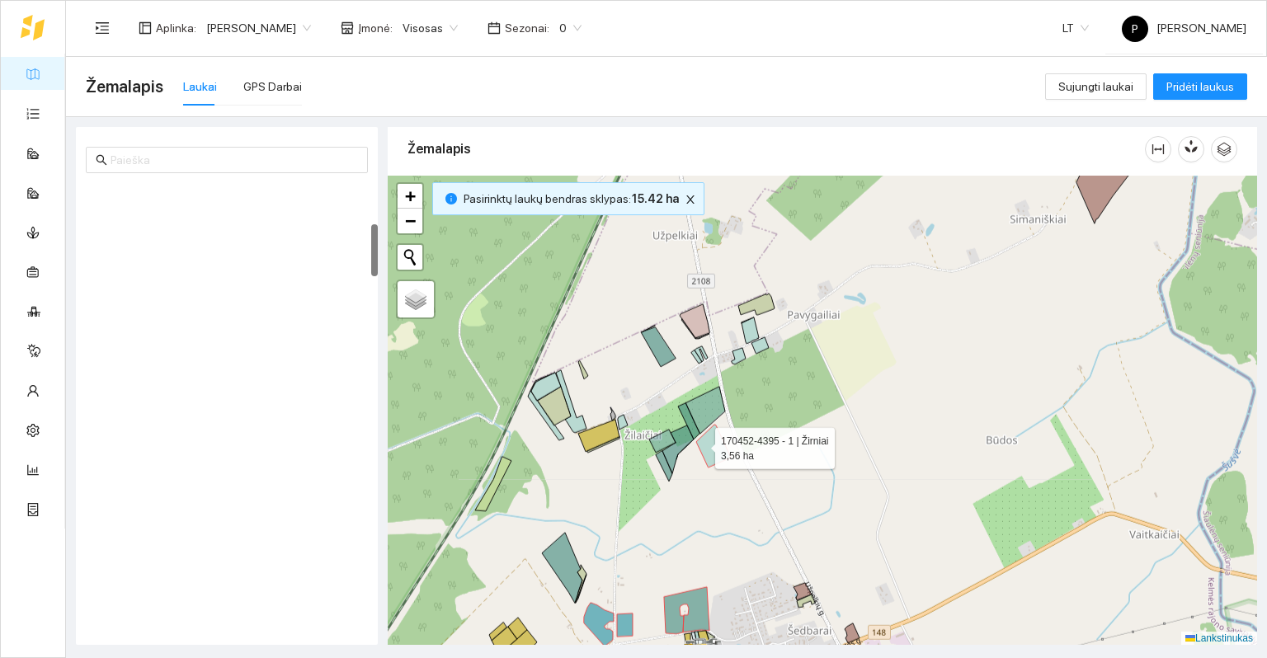
scroll to position [346, 0]
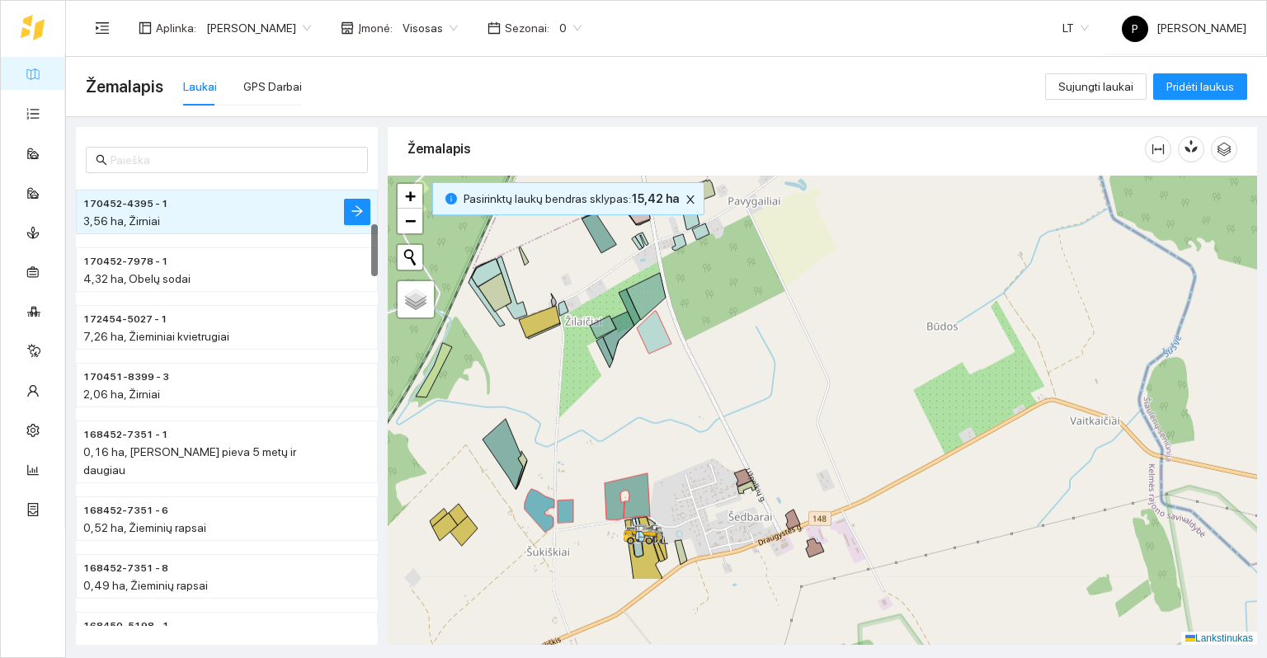
drag, startPoint x: 711, startPoint y: 478, endPoint x: 660, endPoint y: 408, distance: 86.1
click at [660, 408] on div at bounding box center [822, 411] width 869 height 470
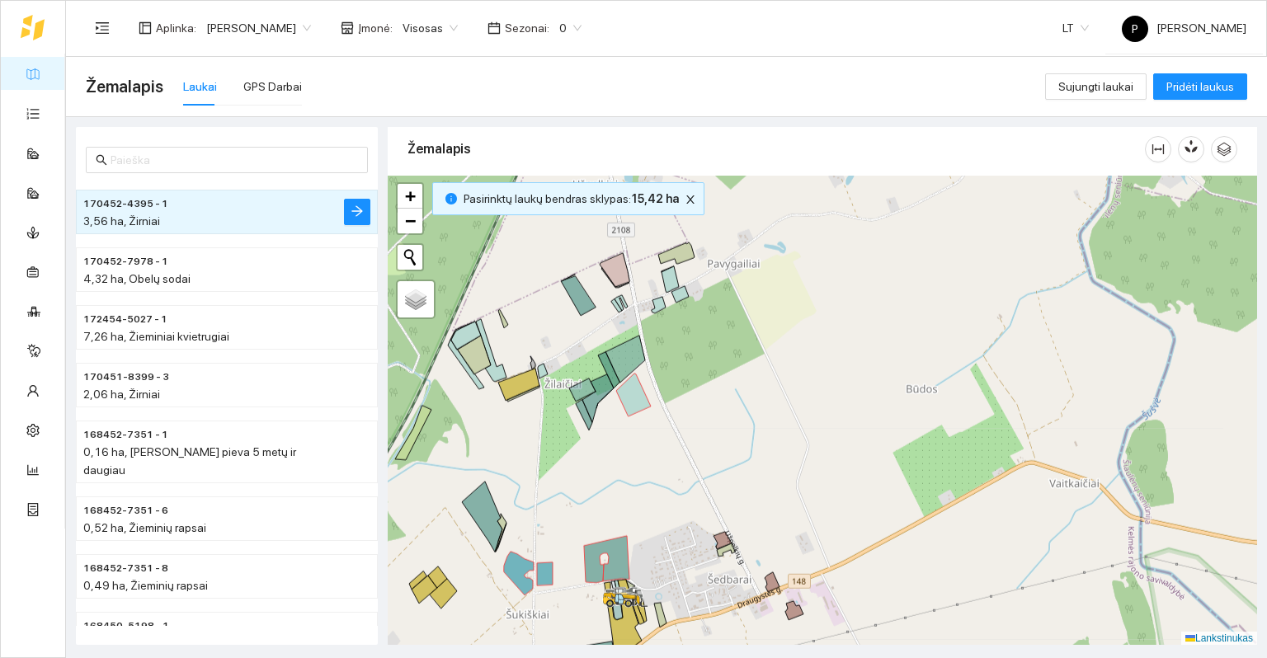
drag, startPoint x: 717, startPoint y: 410, endPoint x: 693, endPoint y: 485, distance: 78.8
click at [693, 485] on div at bounding box center [822, 411] width 869 height 470
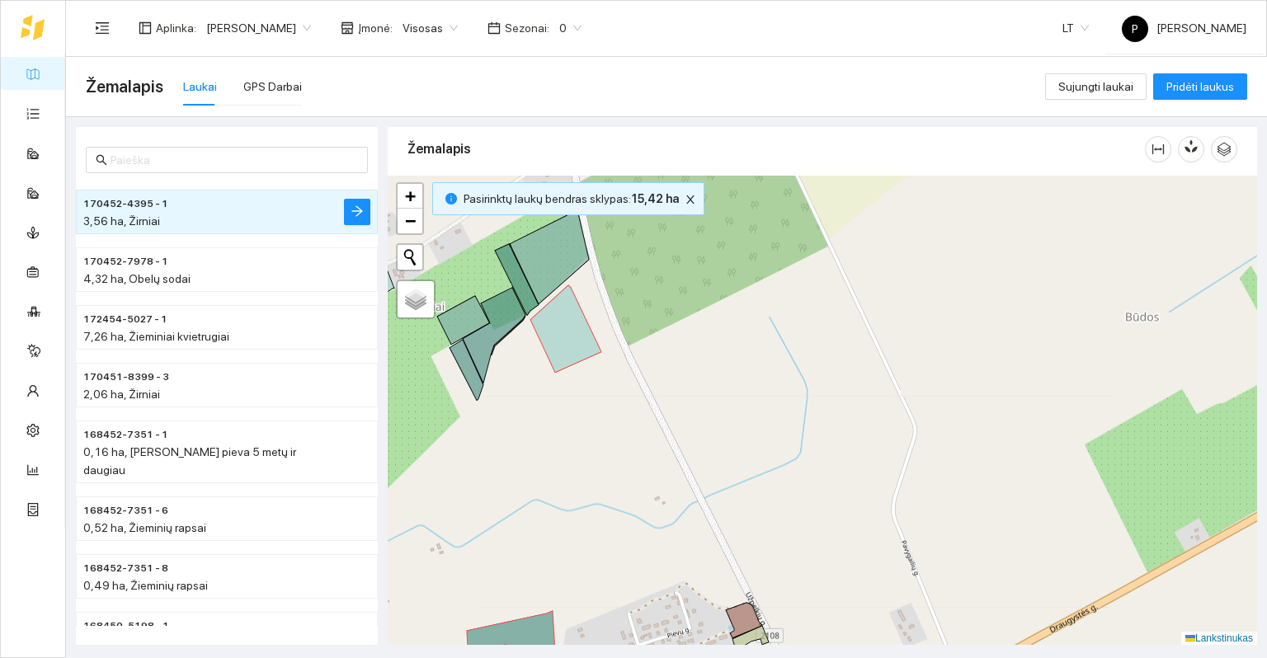
drag, startPoint x: 664, startPoint y: 484, endPoint x: 821, endPoint y: 497, distance: 157.3
click at [821, 497] on div at bounding box center [822, 411] width 869 height 470
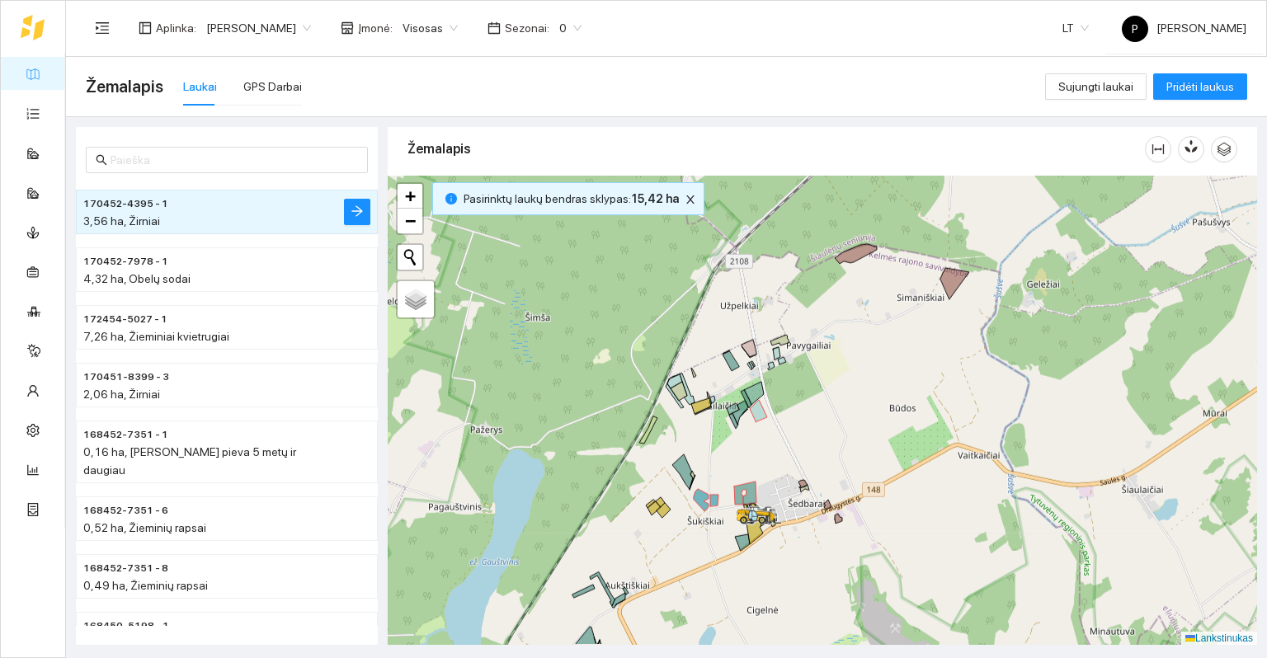
drag, startPoint x: 821, startPoint y: 517, endPoint x: 782, endPoint y: 467, distance: 63.5
click at [782, 467] on div at bounding box center [822, 411] width 869 height 470
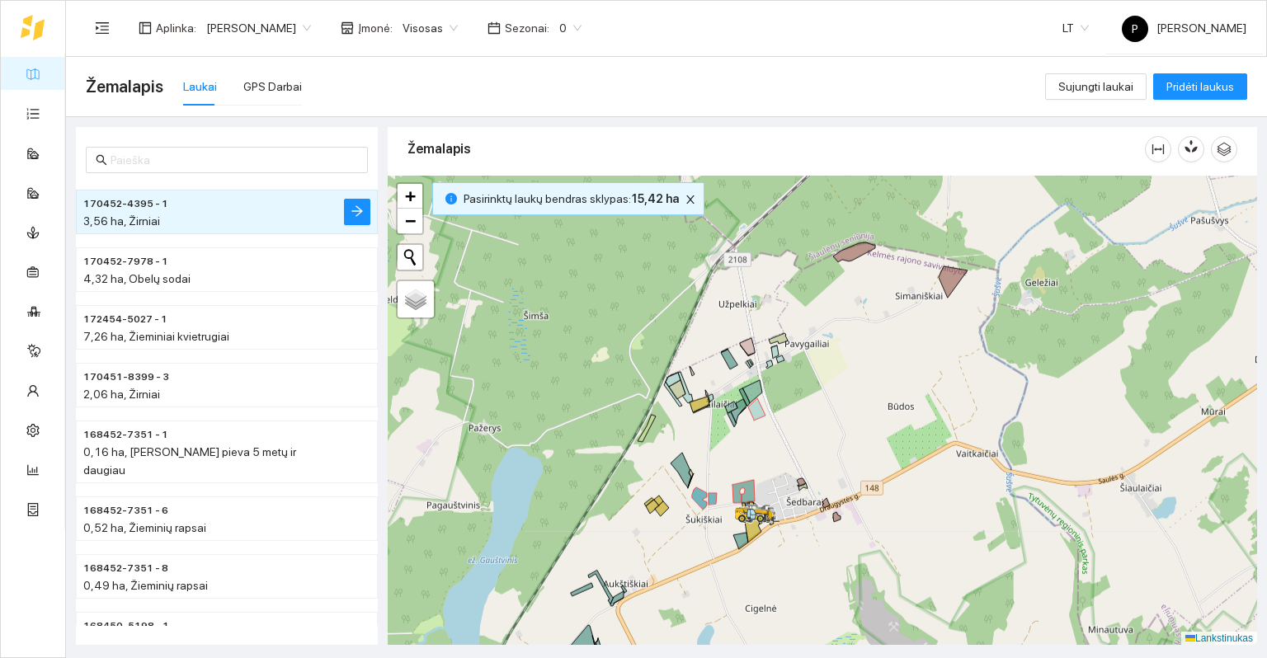
drag, startPoint x: 782, startPoint y: 467, endPoint x: 758, endPoint y: 476, distance: 25.6
click at [758, 476] on div at bounding box center [822, 411] width 869 height 470
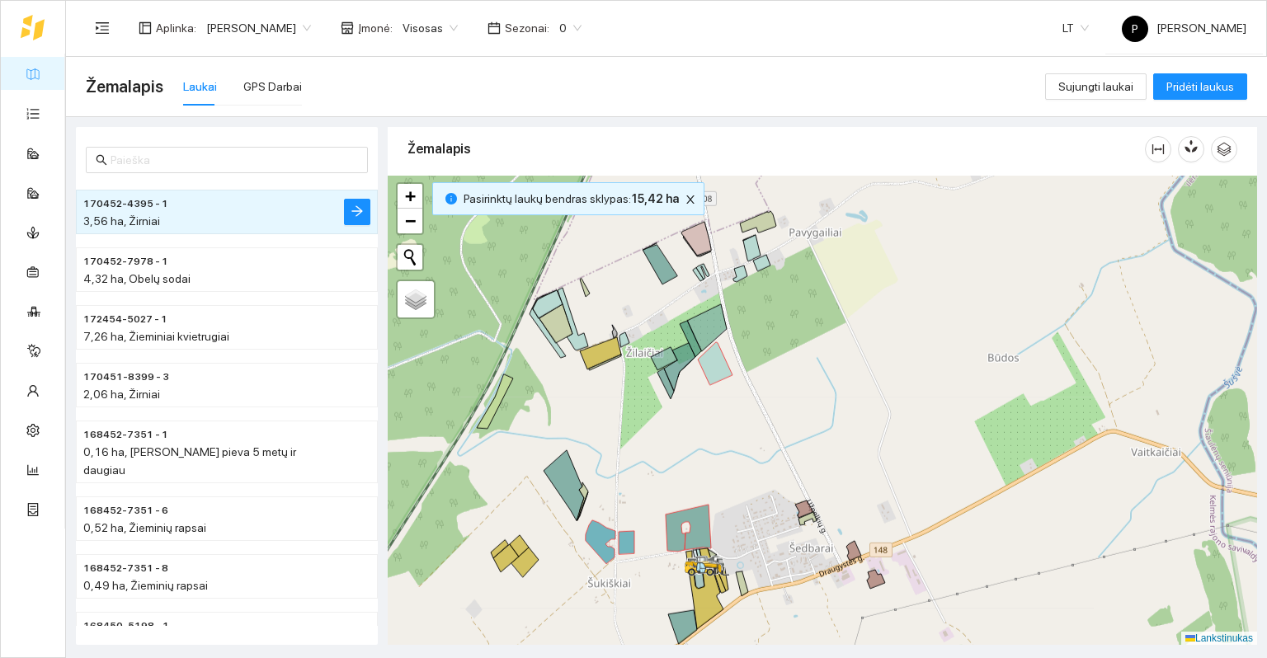
drag, startPoint x: 796, startPoint y: 501, endPoint x: 693, endPoint y: 473, distance: 106.6
click at [693, 473] on div at bounding box center [822, 411] width 869 height 470
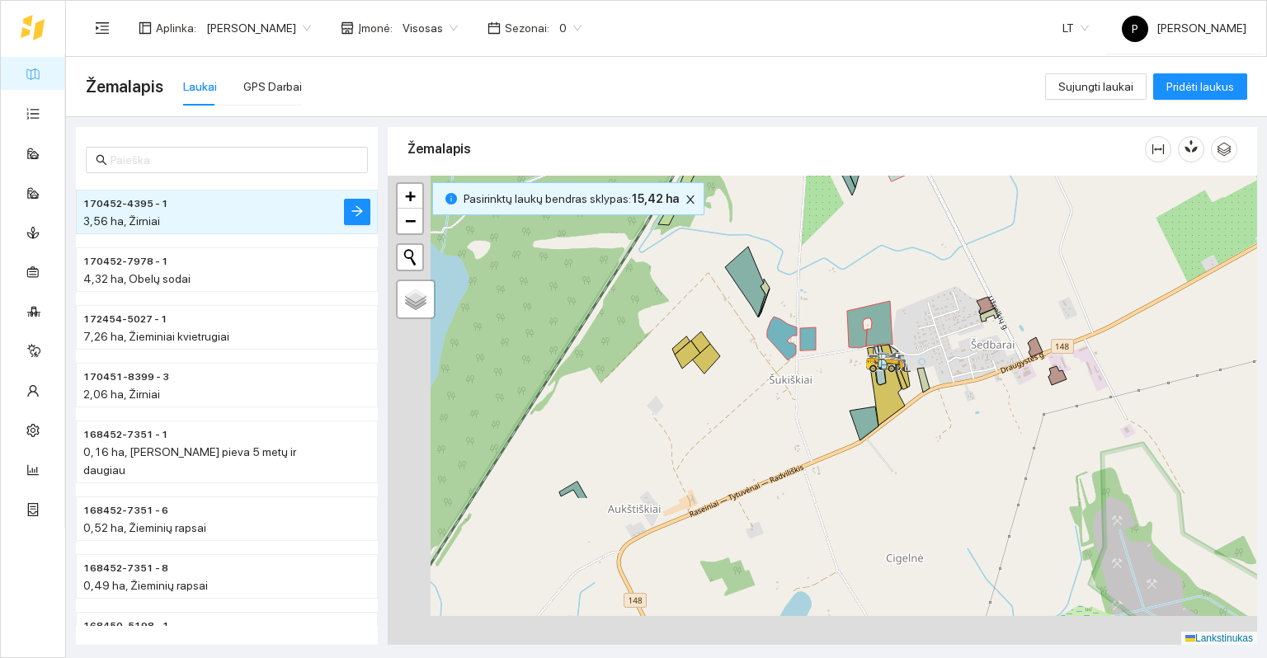
drag, startPoint x: 686, startPoint y: 480, endPoint x: 913, endPoint y: 285, distance: 298.9
click at [913, 285] on div at bounding box center [822, 411] width 869 height 470
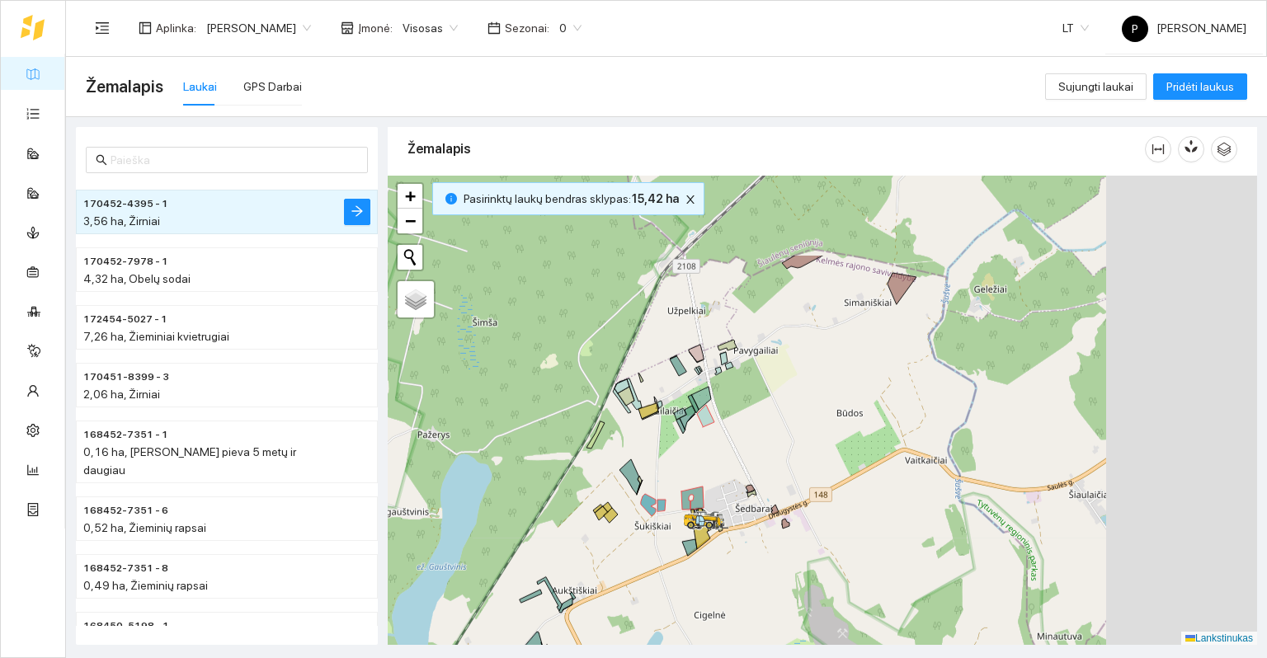
drag, startPoint x: 1014, startPoint y: 290, endPoint x: 832, endPoint y: 419, distance: 222.5
click at [832, 419] on div at bounding box center [822, 411] width 869 height 470
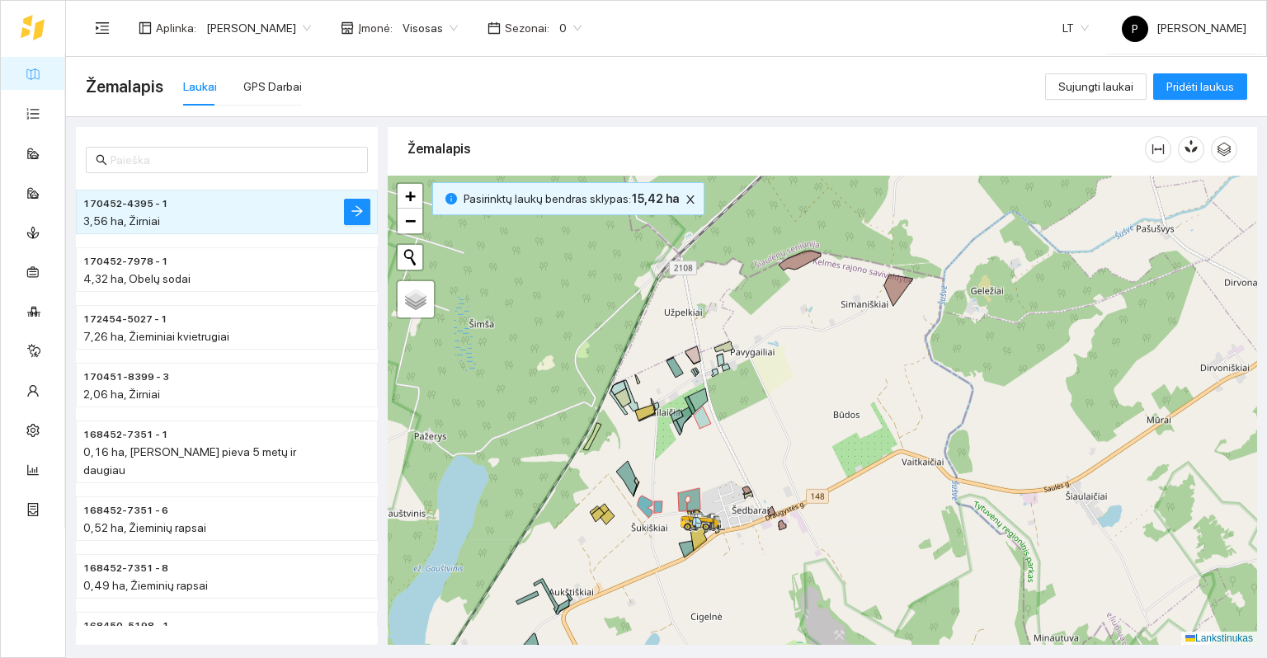
click at [756, 455] on div at bounding box center [822, 411] width 869 height 470
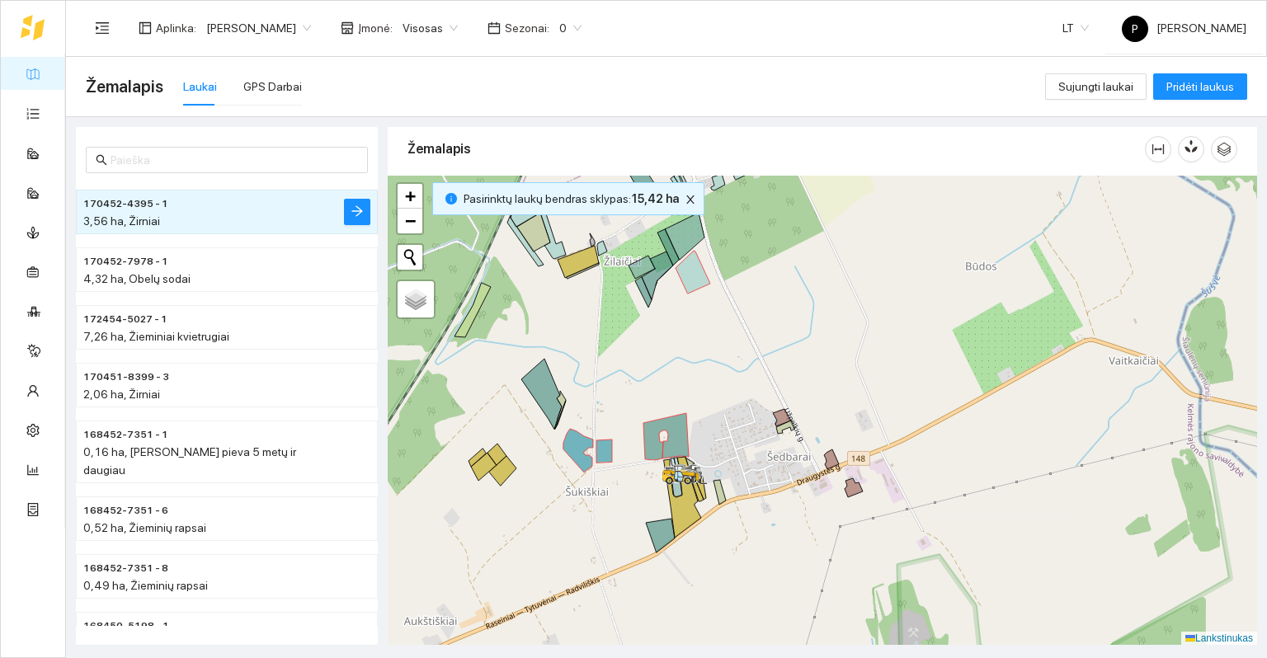
drag, startPoint x: 709, startPoint y: 497, endPoint x: 767, endPoint y: 367, distance: 141.8
click at [767, 367] on div at bounding box center [822, 411] width 869 height 470
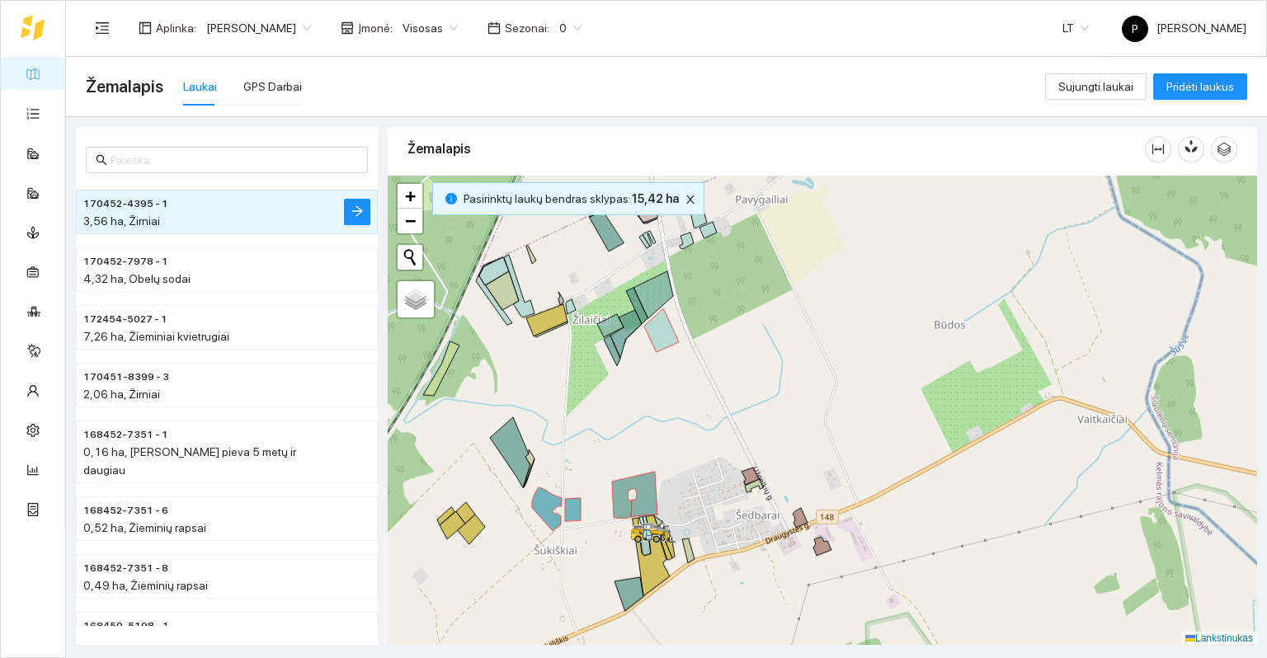
drag, startPoint x: 765, startPoint y: 367, endPoint x: 628, endPoint y: 518, distance: 204.3
click at [628, 518] on div at bounding box center [822, 411] width 869 height 470
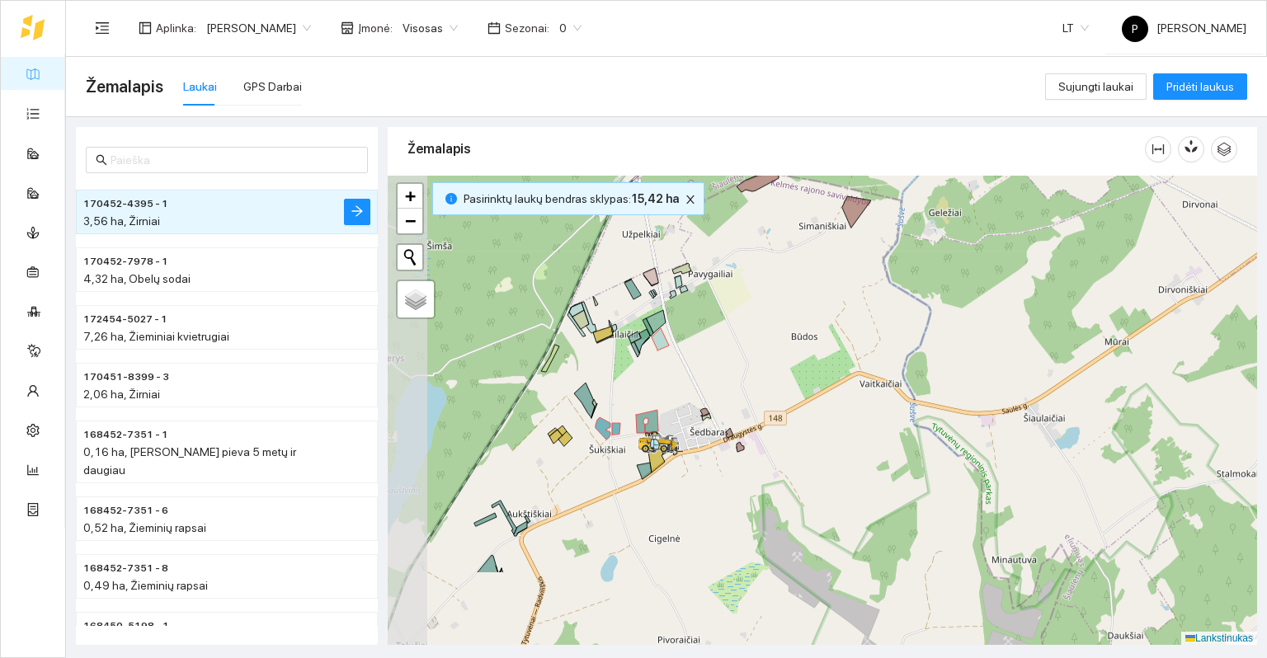
drag, startPoint x: 610, startPoint y: 594, endPoint x: 672, endPoint y: 473, distance: 135.8
click at [672, 473] on div at bounding box center [822, 411] width 869 height 470
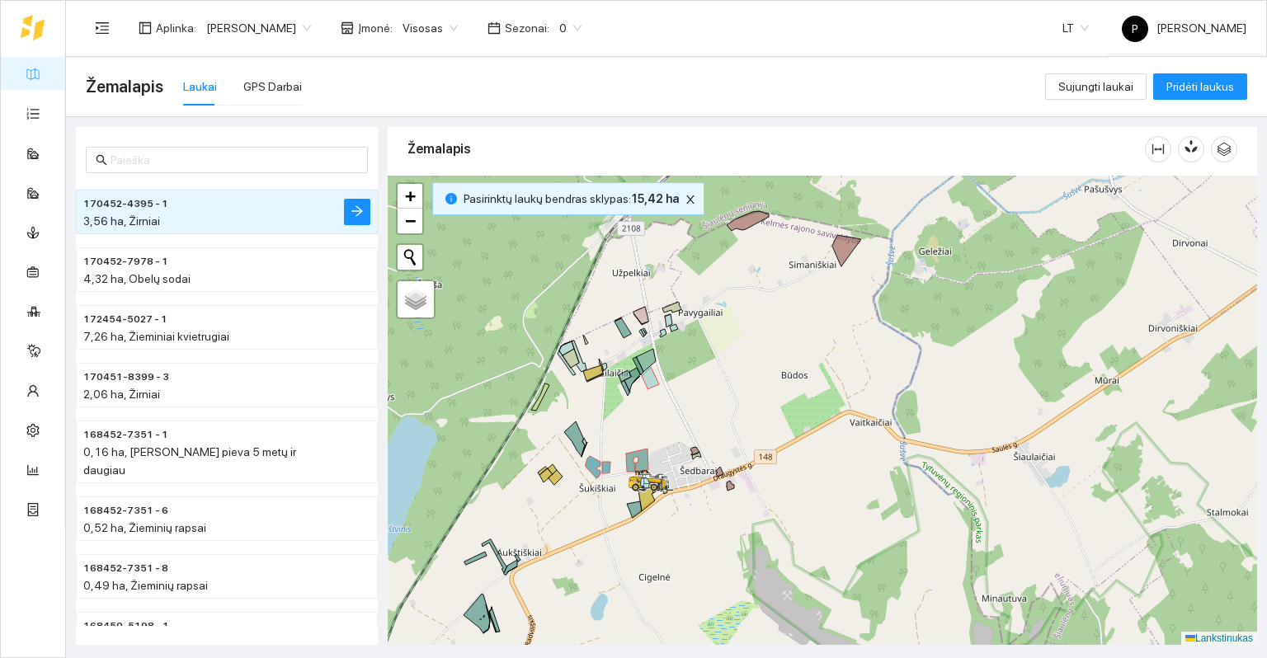
drag, startPoint x: 709, startPoint y: 357, endPoint x: 683, endPoint y: 457, distance: 103.0
click at [683, 457] on div at bounding box center [822, 411] width 869 height 470
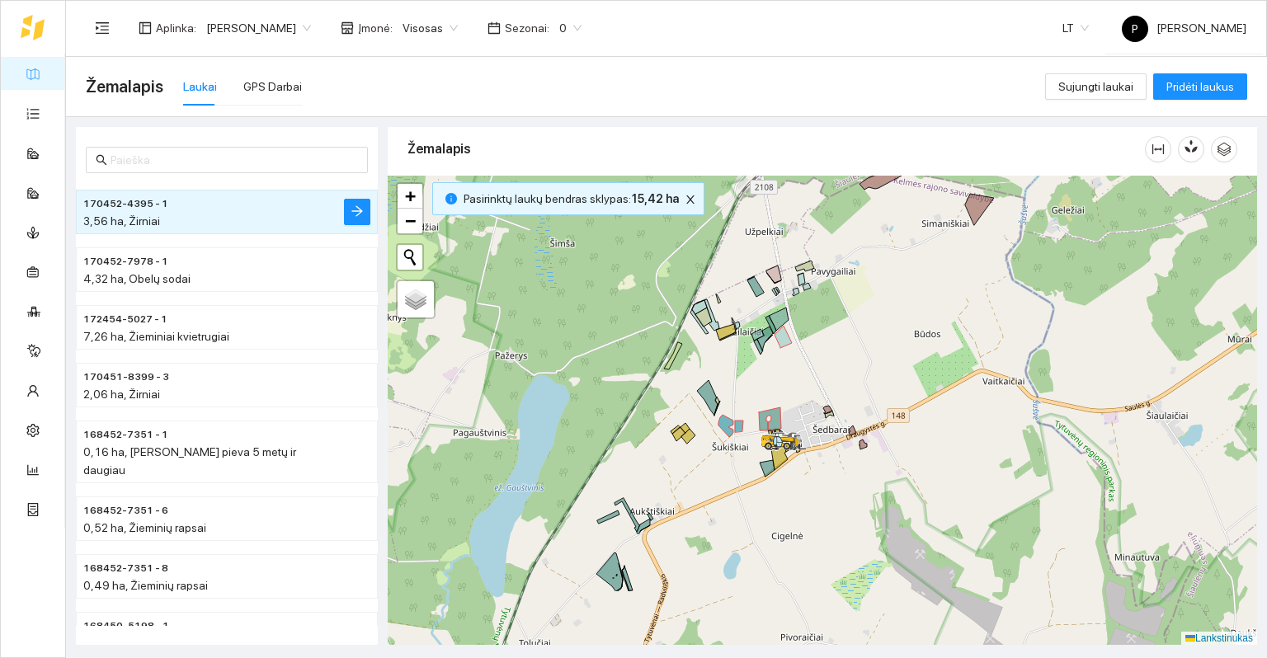
drag, startPoint x: 652, startPoint y: 497, endPoint x: 801, endPoint y: 396, distance: 180.5
click at [801, 396] on div at bounding box center [822, 411] width 869 height 470
click at [689, 199] on icon "uždaryti" at bounding box center [691, 200] width 12 height 12
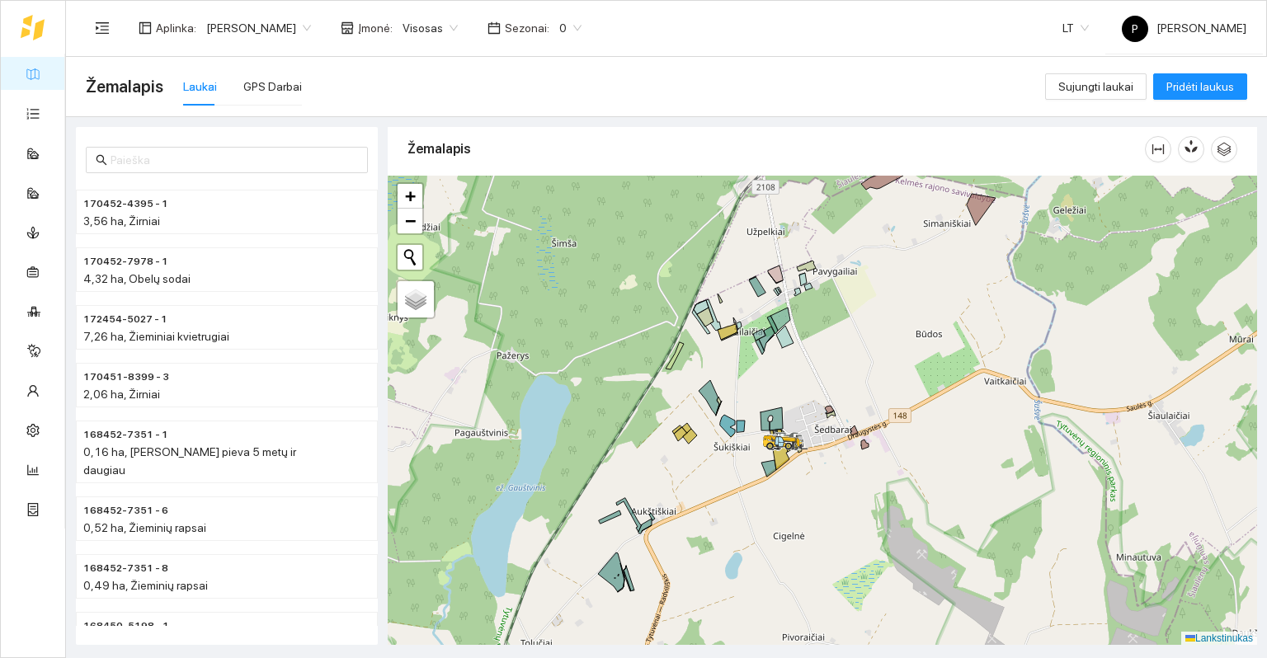
click at [795, 369] on div at bounding box center [822, 411] width 869 height 470
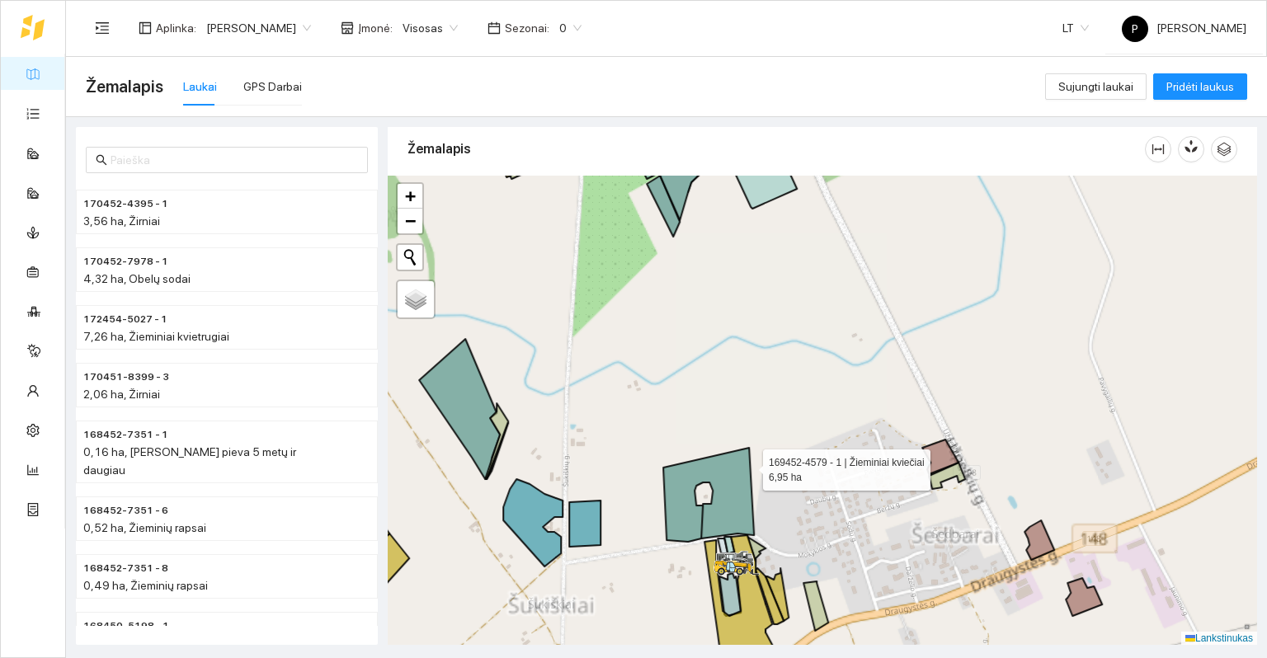
click at [739, 476] on icon at bounding box center [708, 495] width 91 height 94
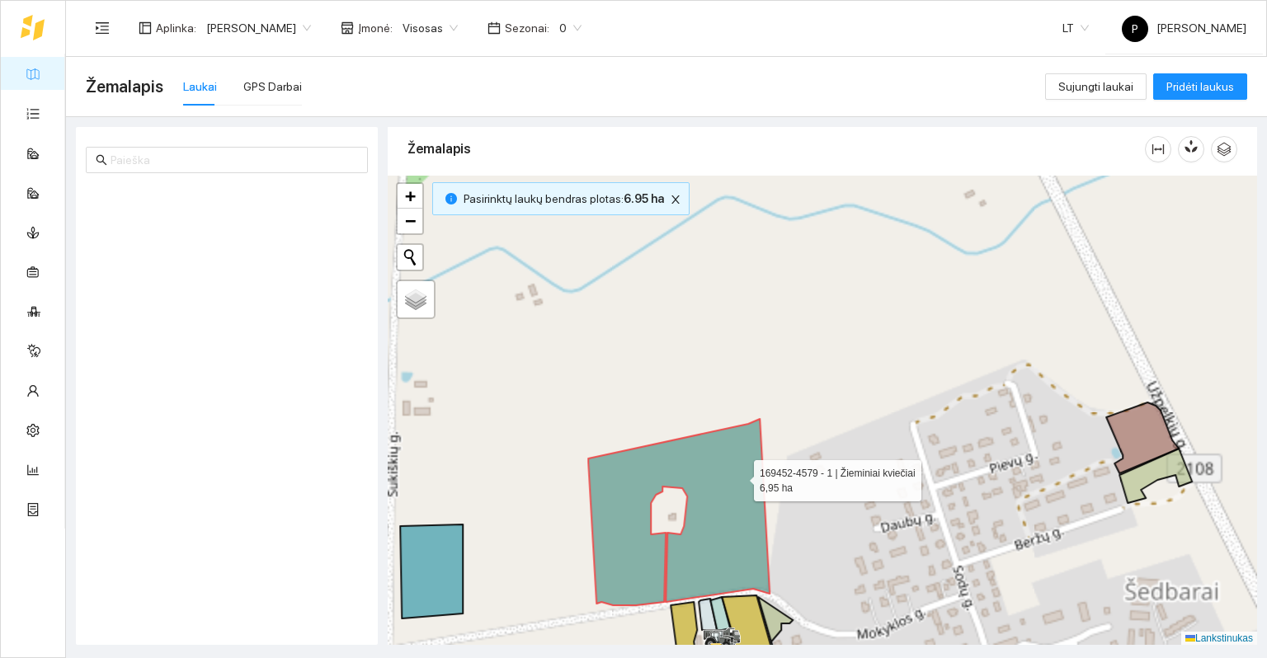
scroll to position [1962, 0]
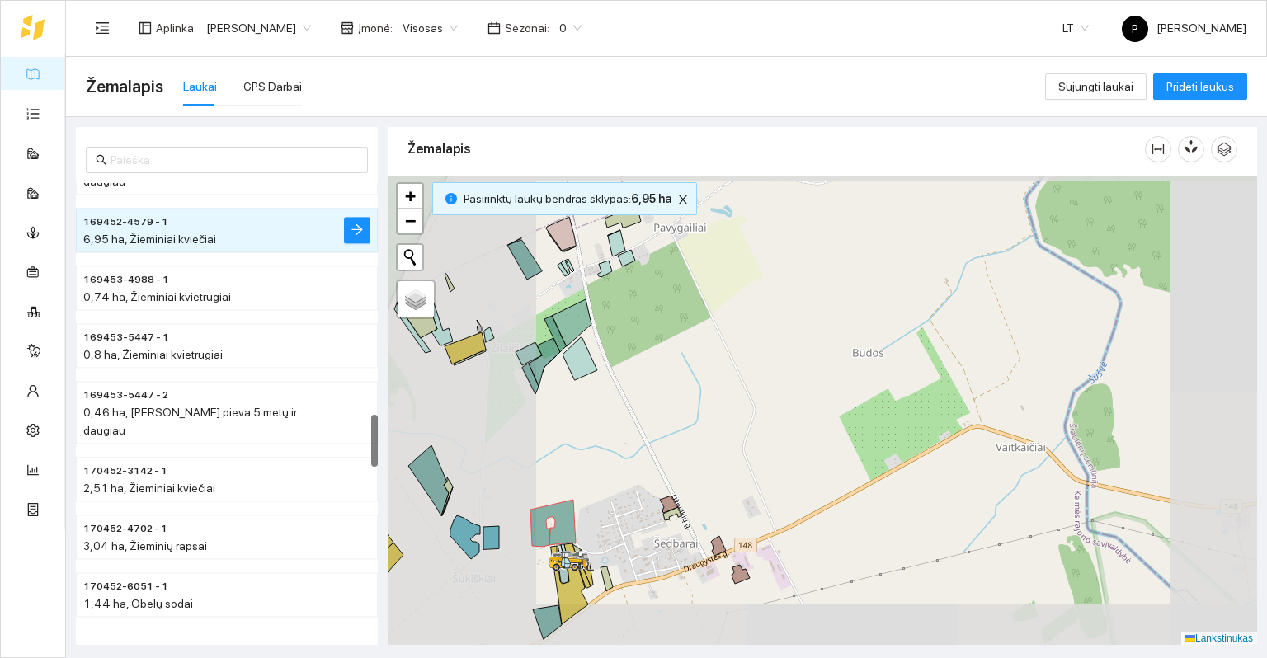
click at [484, 554] on div at bounding box center [822, 411] width 869 height 470
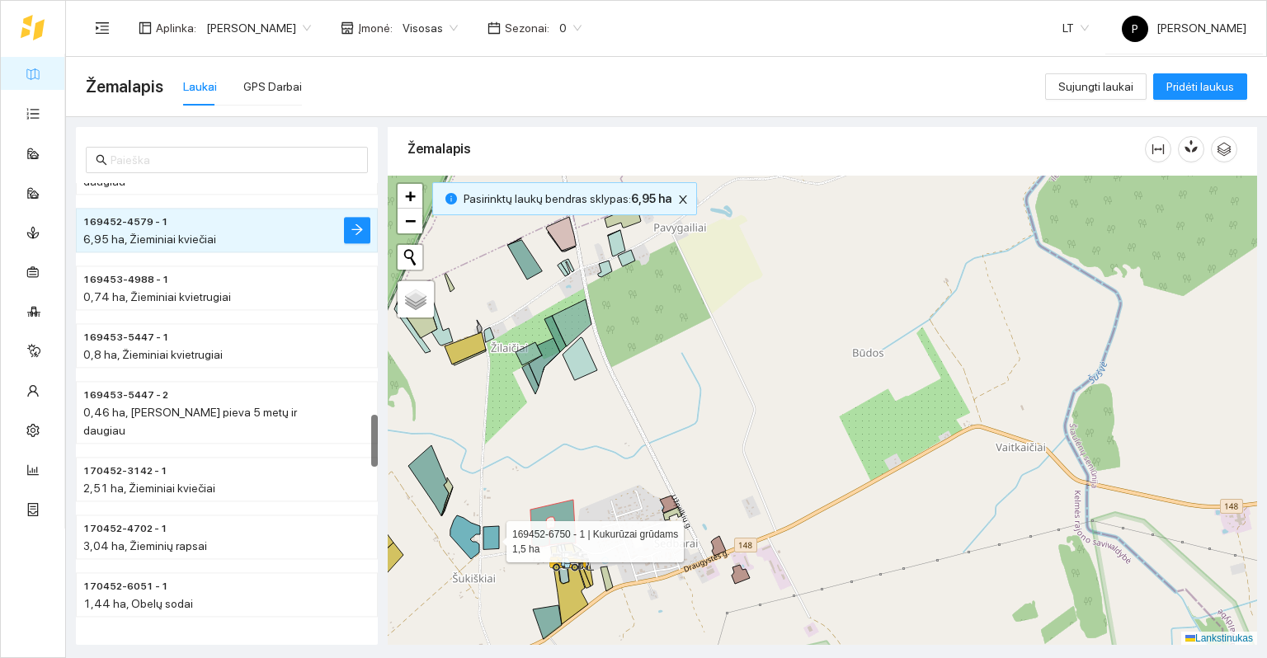
click at [487, 546] on icon at bounding box center [491, 537] width 16 height 23
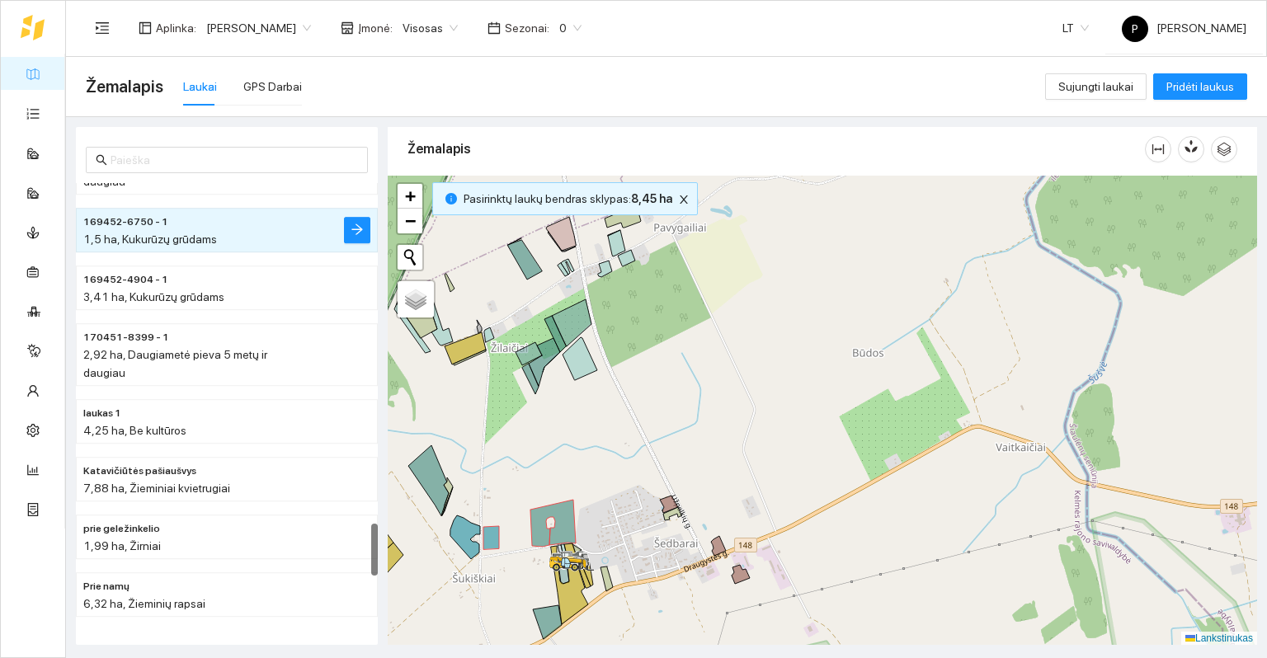
click at [448, 534] on div at bounding box center [822, 411] width 869 height 470
click at [459, 531] on icon at bounding box center [465, 538] width 30 height 44
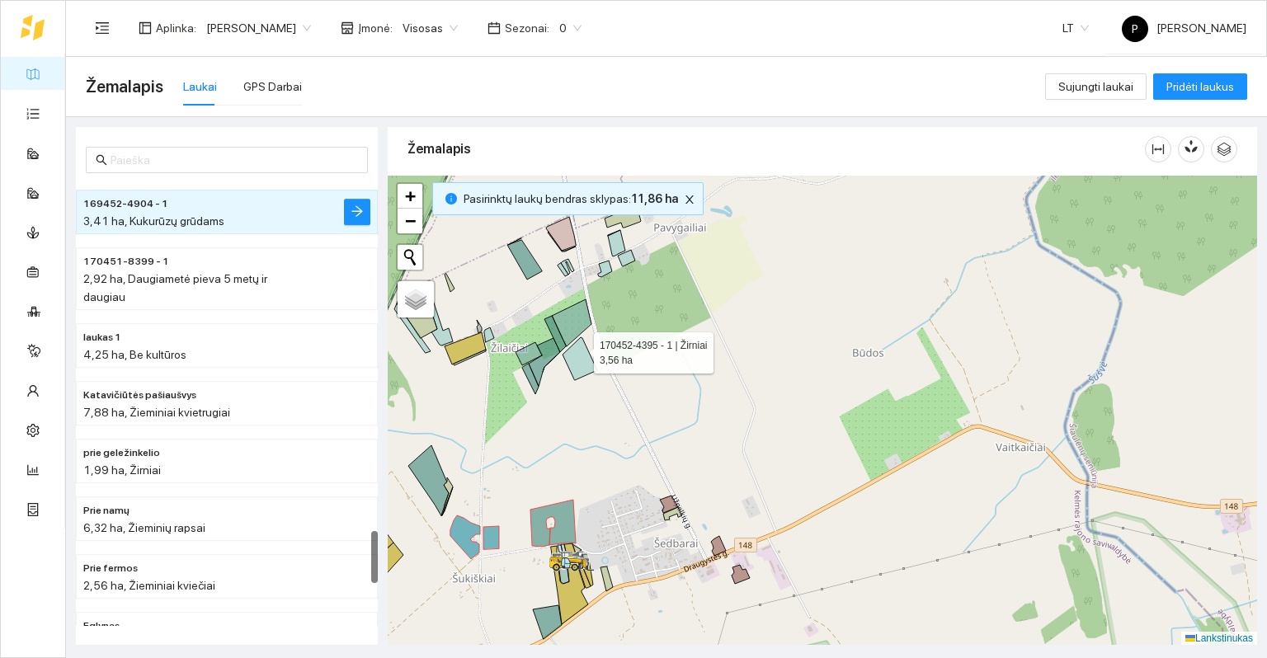
click at [575, 353] on icon at bounding box center [580, 358] width 35 height 43
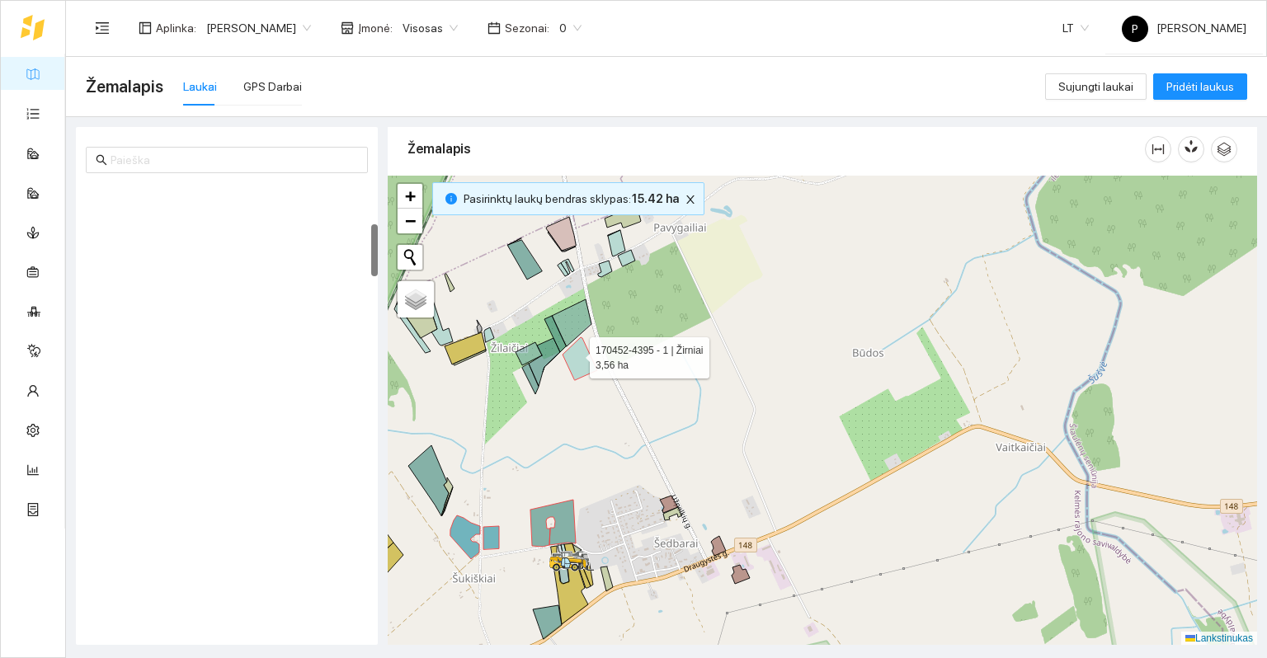
scroll to position [346, 0]
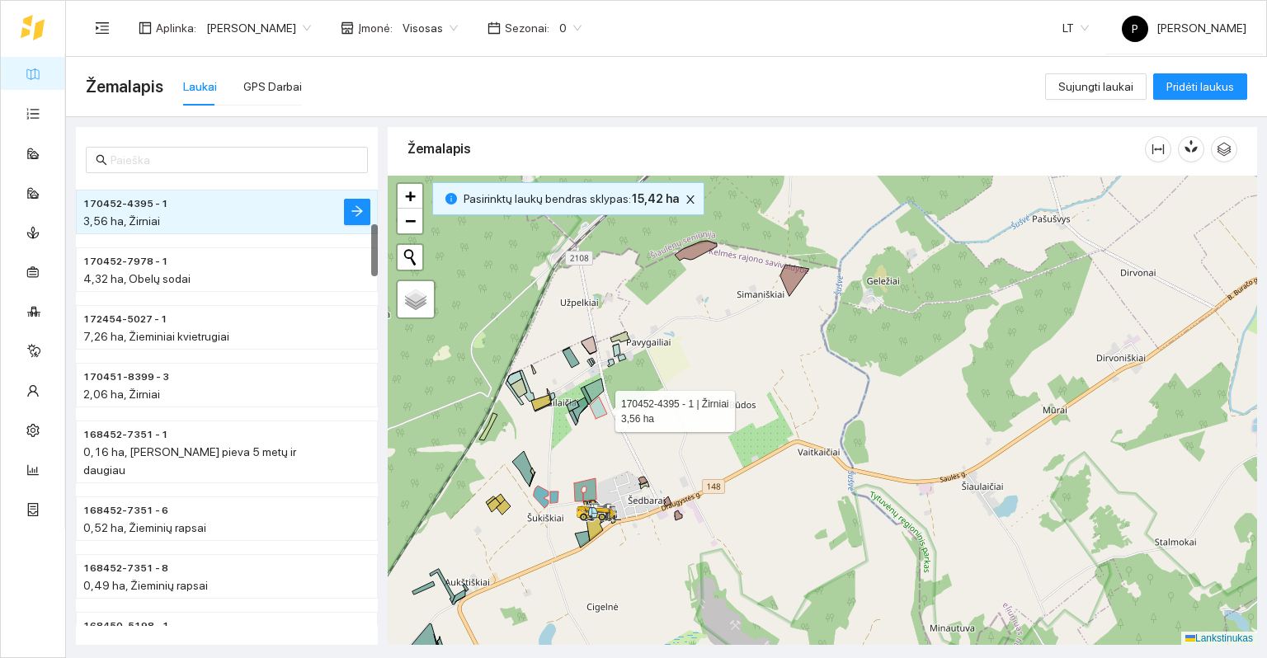
click at [600, 407] on icon at bounding box center [598, 408] width 17 height 22
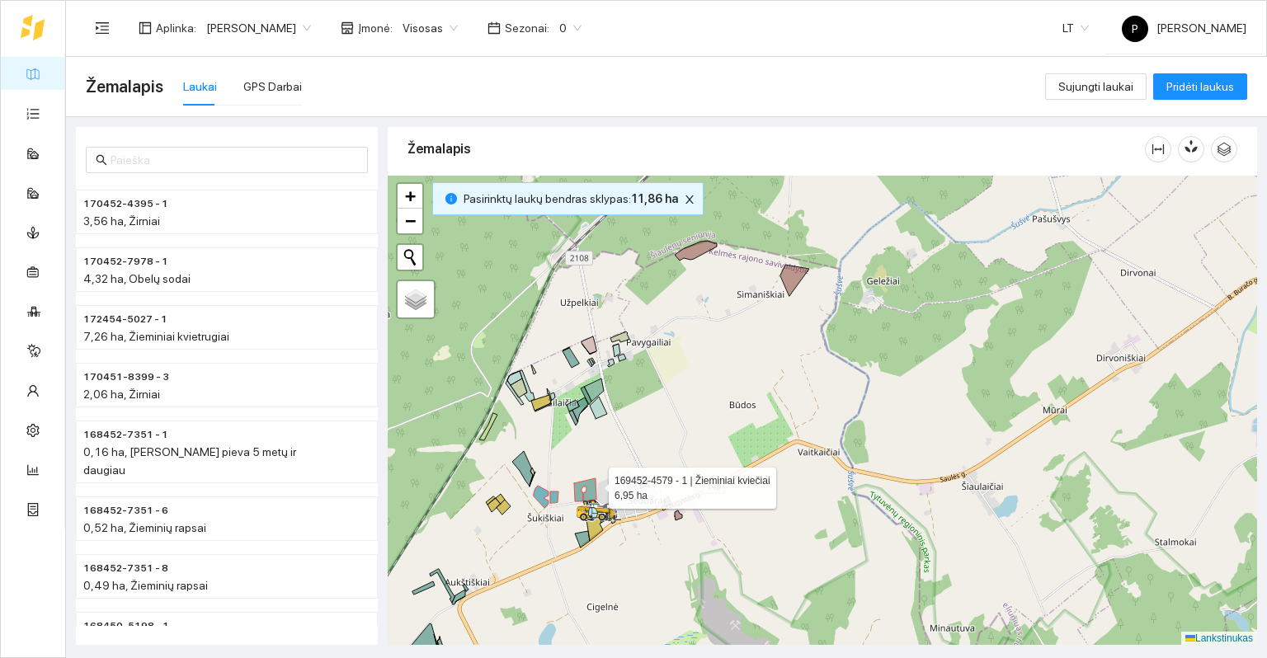
click at [594, 487] on icon at bounding box center [585, 489] width 22 height 23
click at [552, 498] on icon at bounding box center [554, 498] width 8 height 12
click at [539, 495] on icon at bounding box center [541, 497] width 15 height 22
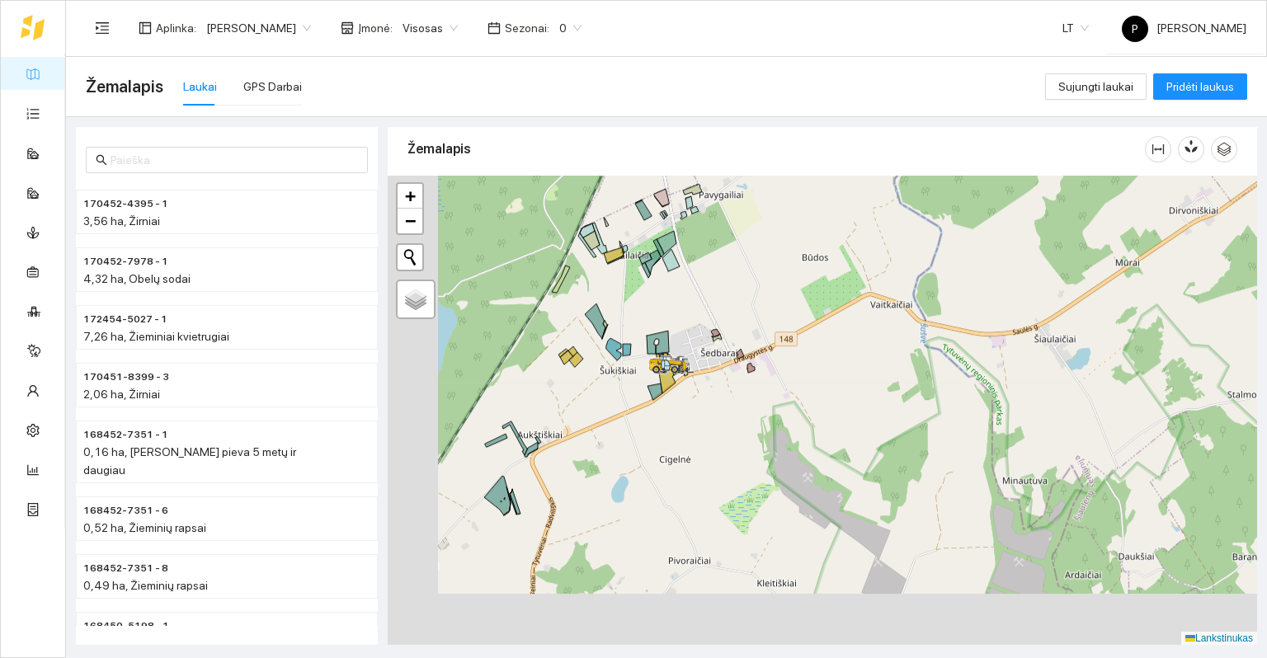
drag, startPoint x: 596, startPoint y: 460, endPoint x: 671, endPoint y: 309, distance: 168.2
click at [671, 309] on div at bounding box center [822, 411] width 869 height 470
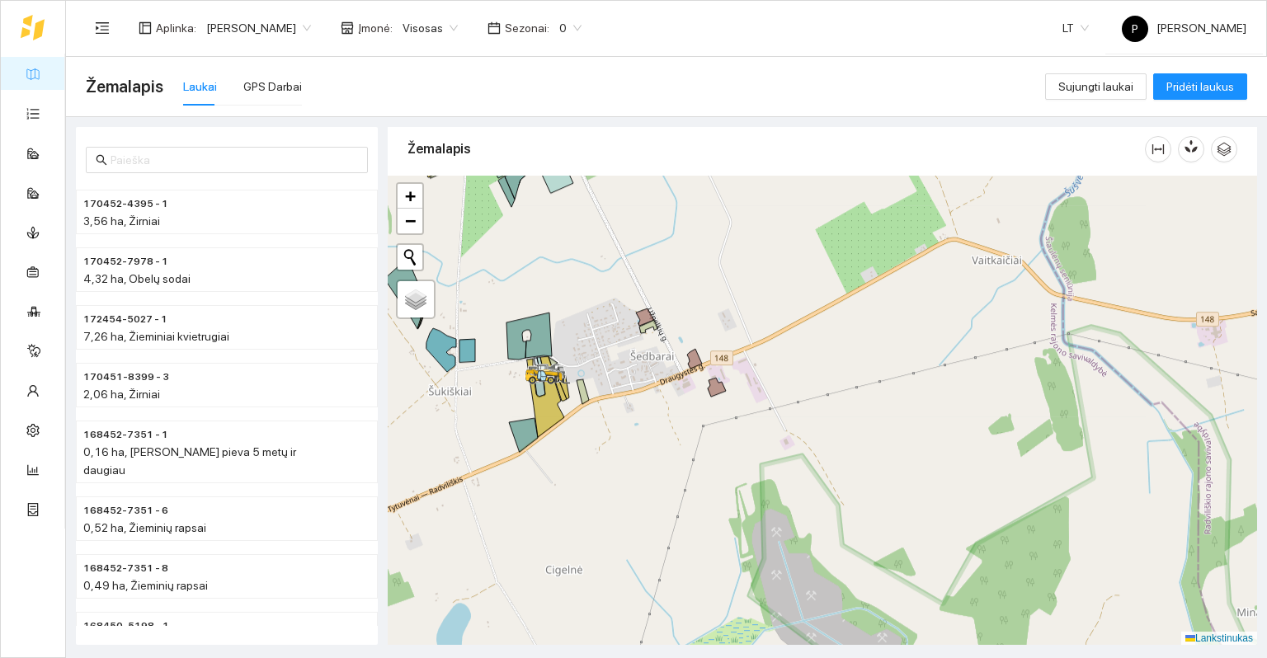
click at [714, 389] on icon at bounding box center [717, 387] width 18 height 19
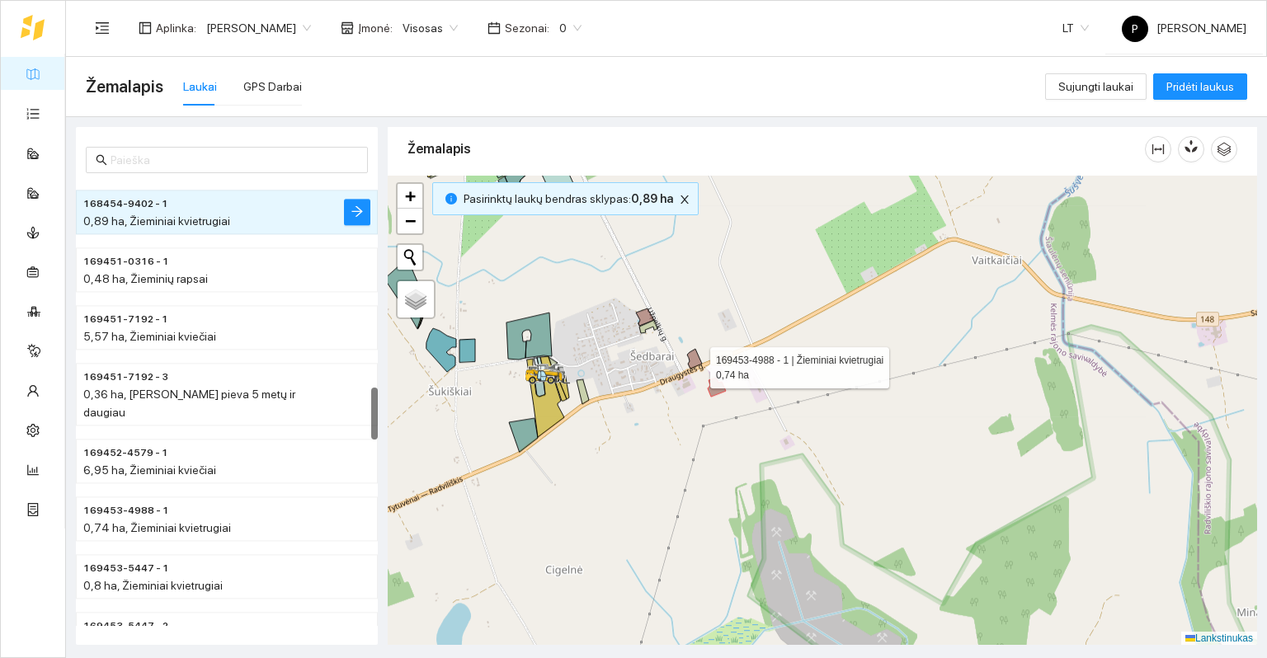
click at [695, 361] on icon at bounding box center [694, 359] width 15 height 20
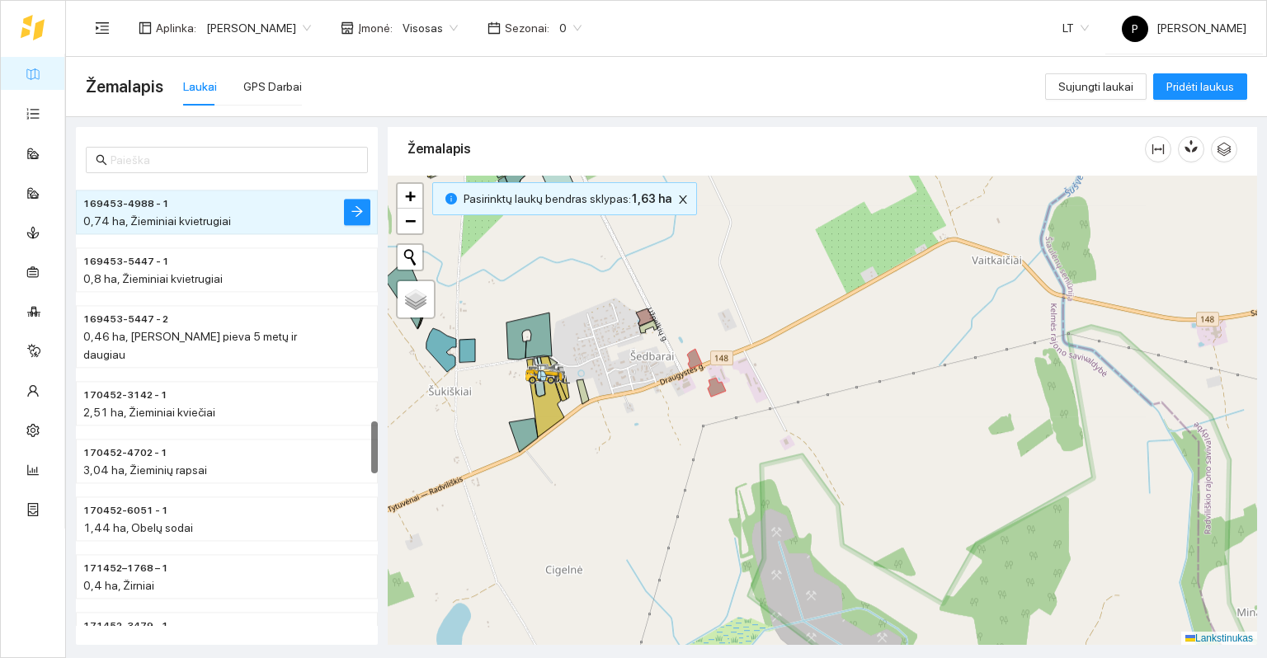
click at [638, 309] on div at bounding box center [822, 411] width 869 height 470
click at [643, 313] on icon at bounding box center [645, 316] width 18 height 17
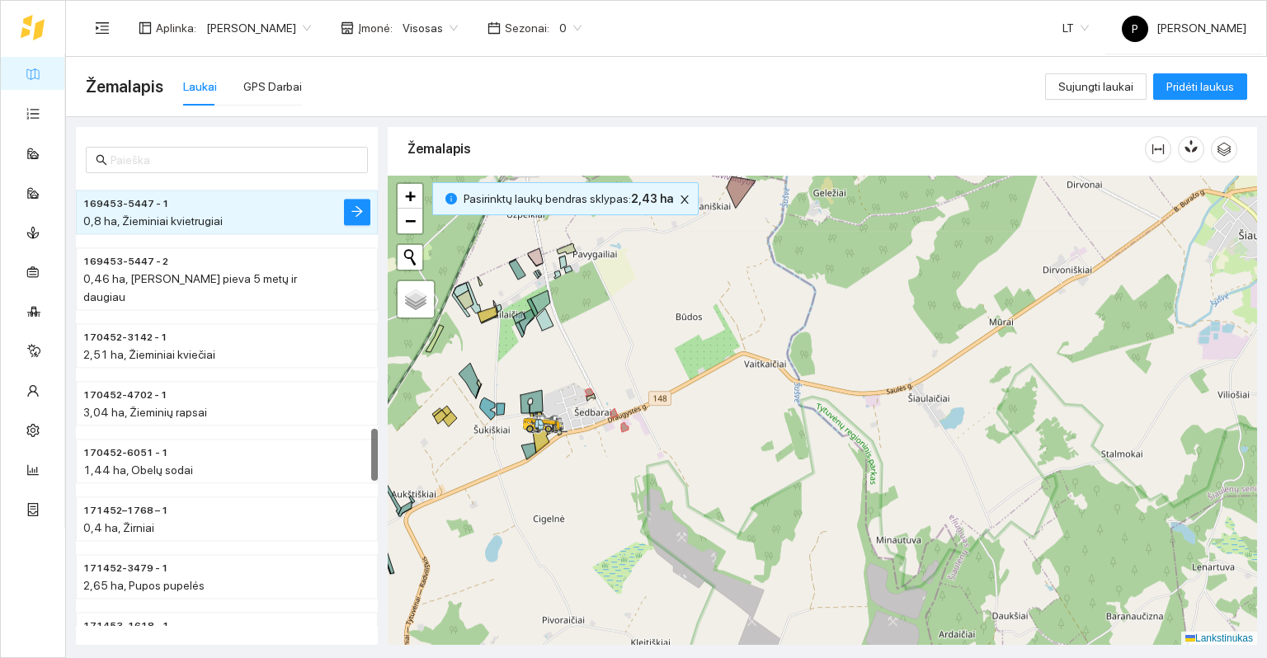
drag, startPoint x: 507, startPoint y: 454, endPoint x: 531, endPoint y: 464, distance: 25.9
click at [531, 464] on div at bounding box center [822, 411] width 869 height 470
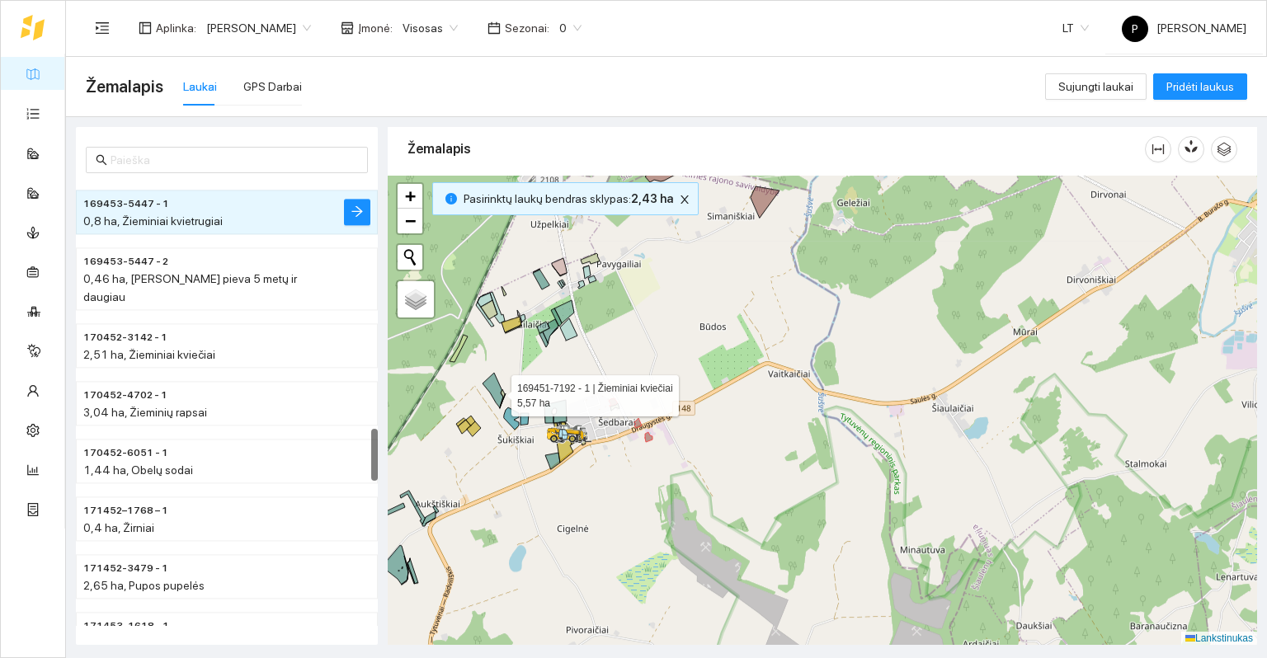
click at [495, 388] on icon at bounding box center [493, 390] width 21 height 35
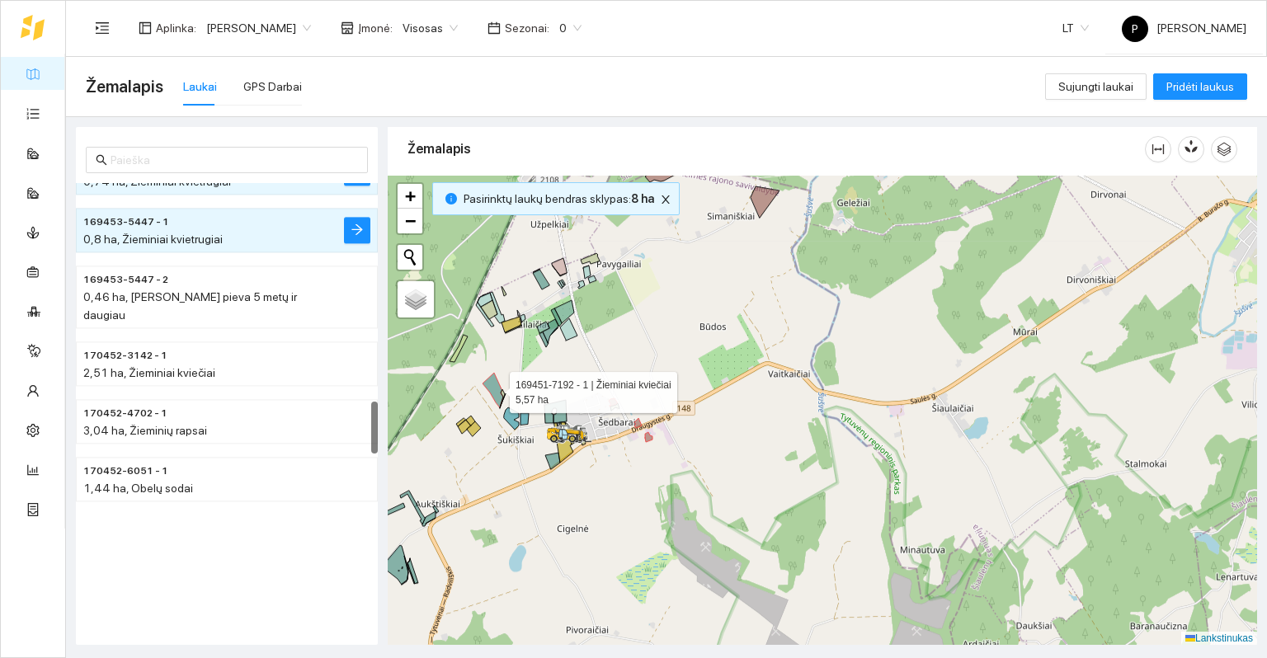
scroll to position [1847, 0]
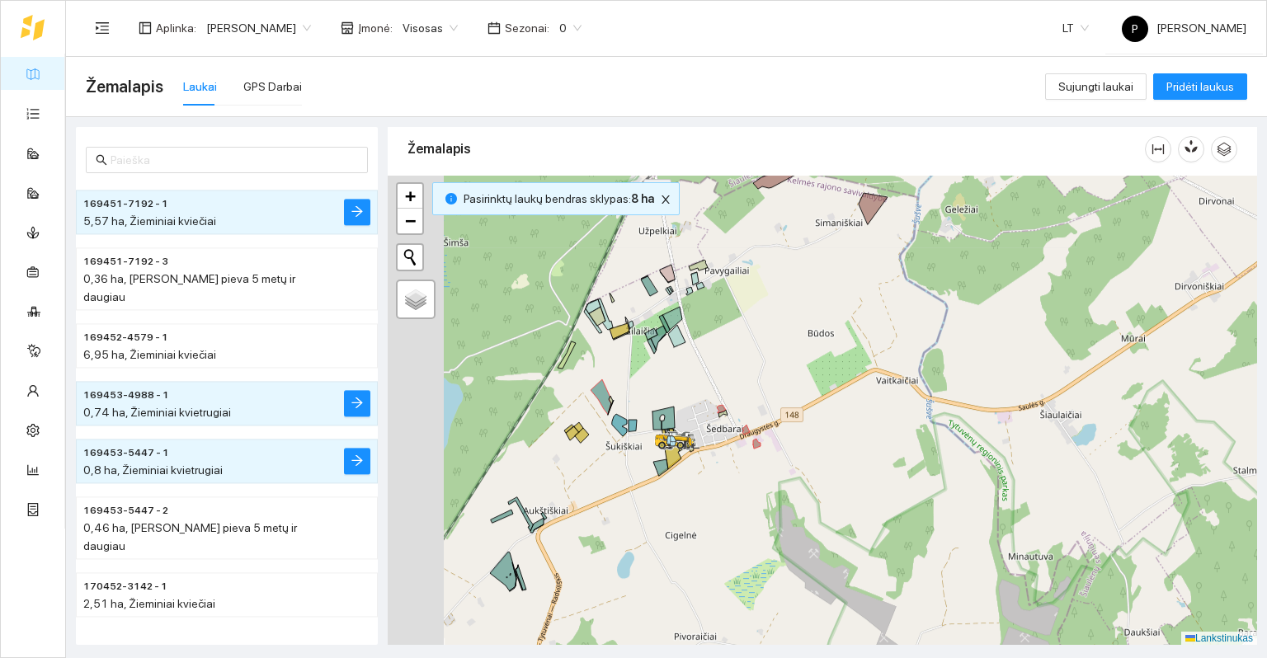
drag, startPoint x: 513, startPoint y: 506, endPoint x: 621, endPoint y: 512, distance: 108.3
click at [621, 512] on div at bounding box center [822, 411] width 869 height 470
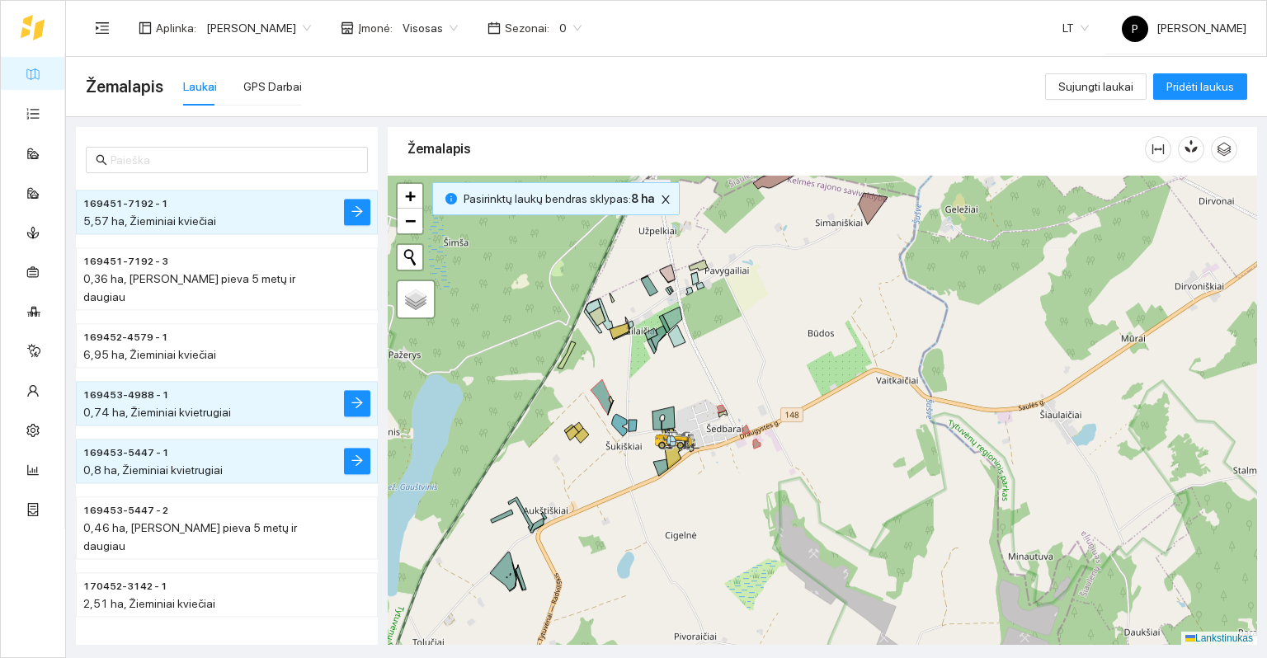
click at [731, 463] on div at bounding box center [822, 411] width 869 height 470
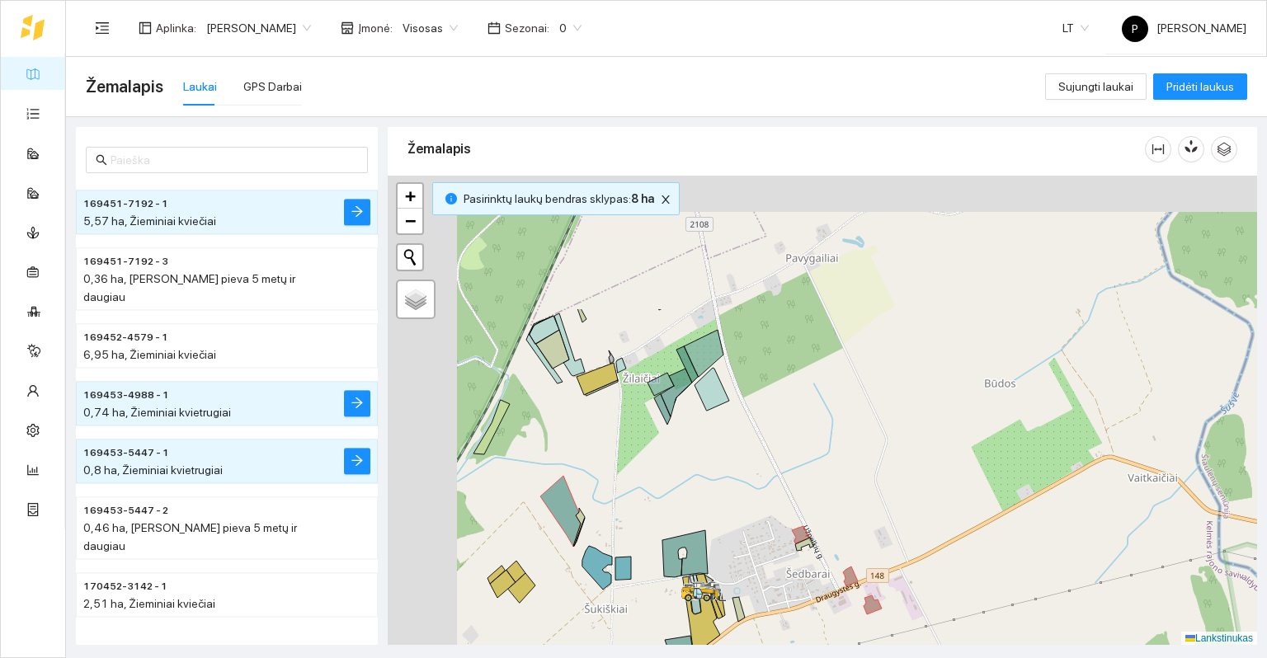
drag, startPoint x: 640, startPoint y: 340, endPoint x: 729, endPoint y: 521, distance: 202.1
click at [729, 521] on div at bounding box center [822, 411] width 869 height 470
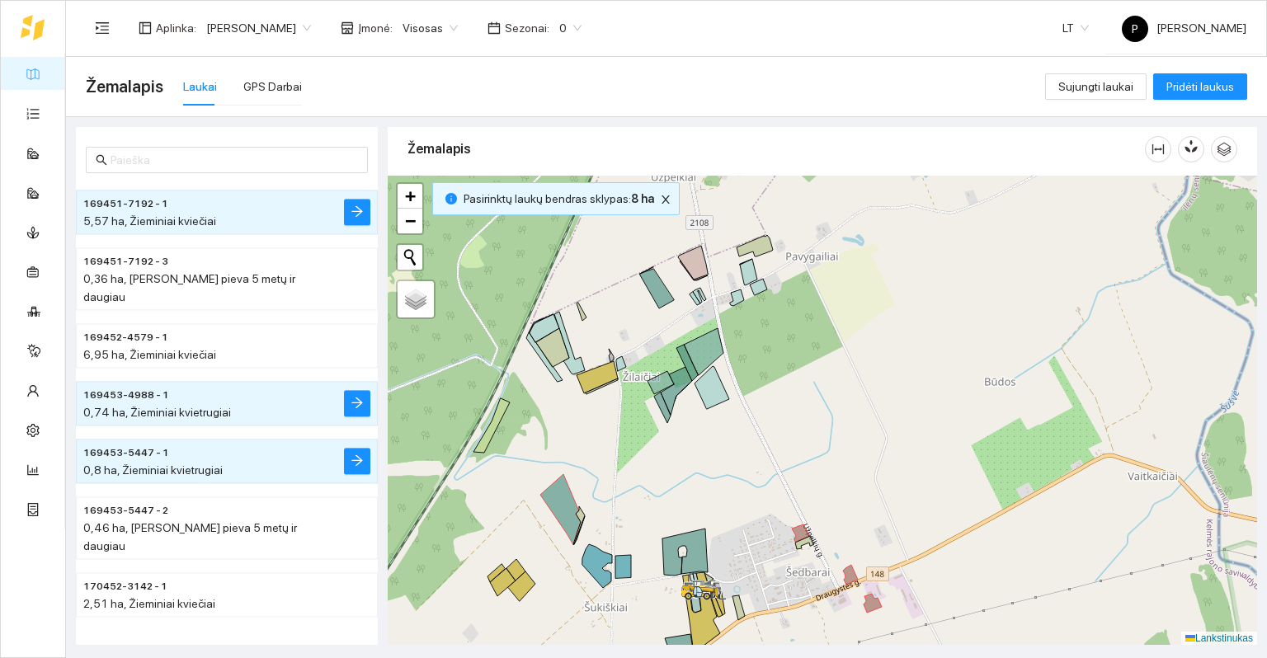
click at [812, 516] on div at bounding box center [822, 411] width 869 height 470
click at [662, 196] on icon "uždaryti" at bounding box center [666, 199] width 8 height 8
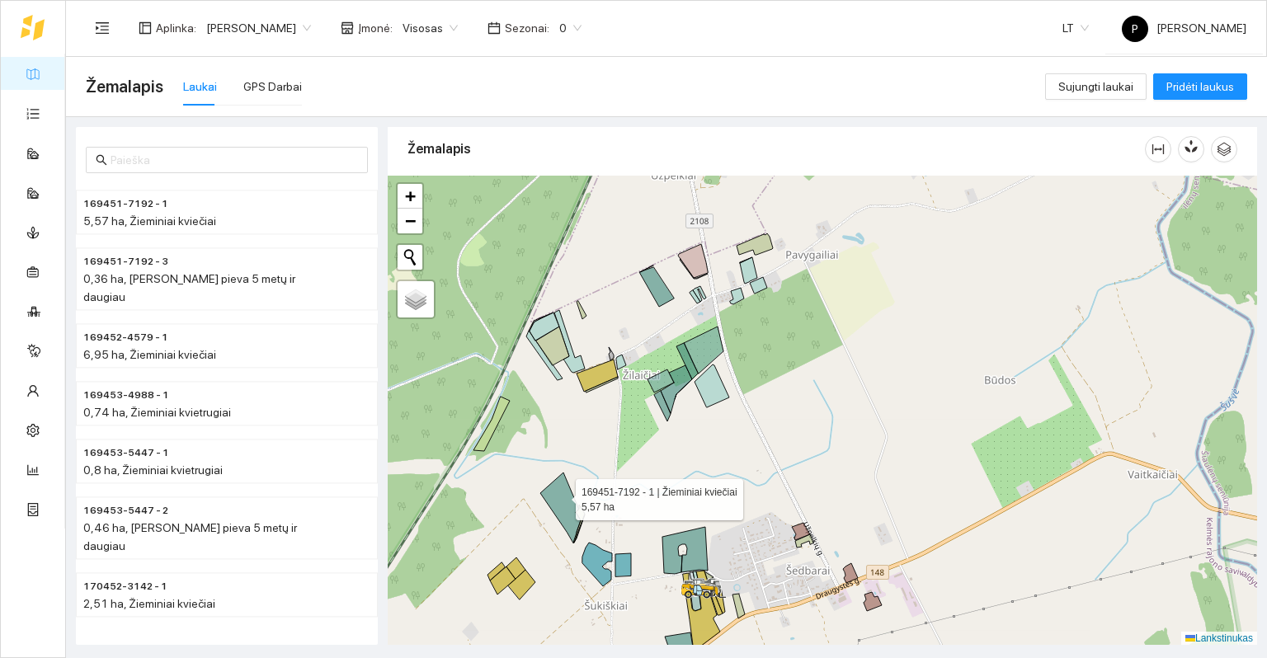
click at [560, 495] on icon at bounding box center [560, 508] width 40 height 70
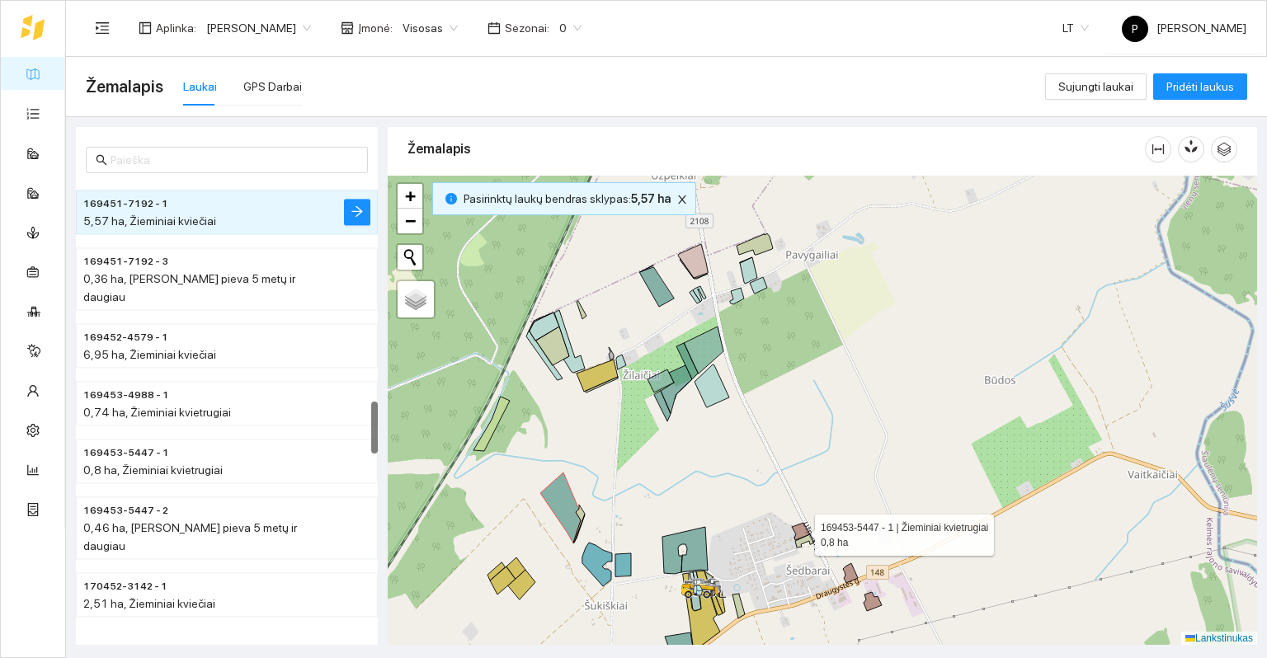
click at [803, 526] on icon at bounding box center [801, 531] width 18 height 17
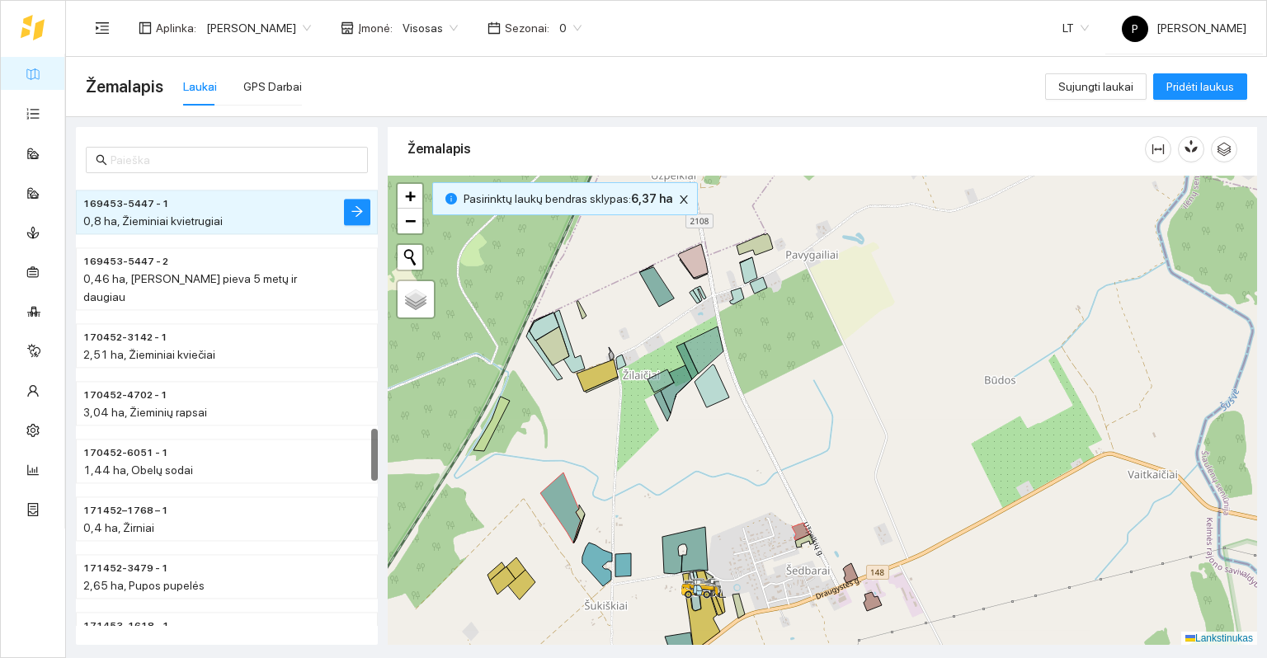
click at [857, 572] on div at bounding box center [822, 411] width 869 height 470
click at [850, 572] on icon at bounding box center [850, 573] width 15 height 20
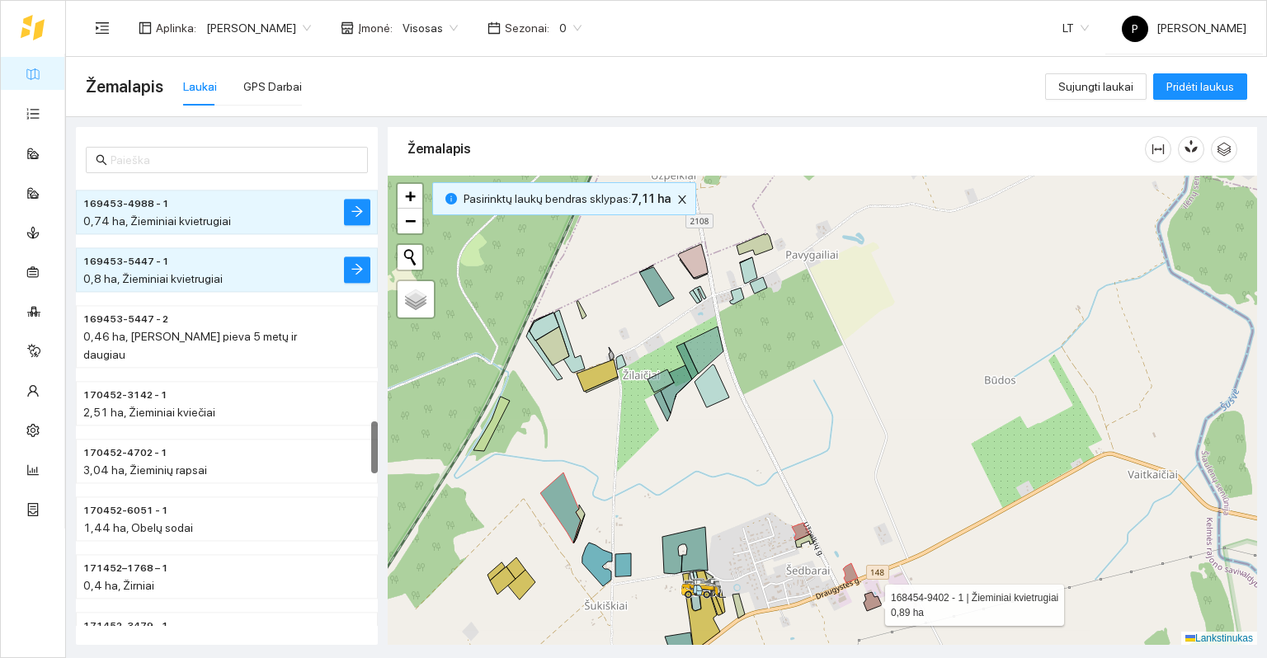
click at [870, 599] on icon at bounding box center [873, 601] width 18 height 19
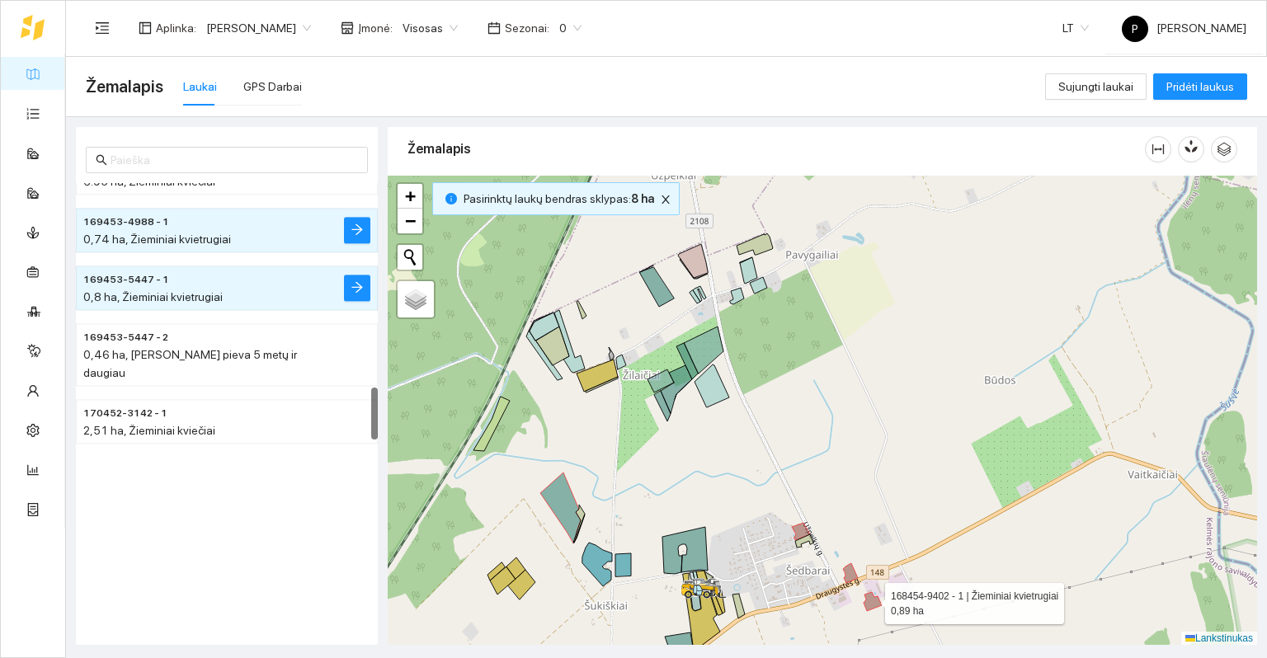
scroll to position [1731, 0]
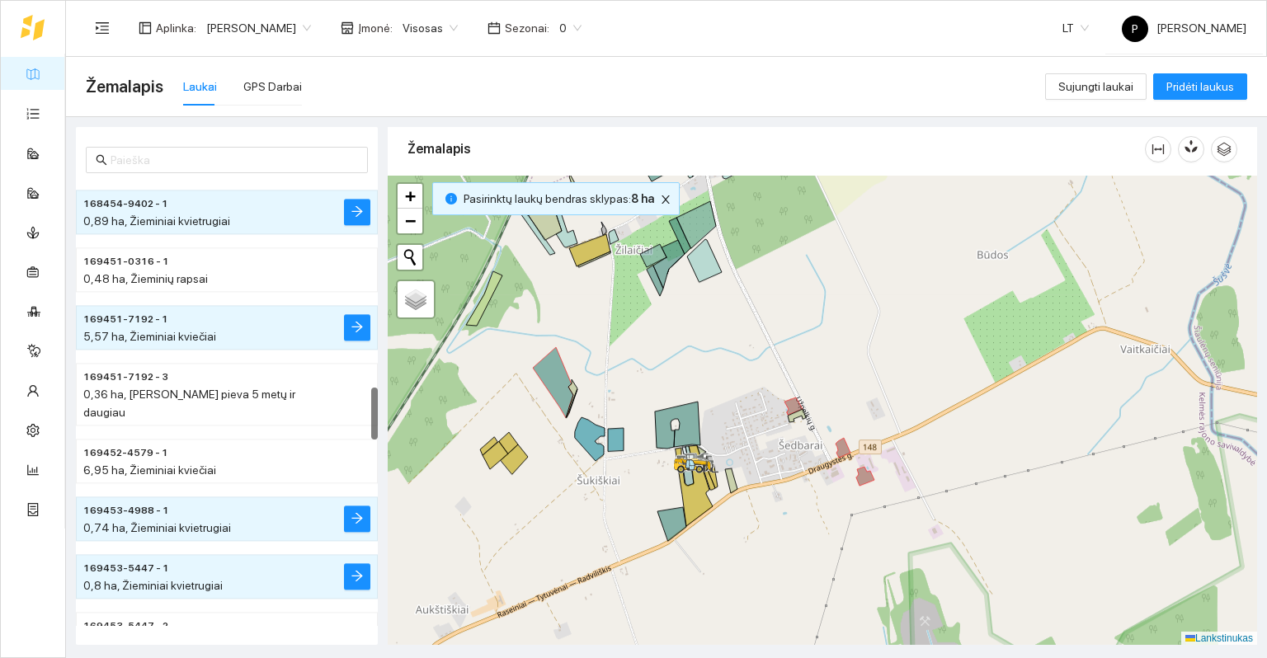
drag, startPoint x: 795, startPoint y: 353, endPoint x: 759, endPoint y: 258, distance: 101.6
click at [759, 258] on div at bounding box center [822, 411] width 869 height 470
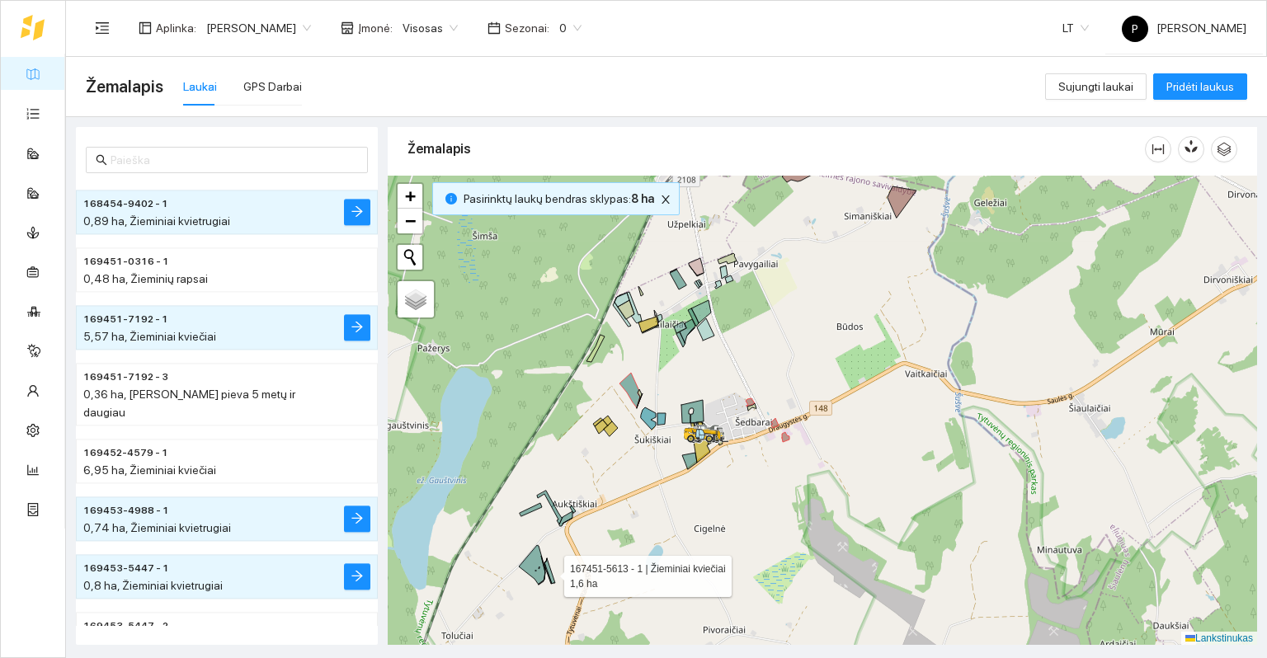
click at [551, 580] on icon at bounding box center [549, 571] width 11 height 26
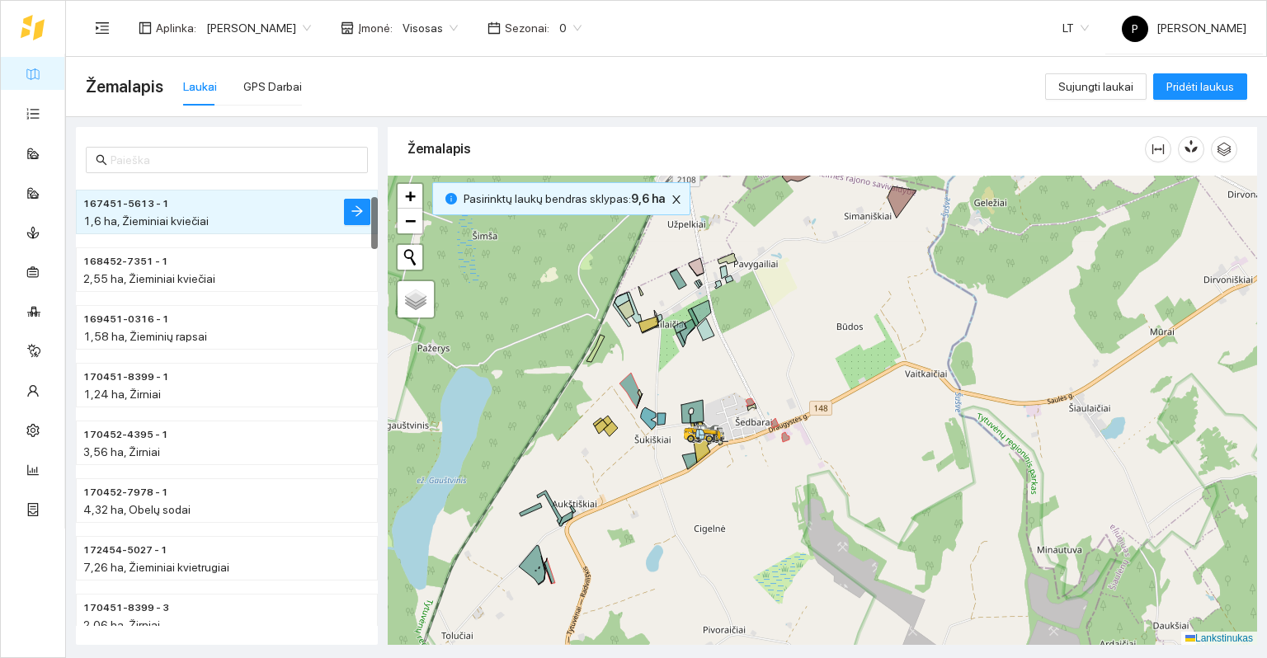
click at [735, 385] on div at bounding box center [822, 411] width 869 height 470
